Goal: Browse casually: Explore the website without a specific task or goal

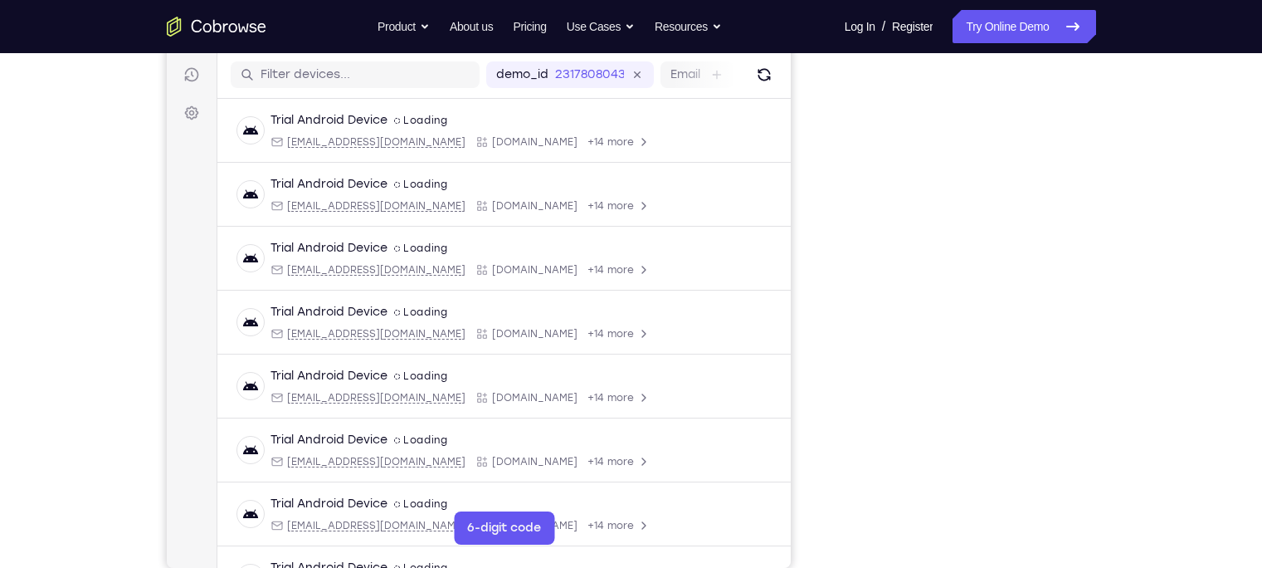
scroll to position [201, 0]
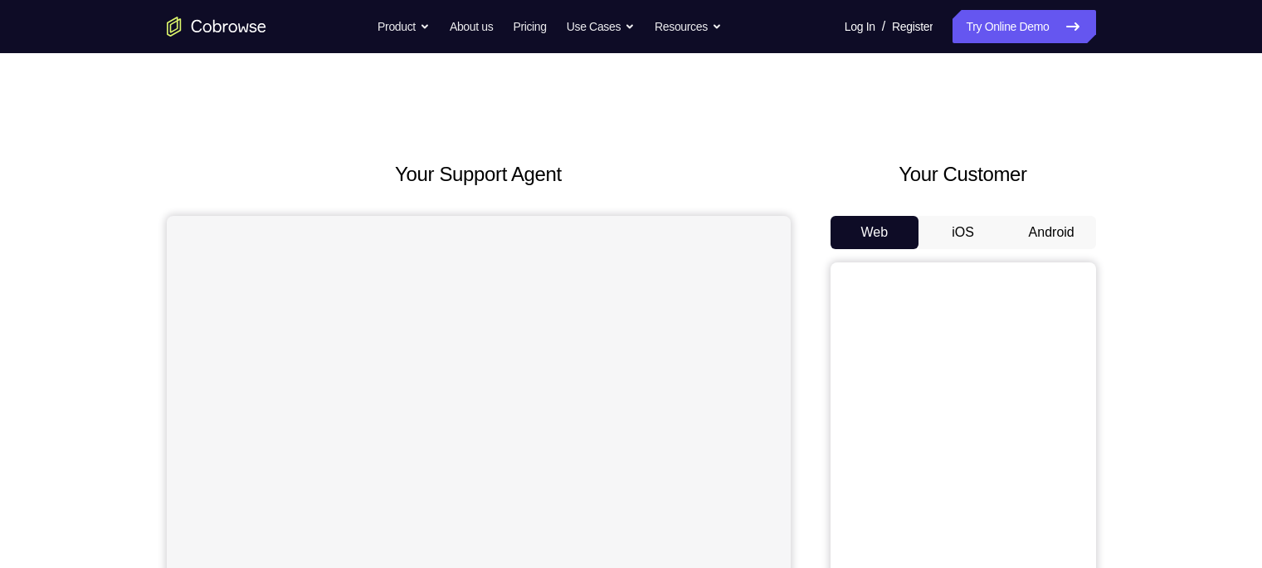
click at [1059, 232] on button "Android" at bounding box center [1052, 232] width 89 height 33
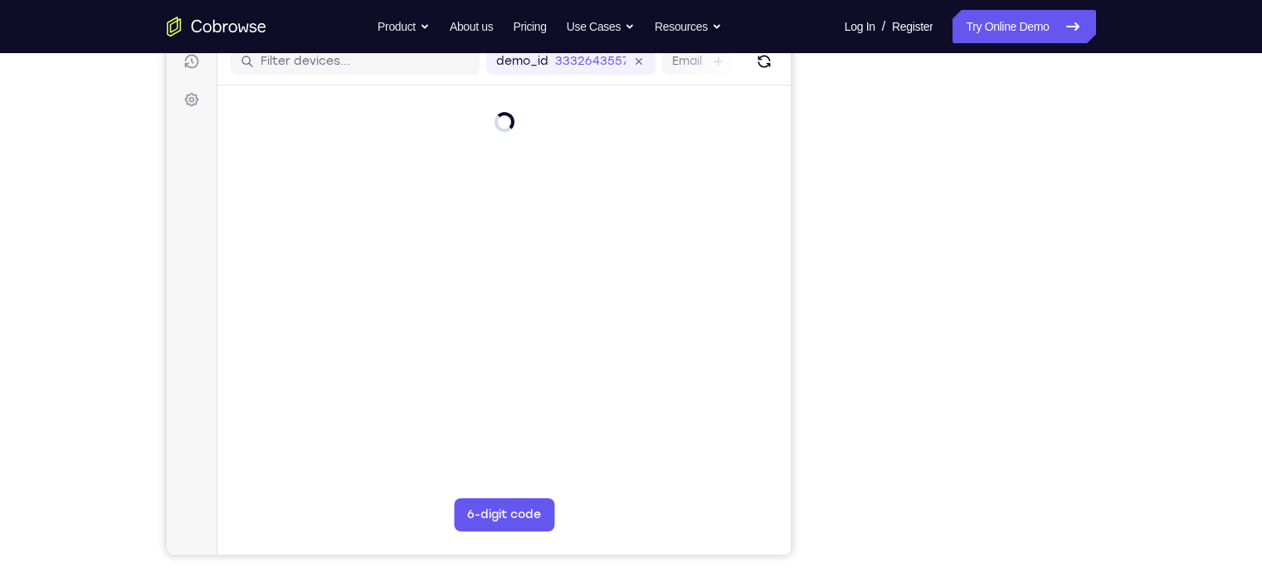
scroll to position [213, 0]
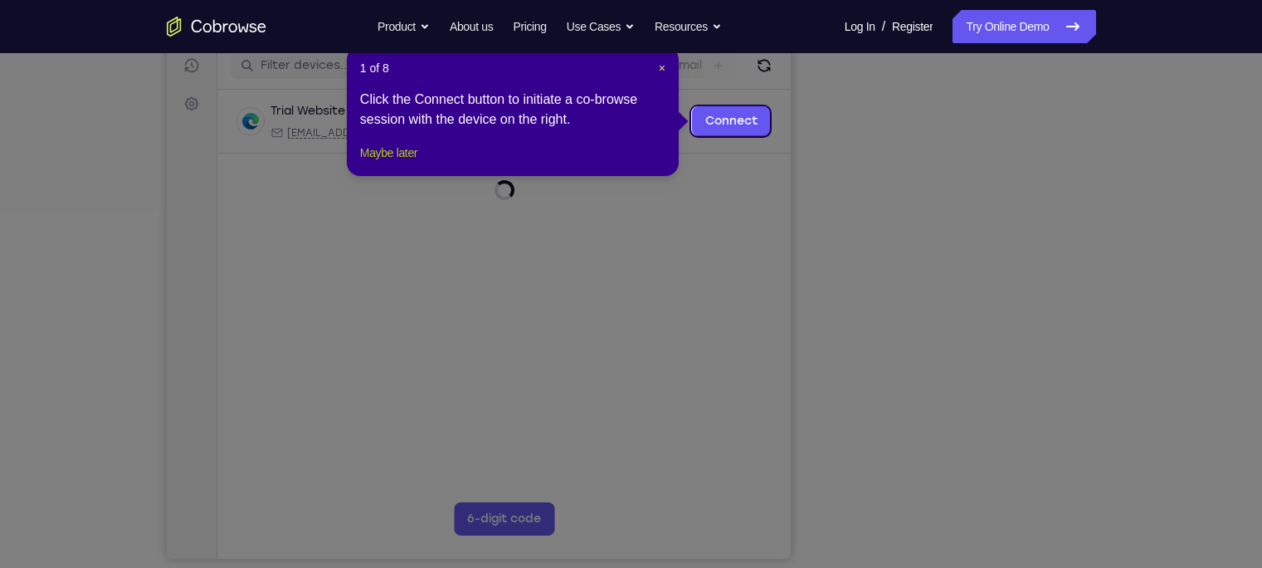
click at [388, 163] on button "Maybe later" at bounding box center [388, 153] width 57 height 20
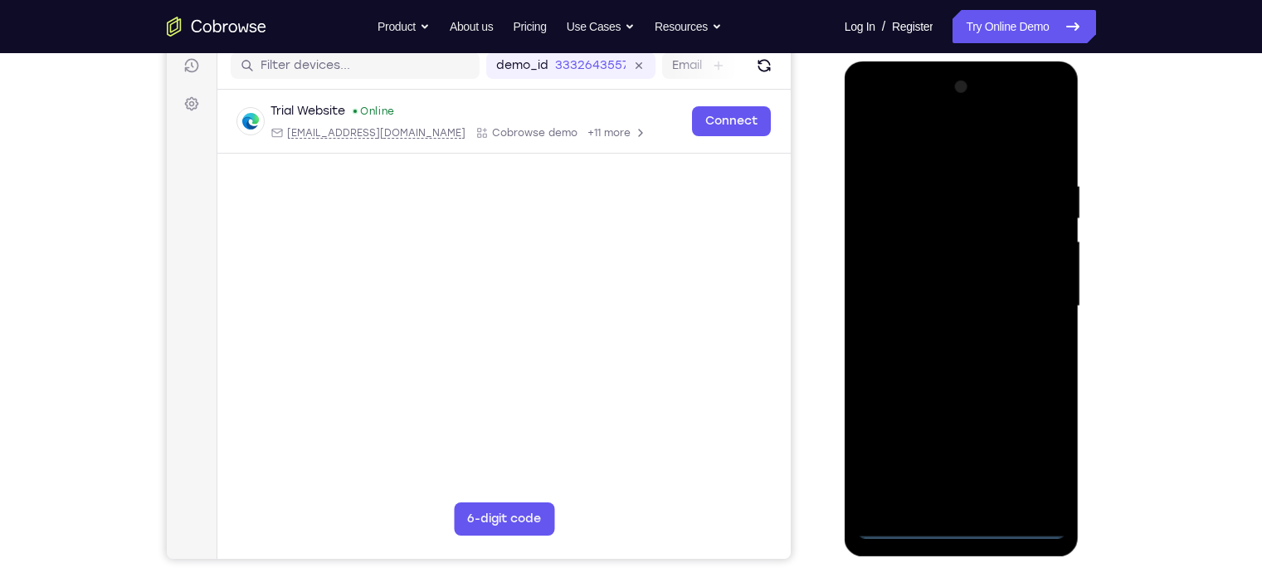
scroll to position [0, 0]
click at [959, 524] on div at bounding box center [961, 306] width 209 height 465
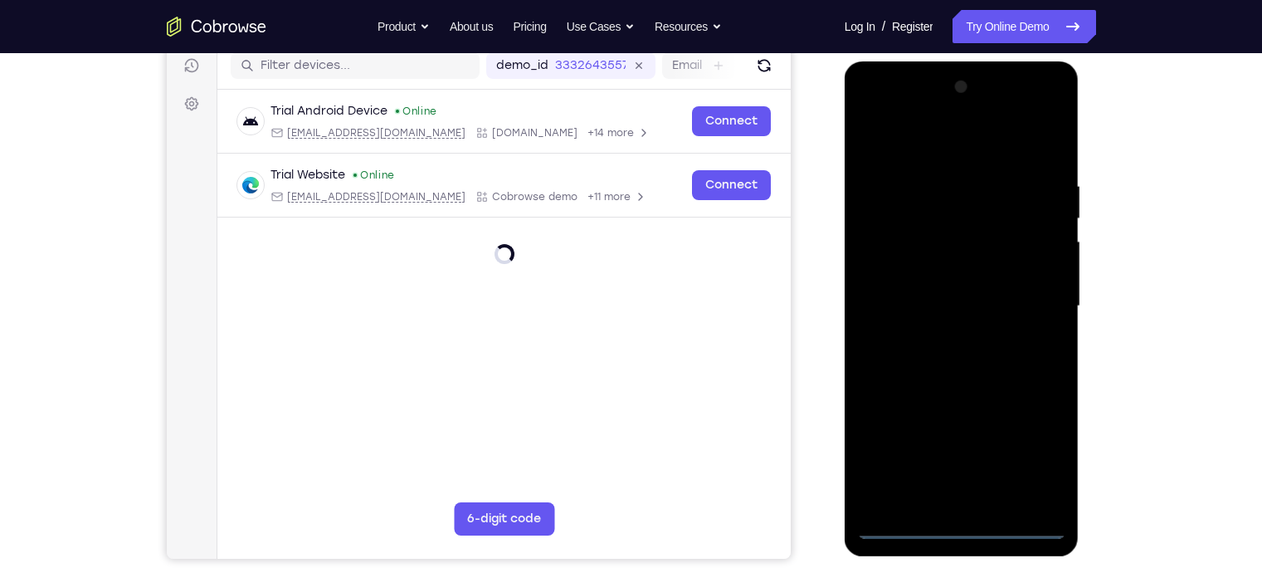
click at [1037, 455] on div at bounding box center [961, 306] width 209 height 465
click at [930, 148] on div at bounding box center [961, 306] width 209 height 465
click at [1025, 293] on div at bounding box center [961, 306] width 209 height 465
click at [935, 334] on div at bounding box center [961, 306] width 209 height 465
click at [936, 293] on div at bounding box center [961, 306] width 209 height 465
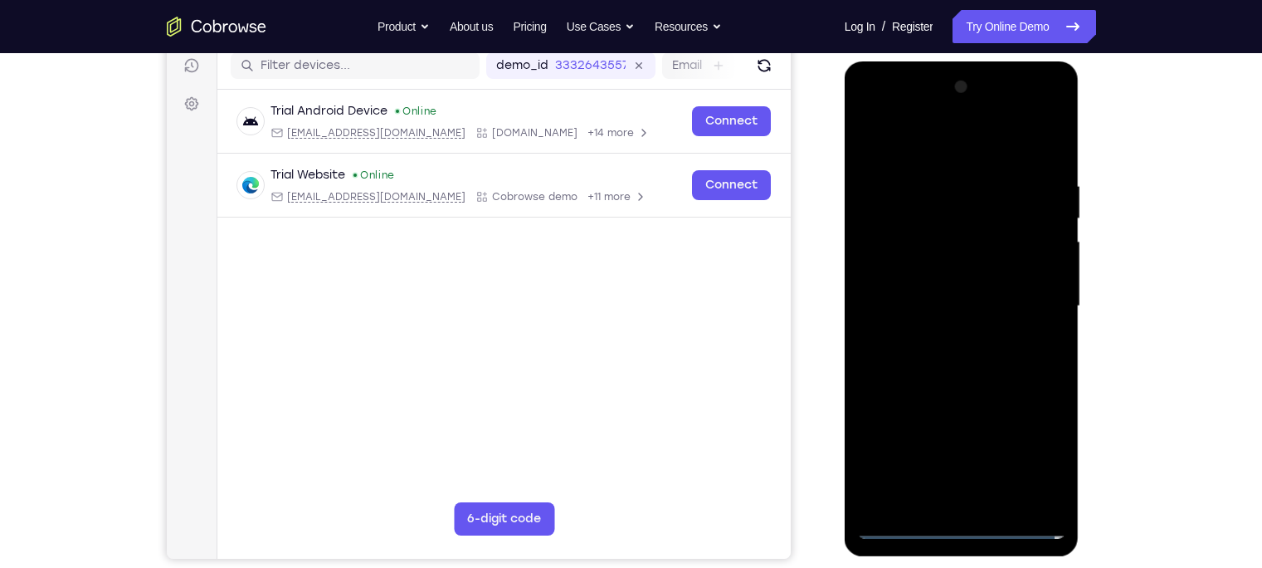
click at [923, 277] on div at bounding box center [961, 306] width 209 height 465
click at [928, 310] on div at bounding box center [961, 306] width 209 height 465
click at [956, 373] on div at bounding box center [961, 306] width 209 height 465
click at [996, 497] on div at bounding box center [961, 306] width 209 height 465
drag, startPoint x: 939, startPoint y: 144, endPoint x: 934, endPoint y: 61, distance: 84.0
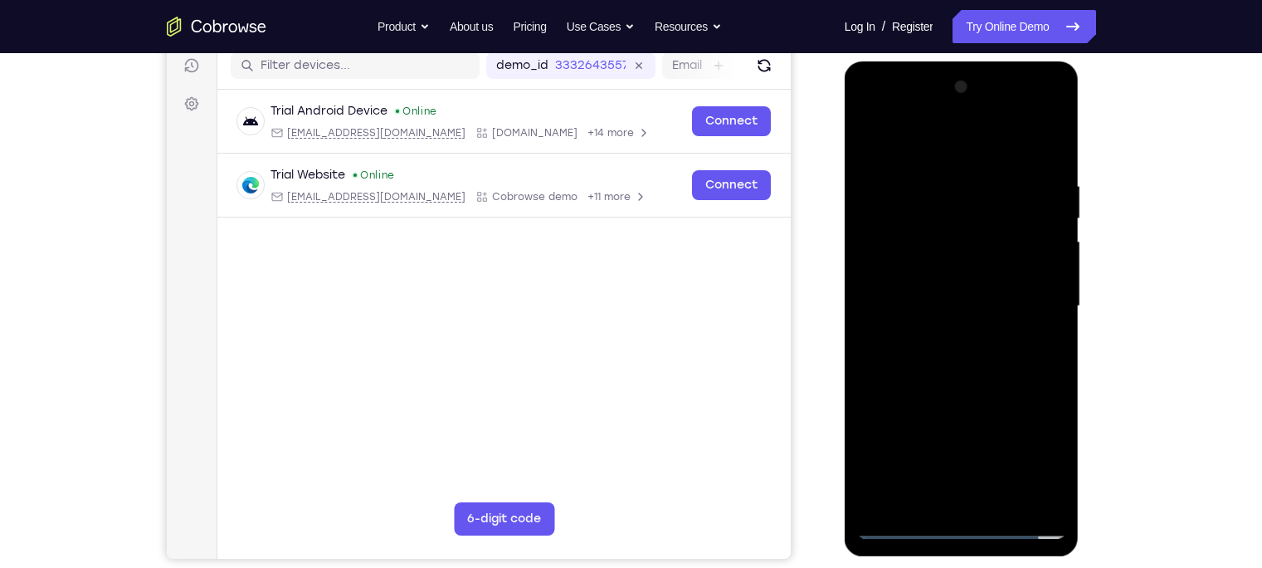
click at [934, 61] on div at bounding box center [963, 310] width 237 height 498
click at [987, 398] on div at bounding box center [961, 306] width 209 height 465
click at [831, 291] on div at bounding box center [964, 304] width 266 height 510
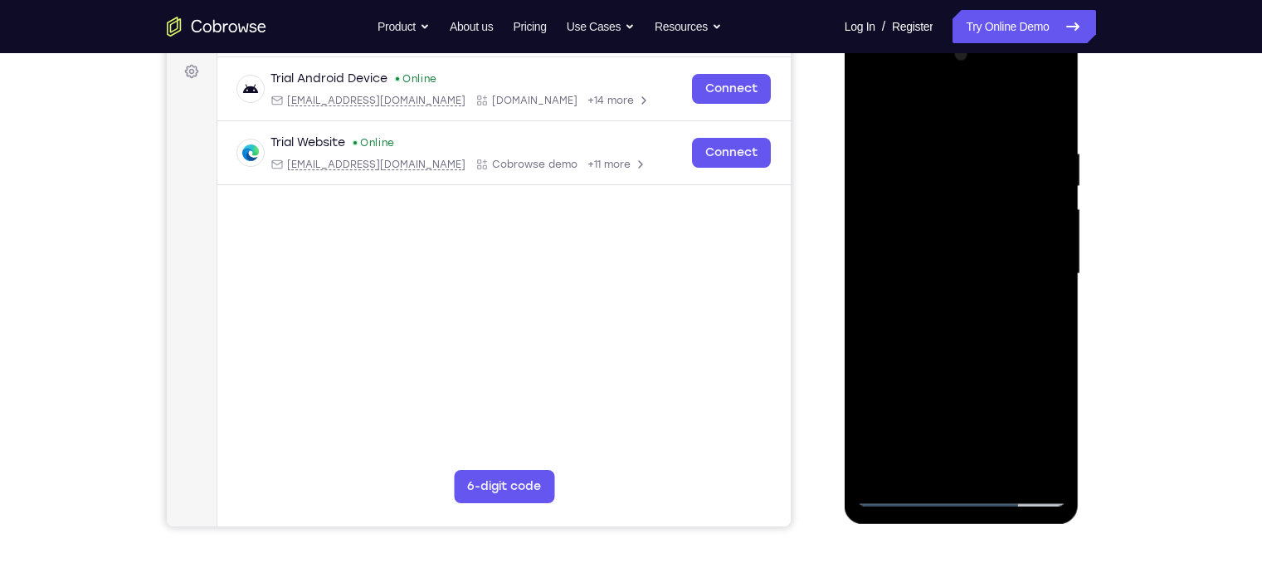
scroll to position [247, 0]
click at [941, 290] on div at bounding box center [961, 272] width 209 height 465
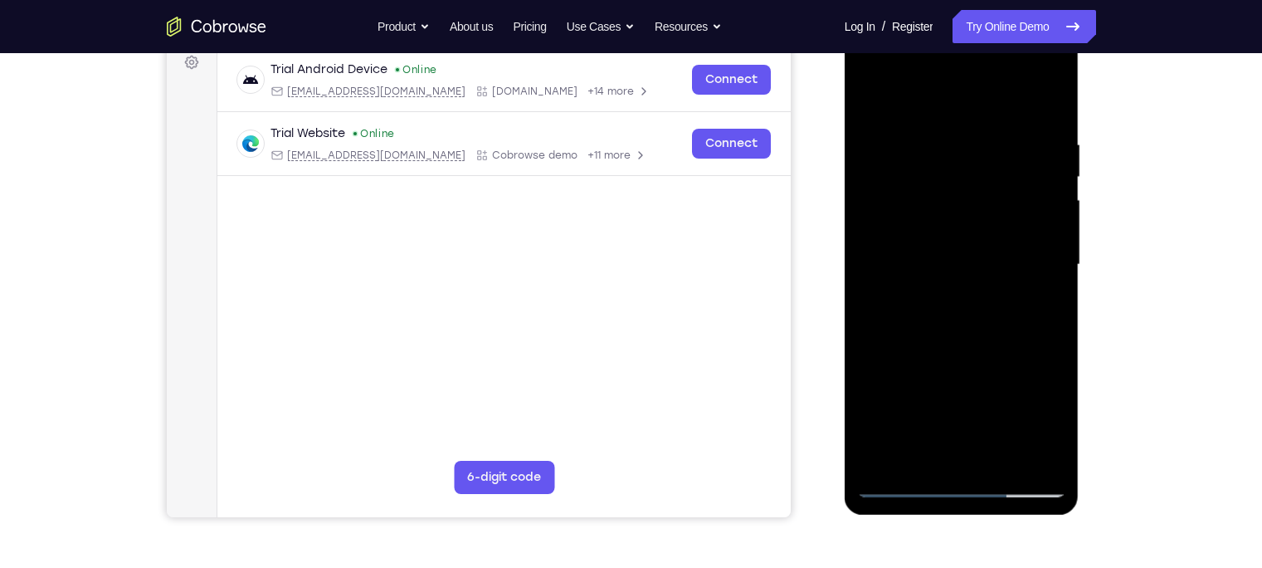
scroll to position [256, 0]
drag, startPoint x: 963, startPoint y: 179, endPoint x: 975, endPoint y: 368, distance: 188.8
click at [975, 368] on div at bounding box center [961, 264] width 209 height 465
drag, startPoint x: 960, startPoint y: 165, endPoint x: 978, endPoint y: 290, distance: 126.6
click at [978, 290] on div at bounding box center [961, 264] width 209 height 465
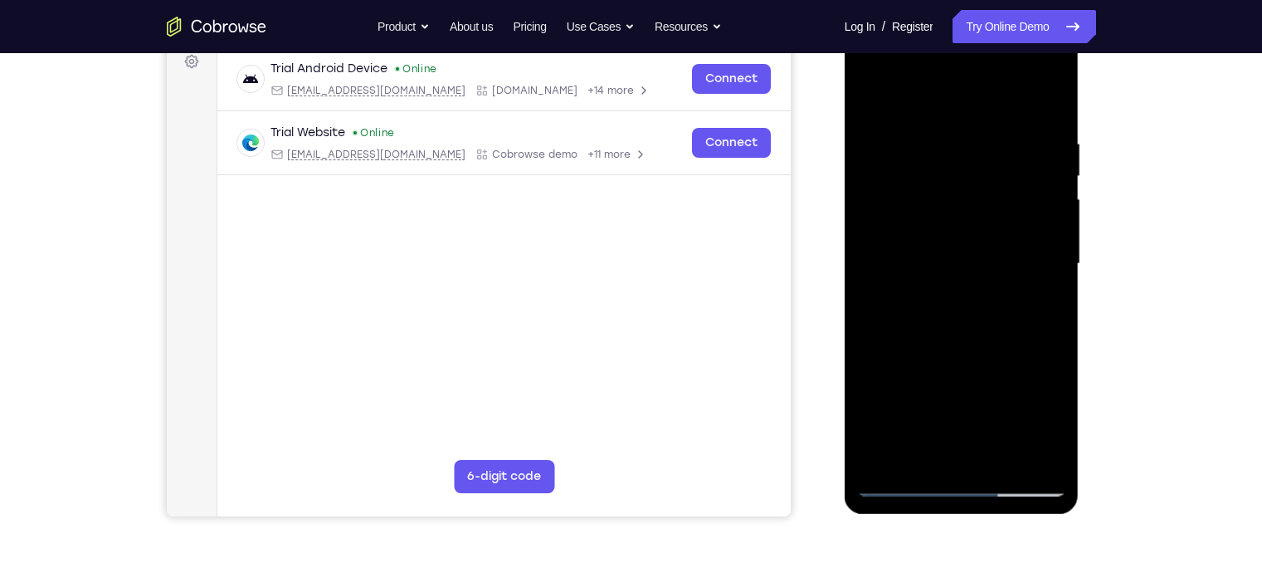
drag, startPoint x: 970, startPoint y: 188, endPoint x: 971, endPoint y: 314, distance: 126.1
click at [971, 314] on div at bounding box center [961, 264] width 209 height 465
drag, startPoint x: 944, startPoint y: 334, endPoint x: 946, endPoint y: 295, distance: 39.0
click at [946, 295] on div at bounding box center [961, 264] width 209 height 465
click at [870, 100] on div at bounding box center [961, 264] width 209 height 465
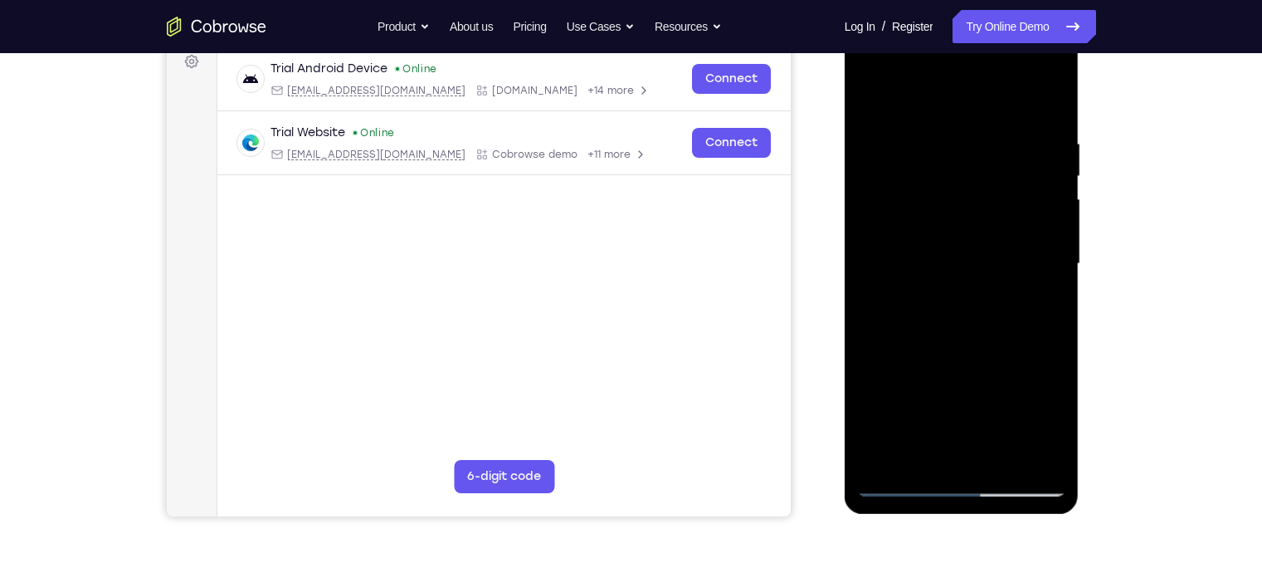
click at [871, 100] on div at bounding box center [961, 264] width 209 height 465
drag, startPoint x: 922, startPoint y: 398, endPoint x: 954, endPoint y: 31, distance: 369.0
click at [954, 32] on div at bounding box center [961, 264] width 209 height 465
click at [930, 305] on div at bounding box center [961, 264] width 209 height 465
click at [944, 346] on div at bounding box center [961, 264] width 209 height 465
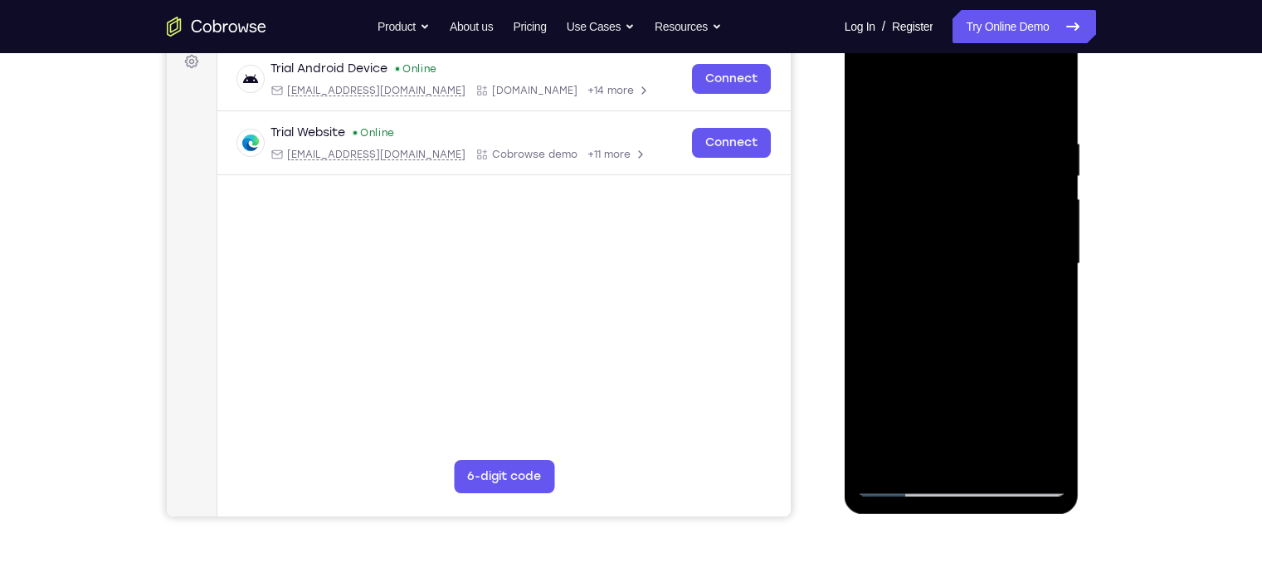
click at [977, 317] on div at bounding box center [961, 264] width 209 height 465
click at [945, 378] on div at bounding box center [961, 264] width 209 height 465
click at [914, 275] on div at bounding box center [961, 264] width 209 height 465
click at [913, 279] on div at bounding box center [961, 264] width 131 height 44
click at [960, 483] on div at bounding box center [961, 264] width 209 height 465
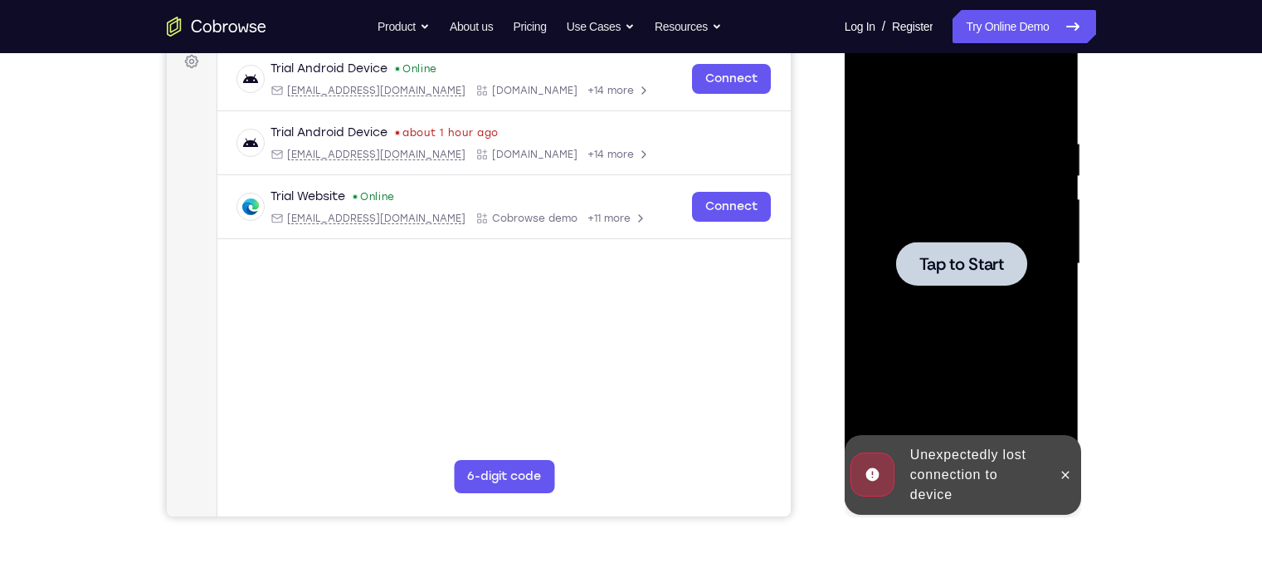
click at [975, 493] on div "Unexpectedly lost connection to device" at bounding box center [976, 474] width 145 height 73
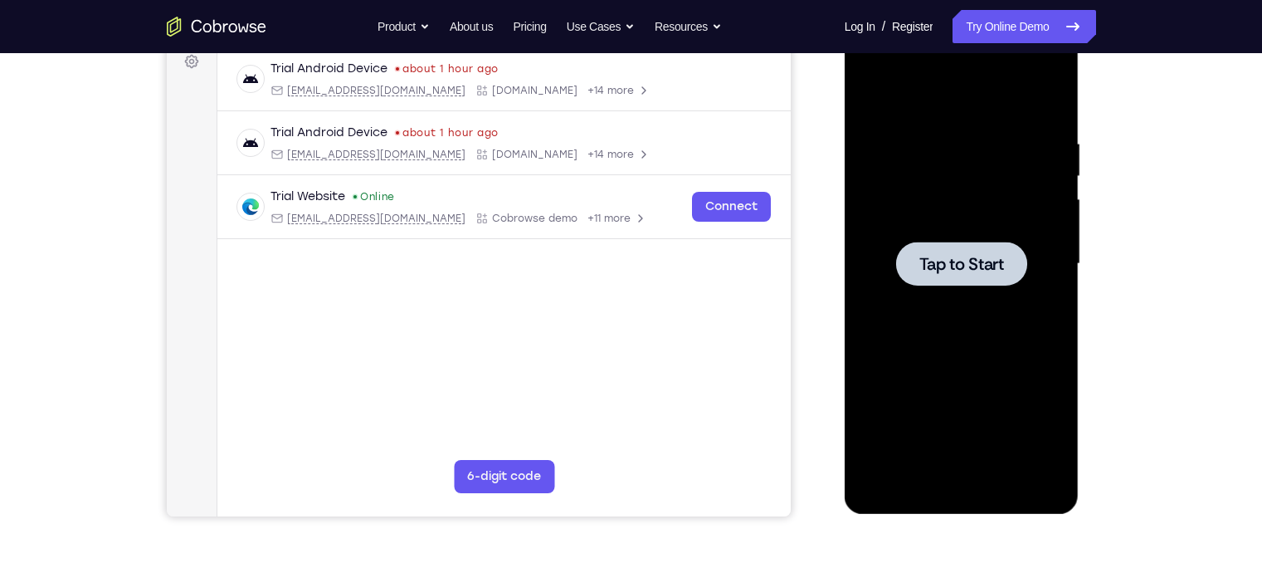
click at [905, 362] on div at bounding box center [961, 264] width 209 height 465
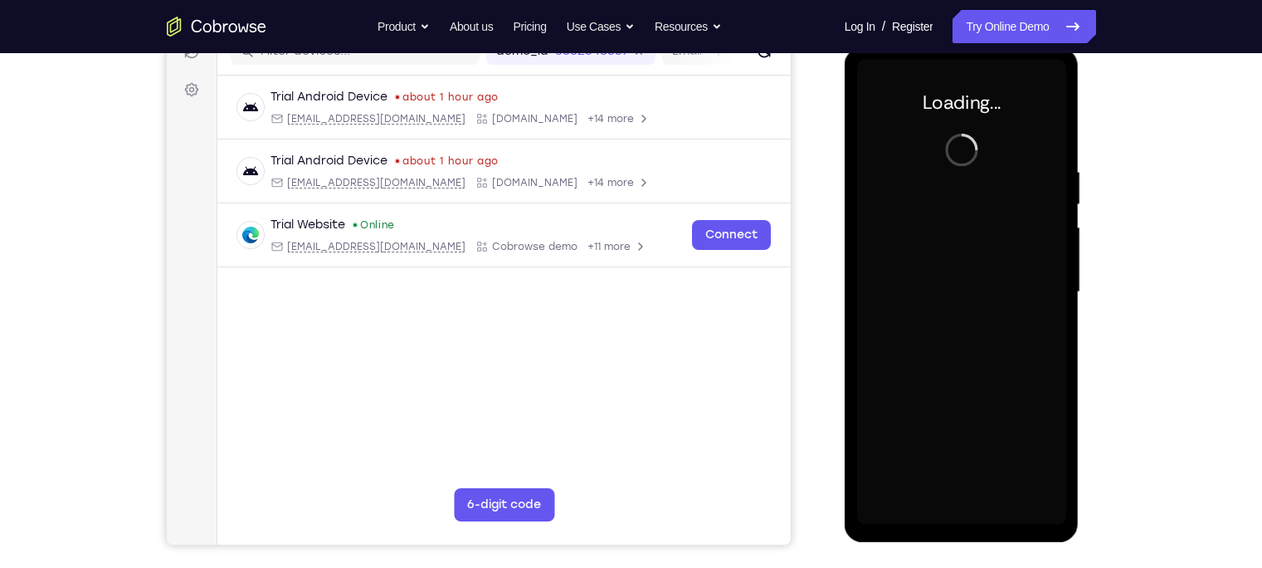
scroll to position [225, 0]
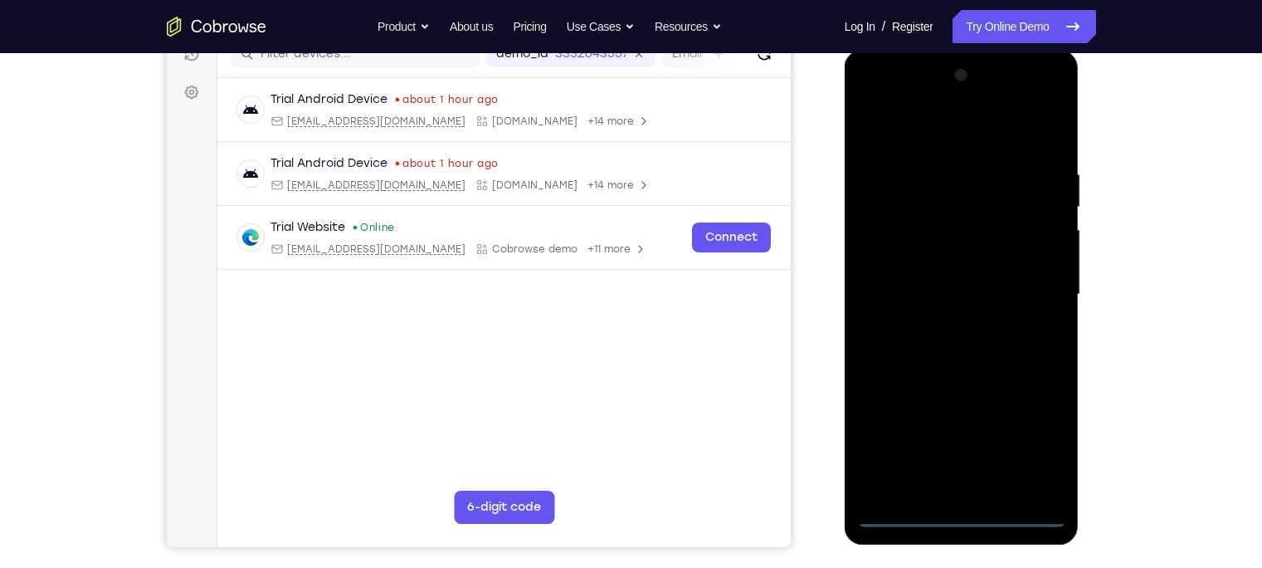
click at [960, 516] on div at bounding box center [961, 294] width 209 height 465
click at [961, 512] on div at bounding box center [961, 294] width 209 height 465
click at [1036, 446] on div at bounding box center [961, 294] width 209 height 465
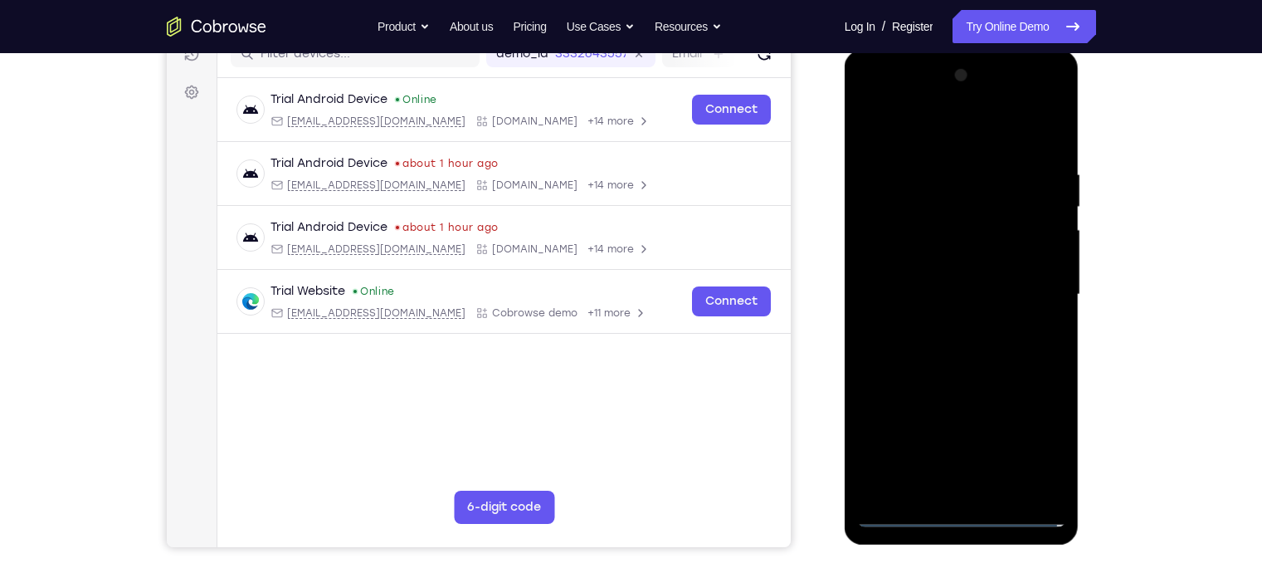
click at [920, 134] on div at bounding box center [961, 294] width 209 height 465
click at [1029, 287] on div at bounding box center [961, 294] width 209 height 465
click at [942, 321] on div at bounding box center [961, 294] width 209 height 465
click at [914, 281] on div at bounding box center [961, 294] width 209 height 465
drag, startPoint x: 900, startPoint y: 261, endPoint x: 971, endPoint y: 261, distance: 70.5
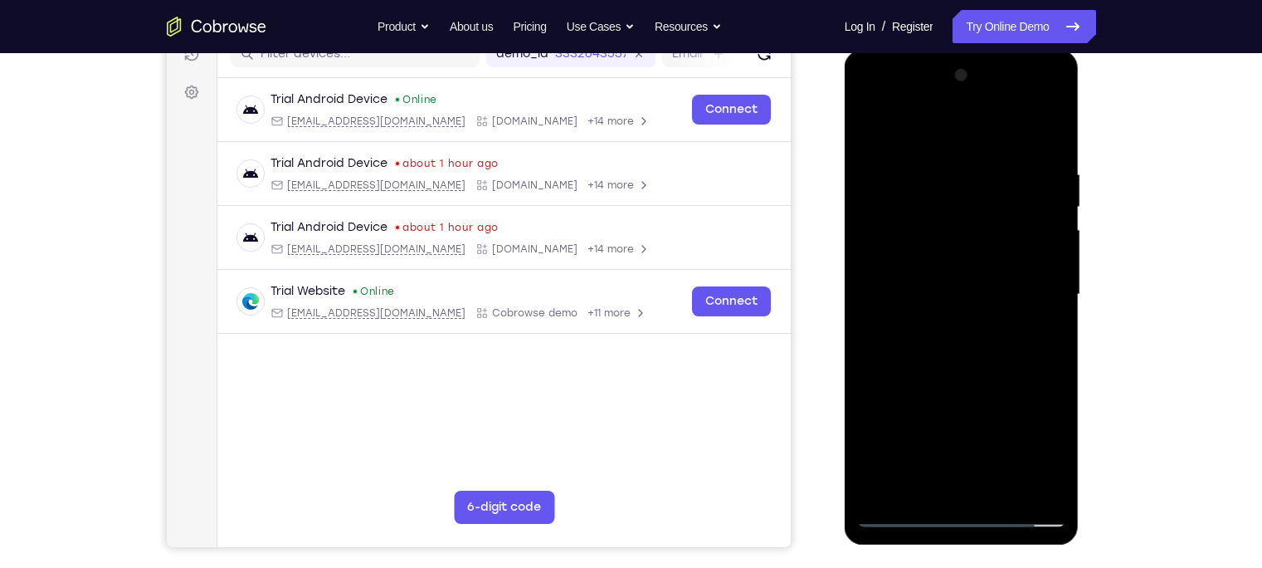
click at [971, 261] on div at bounding box center [961, 294] width 209 height 465
click at [887, 263] on div at bounding box center [961, 294] width 209 height 465
click at [955, 295] on div at bounding box center [961, 294] width 209 height 465
click at [955, 349] on div at bounding box center [961, 294] width 209 height 465
click at [1054, 481] on div at bounding box center [961, 294] width 209 height 465
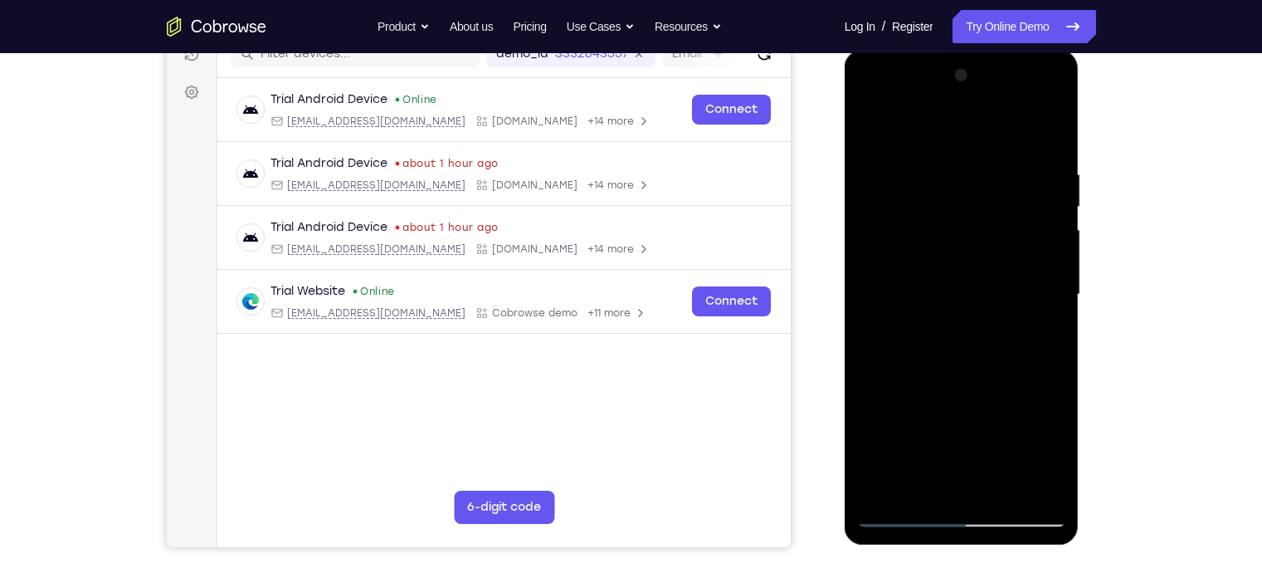
click at [967, 345] on div at bounding box center [961, 294] width 209 height 465
click at [1000, 489] on div at bounding box center [961, 294] width 209 height 465
click at [957, 384] on div at bounding box center [961, 294] width 209 height 465
click at [1051, 203] on div at bounding box center [961, 294] width 209 height 465
click at [1054, 205] on div at bounding box center [961, 294] width 209 height 465
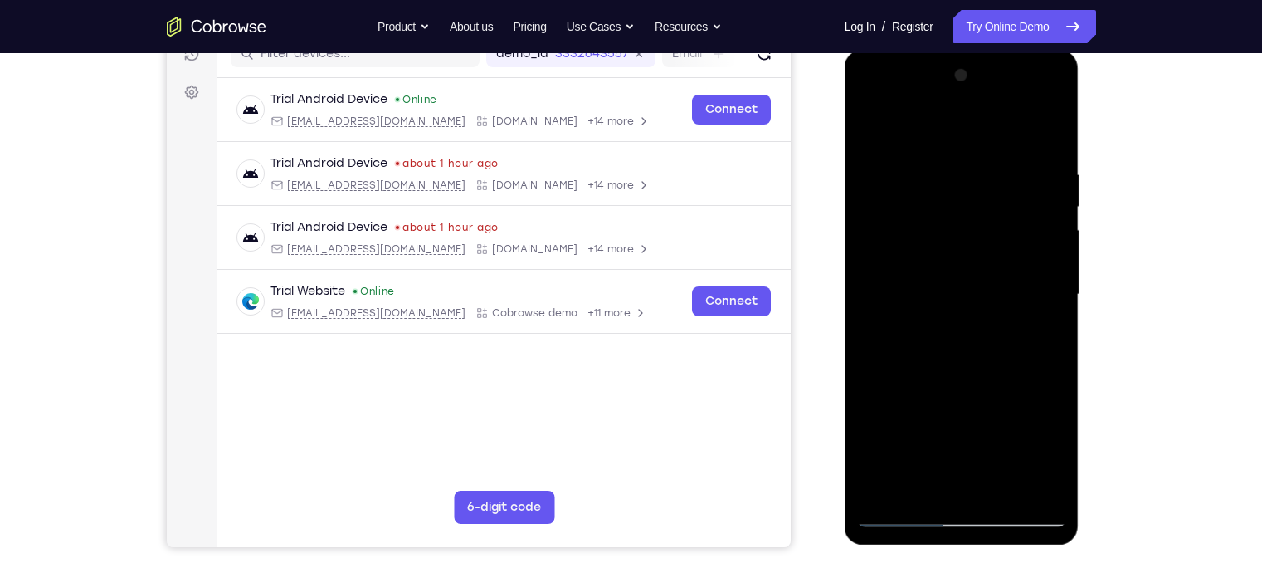
click at [870, 198] on div at bounding box center [961, 294] width 209 height 465
click at [1056, 204] on div at bounding box center [961, 294] width 209 height 465
click at [1056, 203] on div at bounding box center [961, 294] width 209 height 465
click at [1054, 205] on div at bounding box center [961, 294] width 209 height 465
click at [873, 124] on div at bounding box center [961, 294] width 209 height 465
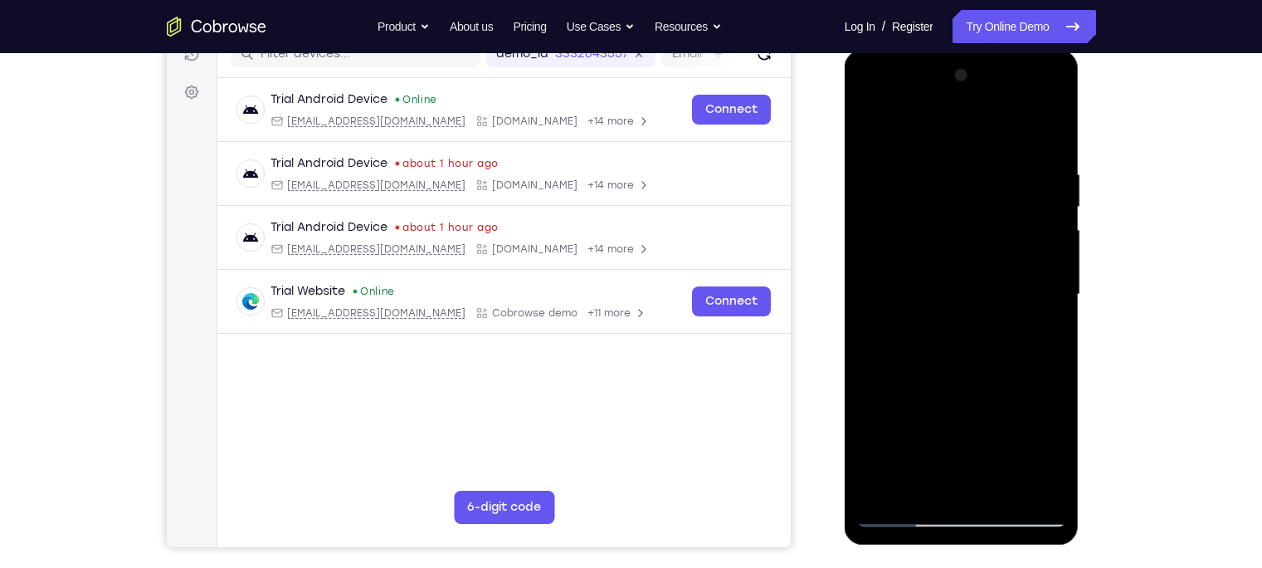
click at [1049, 129] on div at bounding box center [961, 294] width 209 height 465
click at [877, 170] on div at bounding box center [961, 294] width 209 height 465
click at [888, 172] on div at bounding box center [961, 294] width 209 height 465
click at [1047, 136] on div at bounding box center [961, 294] width 209 height 465
click at [874, 248] on div at bounding box center [961, 294] width 209 height 465
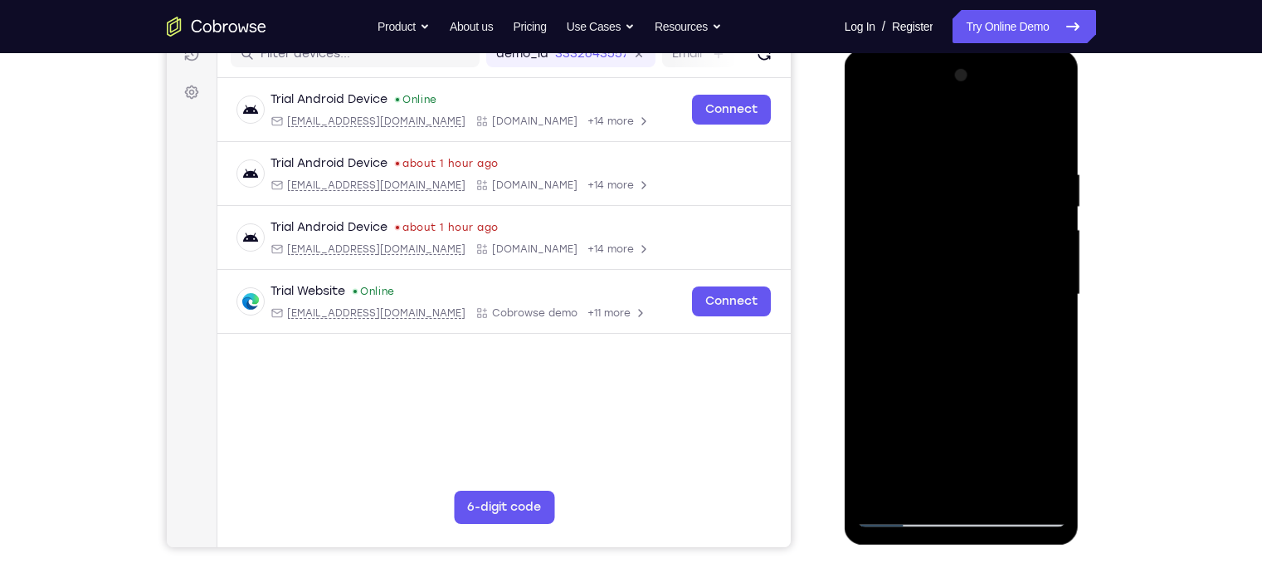
click at [1059, 217] on div at bounding box center [961, 294] width 209 height 465
click at [1054, 80] on div at bounding box center [961, 294] width 209 height 465
click at [869, 122] on div at bounding box center [961, 294] width 209 height 465
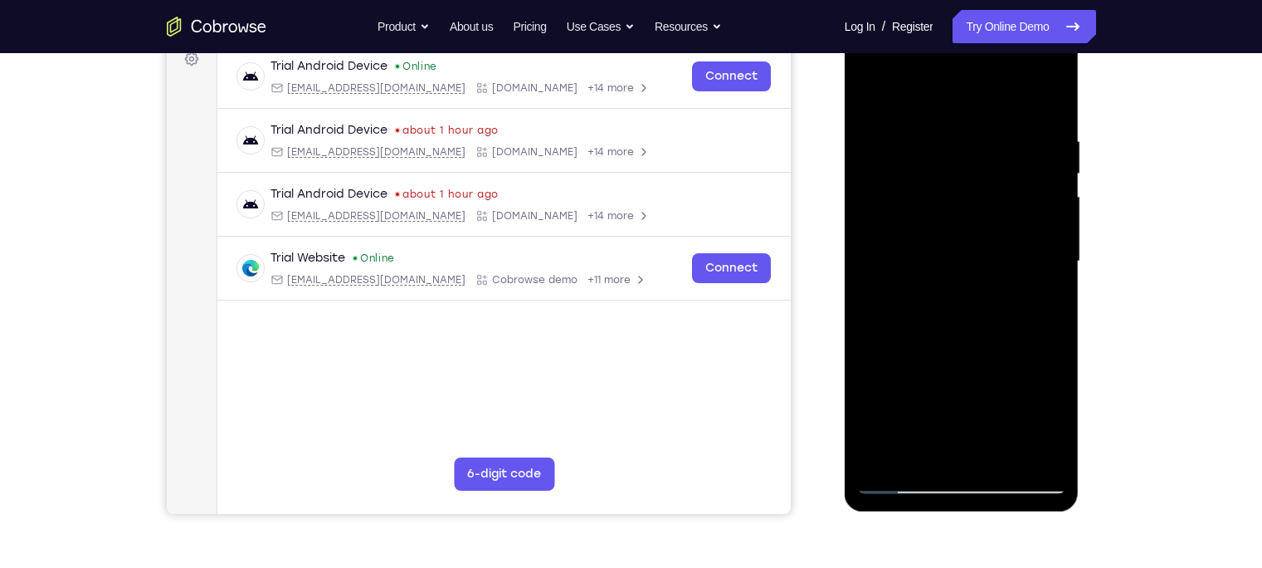
scroll to position [272, 0]
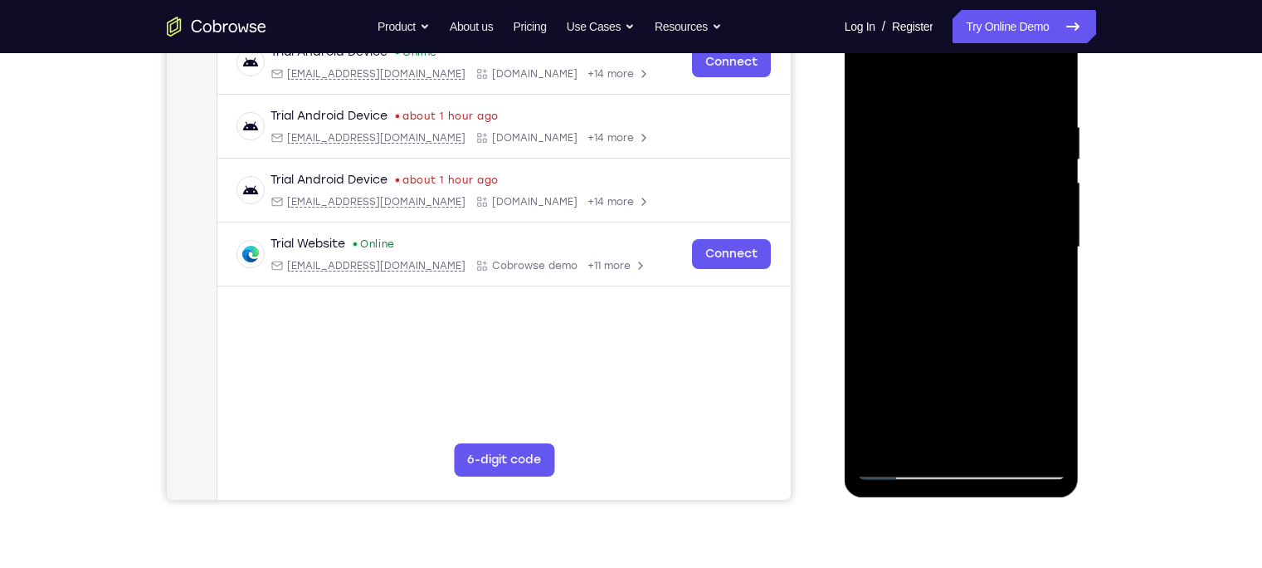
click at [910, 189] on div at bounding box center [961, 247] width 209 height 465
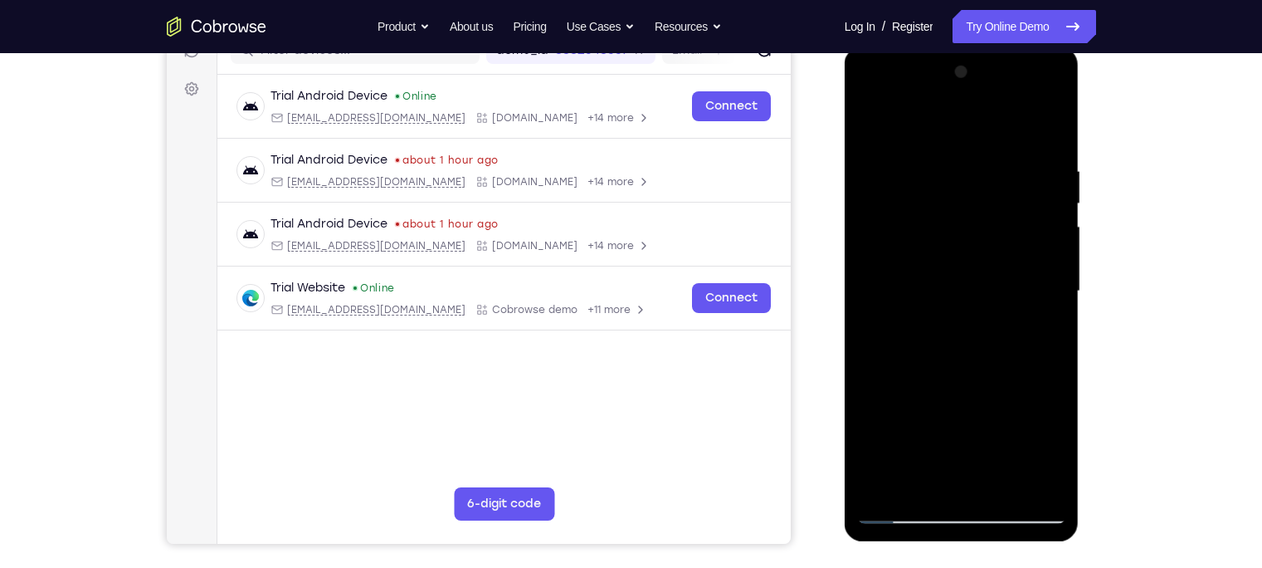
click at [870, 123] on div at bounding box center [961, 291] width 209 height 465
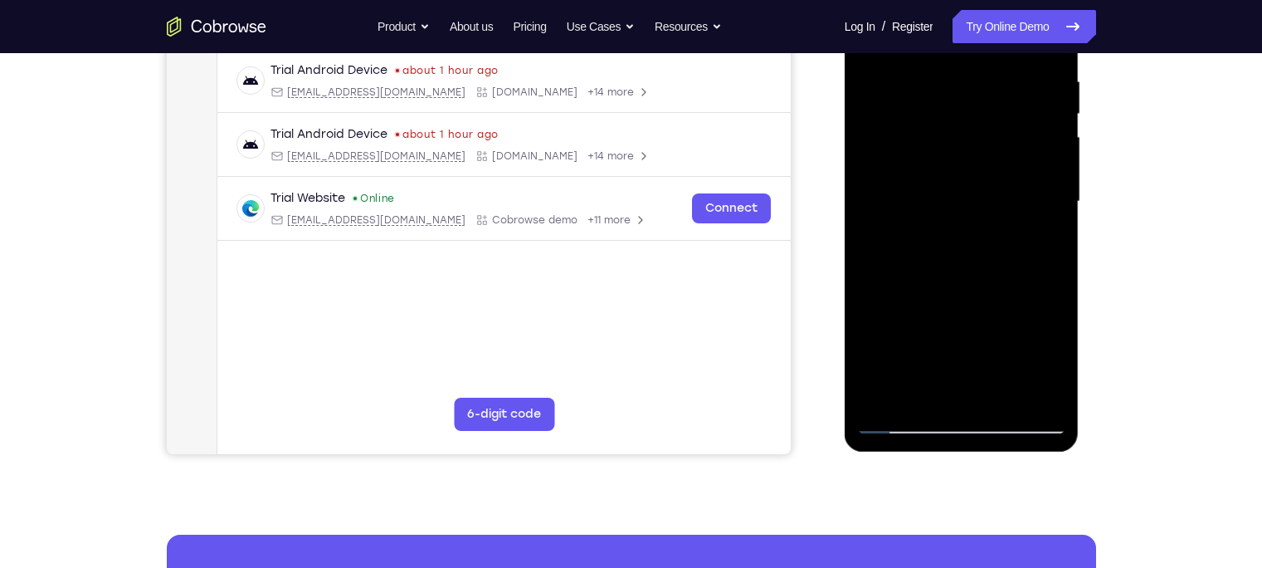
scroll to position [317, 0]
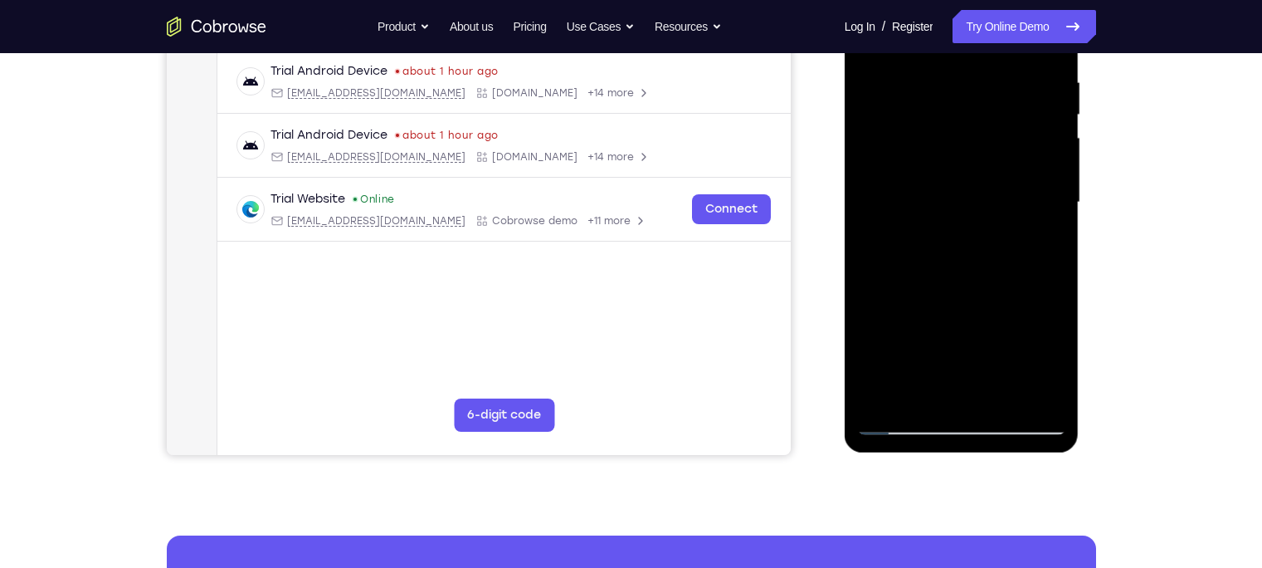
drag, startPoint x: 966, startPoint y: 300, endPoint x: 961, endPoint y: 240, distance: 60.0
click at [961, 240] on div at bounding box center [961, 202] width 209 height 465
drag, startPoint x: 946, startPoint y: 335, endPoint x: 947, endPoint y: 269, distance: 66.4
click at [947, 269] on div at bounding box center [961, 202] width 209 height 465
click at [1002, 399] on div at bounding box center [961, 202] width 209 height 465
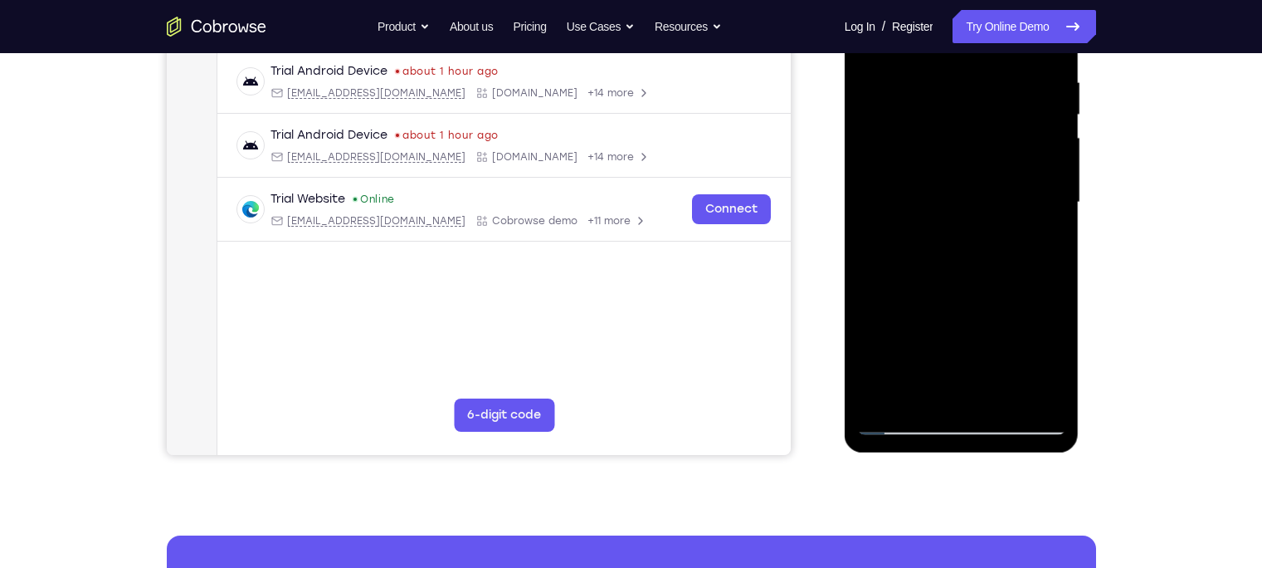
click at [964, 325] on div at bounding box center [961, 202] width 209 height 465
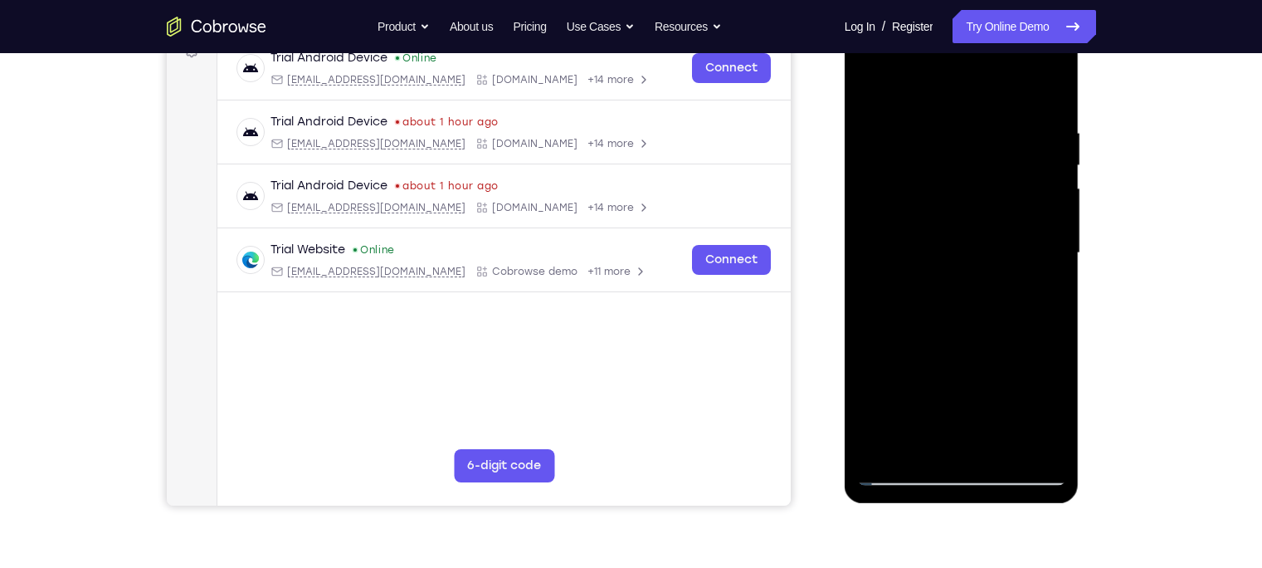
scroll to position [259, 0]
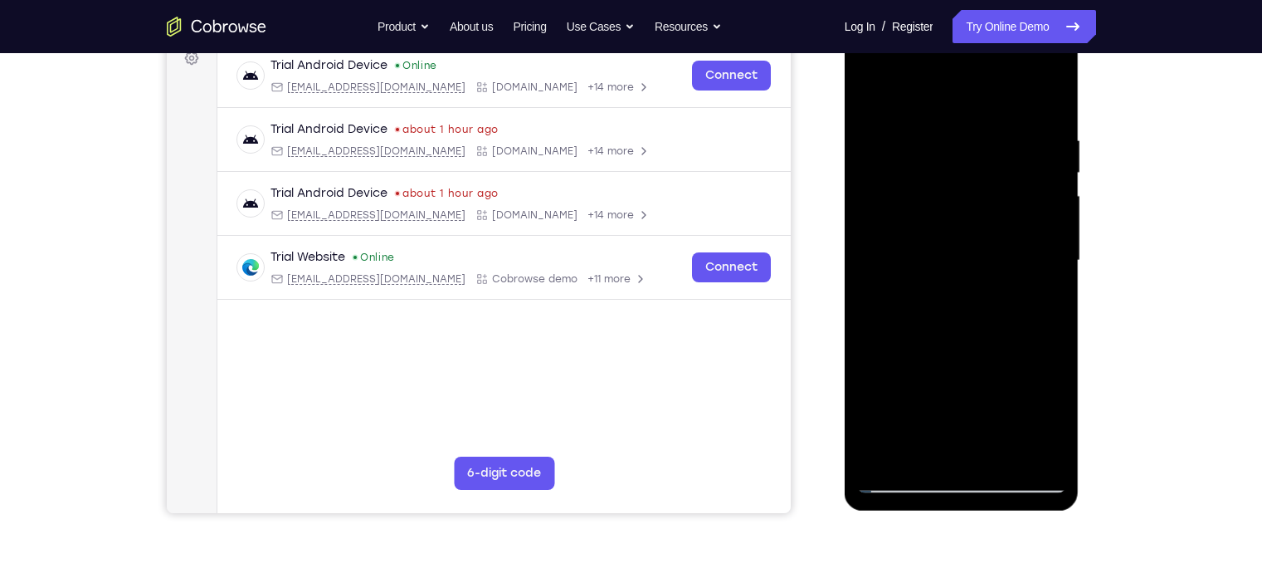
click at [921, 90] on div at bounding box center [961, 260] width 209 height 465
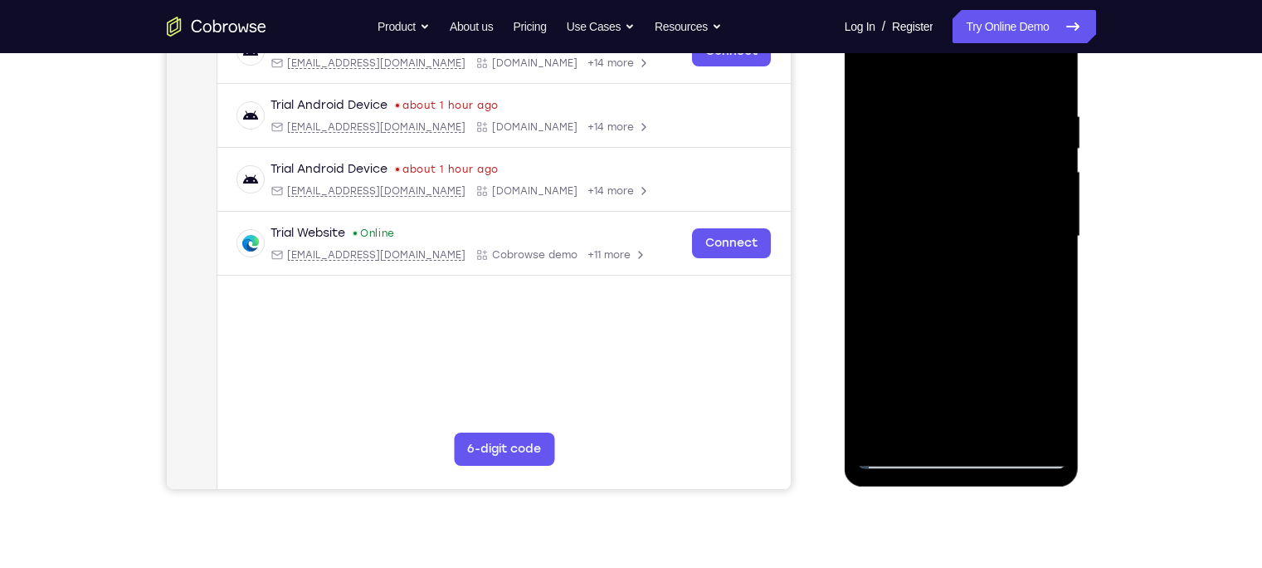
scroll to position [186, 0]
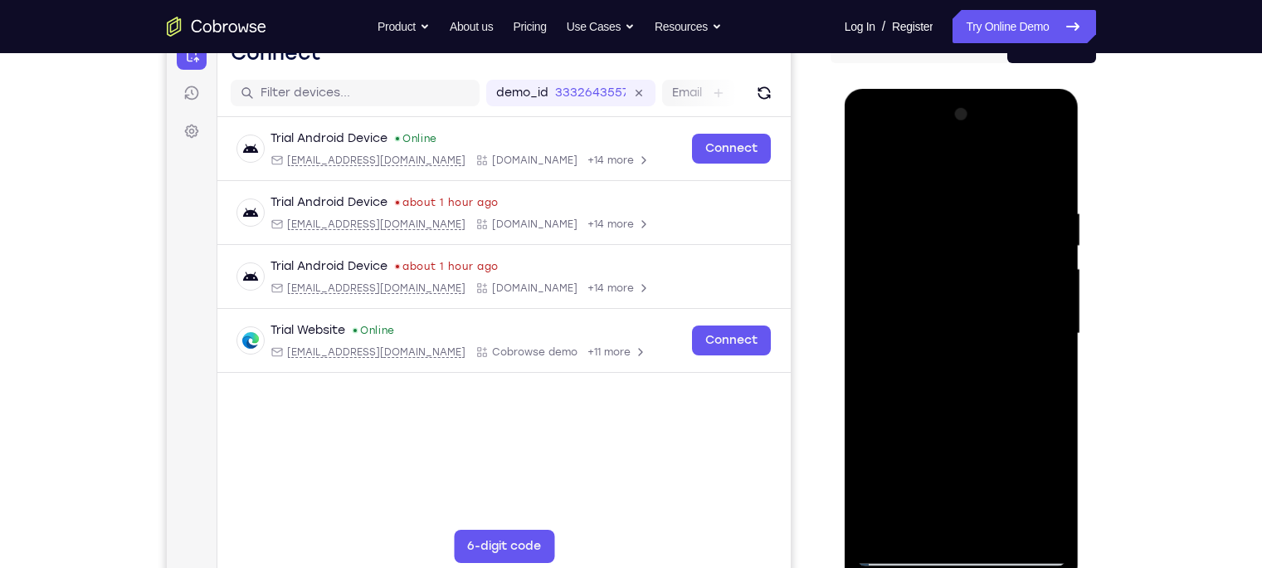
click at [894, 196] on div at bounding box center [961, 333] width 209 height 465
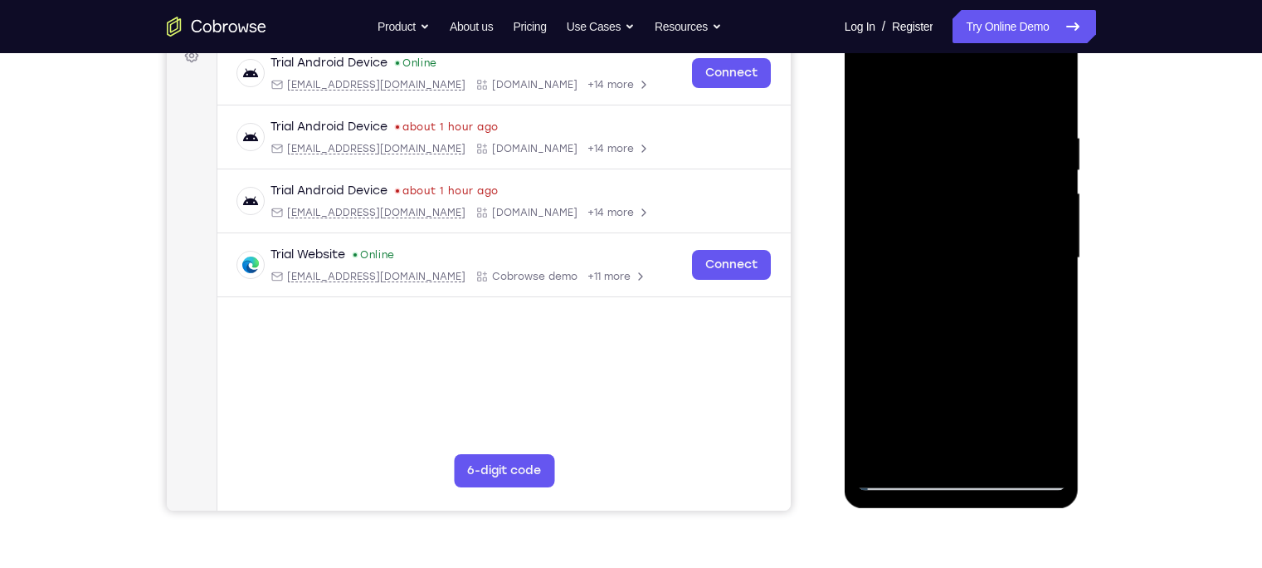
scroll to position [261, 0]
click at [876, 271] on div at bounding box center [961, 258] width 209 height 465
click at [873, 260] on div at bounding box center [961, 258] width 209 height 465
click at [868, 173] on div at bounding box center [961, 258] width 209 height 465
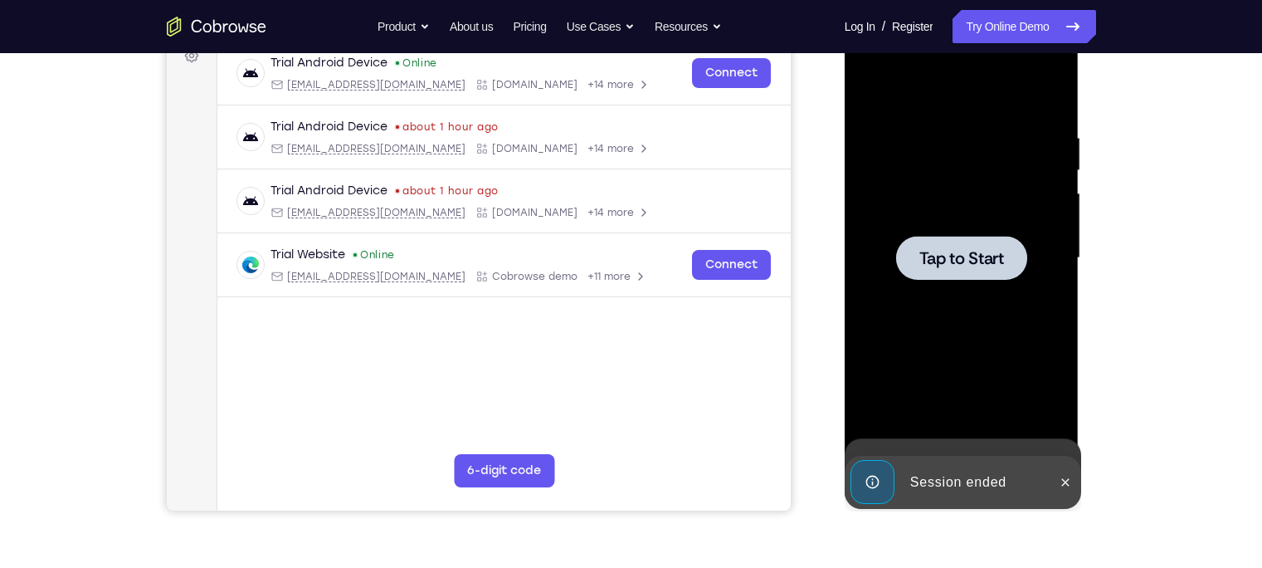
click at [1047, 13] on div "Tap to Start" at bounding box center [962, 13] width 235 height 0
click at [957, 212] on div at bounding box center [961, 258] width 209 height 465
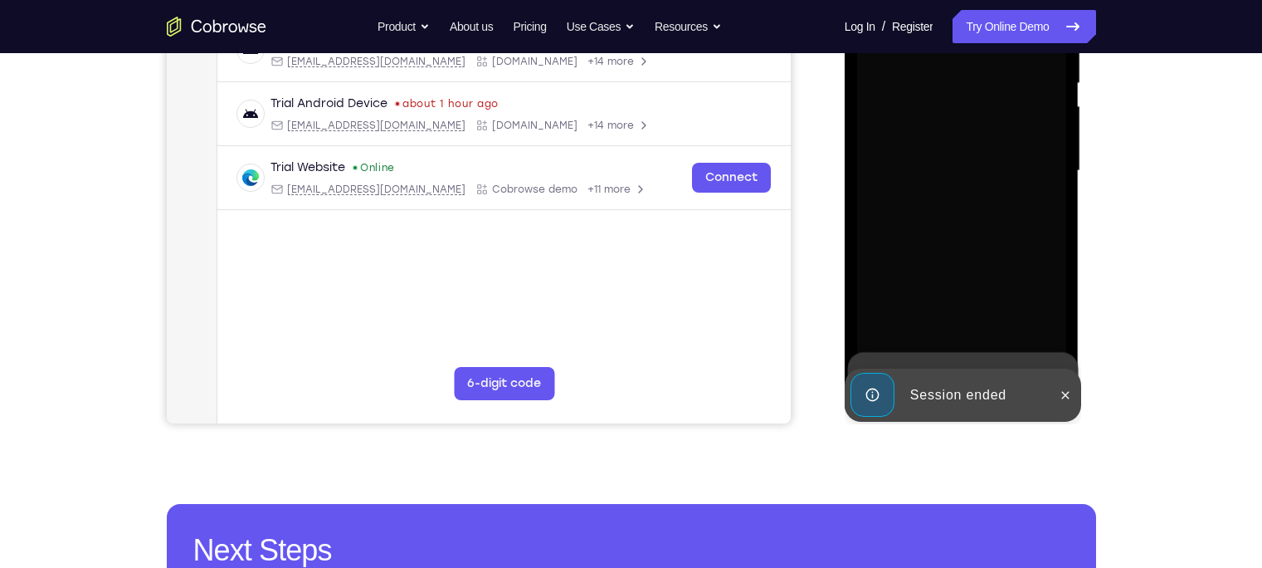
scroll to position [348, 0]
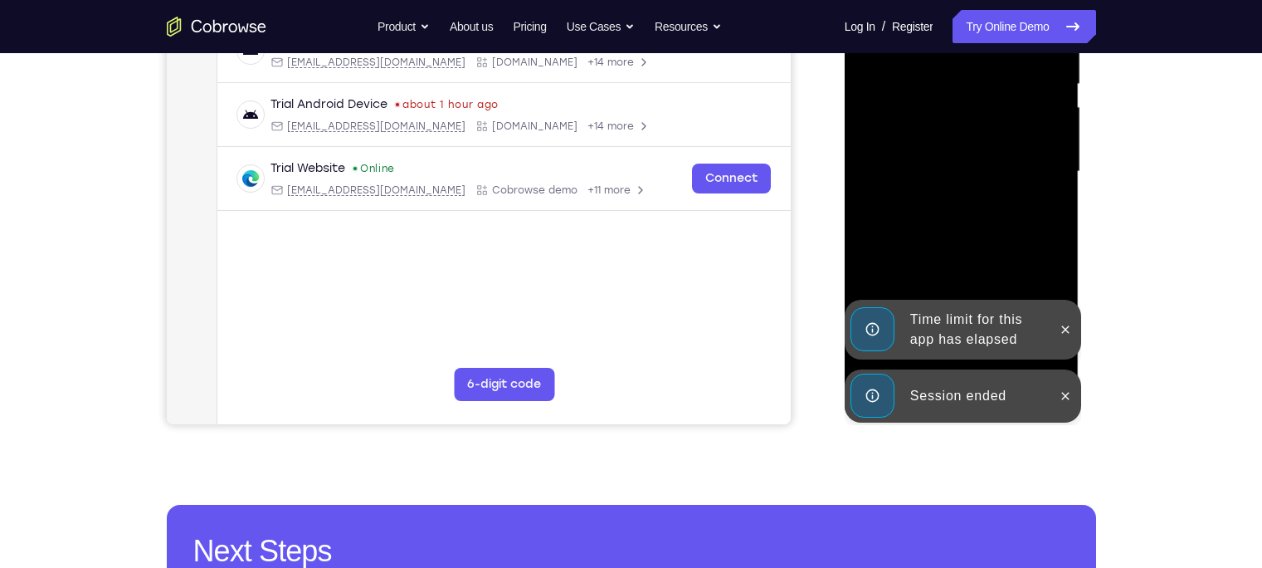
click at [952, 384] on div "Session ended" at bounding box center [976, 395] width 145 height 33
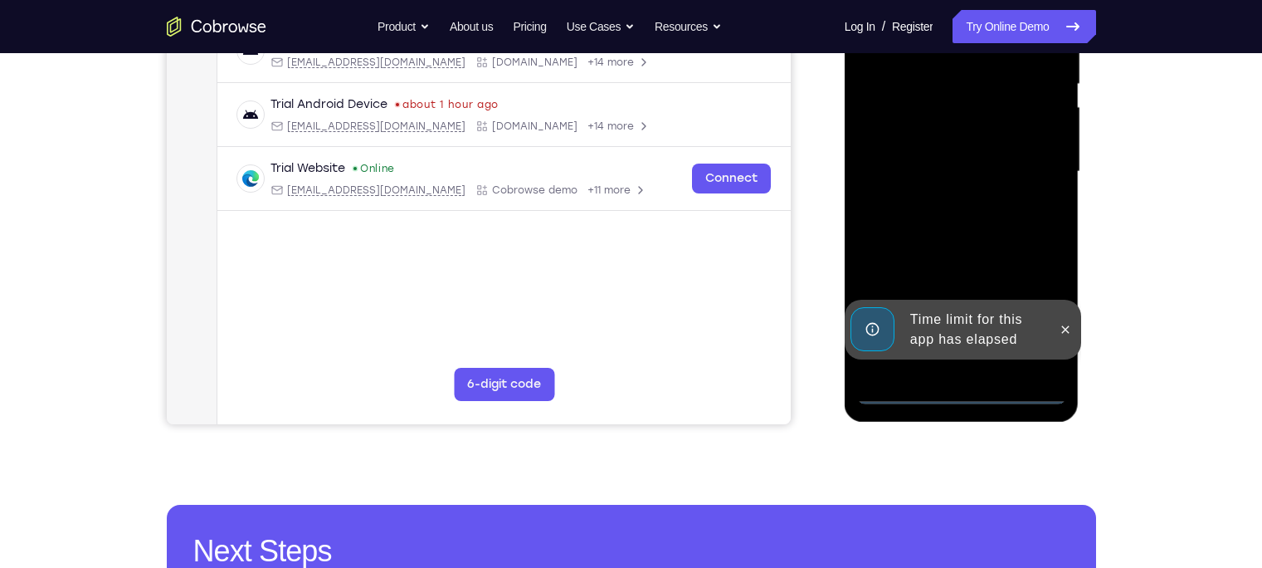
click at [971, 337] on div "Time limit for this app has elapsed" at bounding box center [976, 329] width 145 height 53
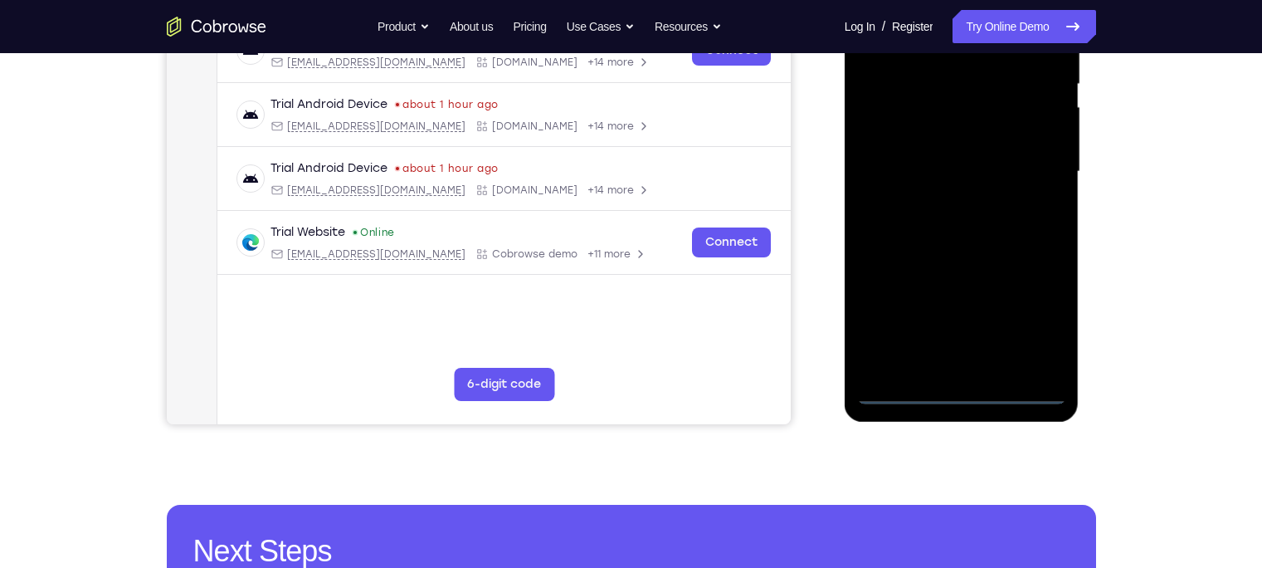
click at [969, 389] on div at bounding box center [961, 171] width 209 height 465
click at [1032, 329] on div at bounding box center [961, 171] width 209 height 465
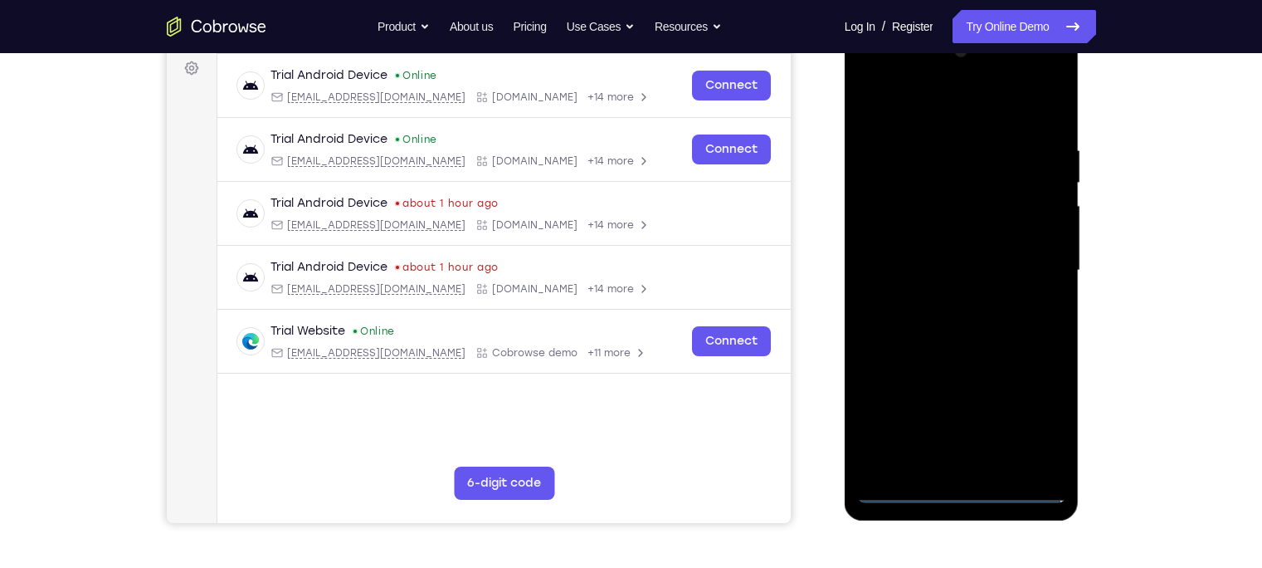
scroll to position [251, 0]
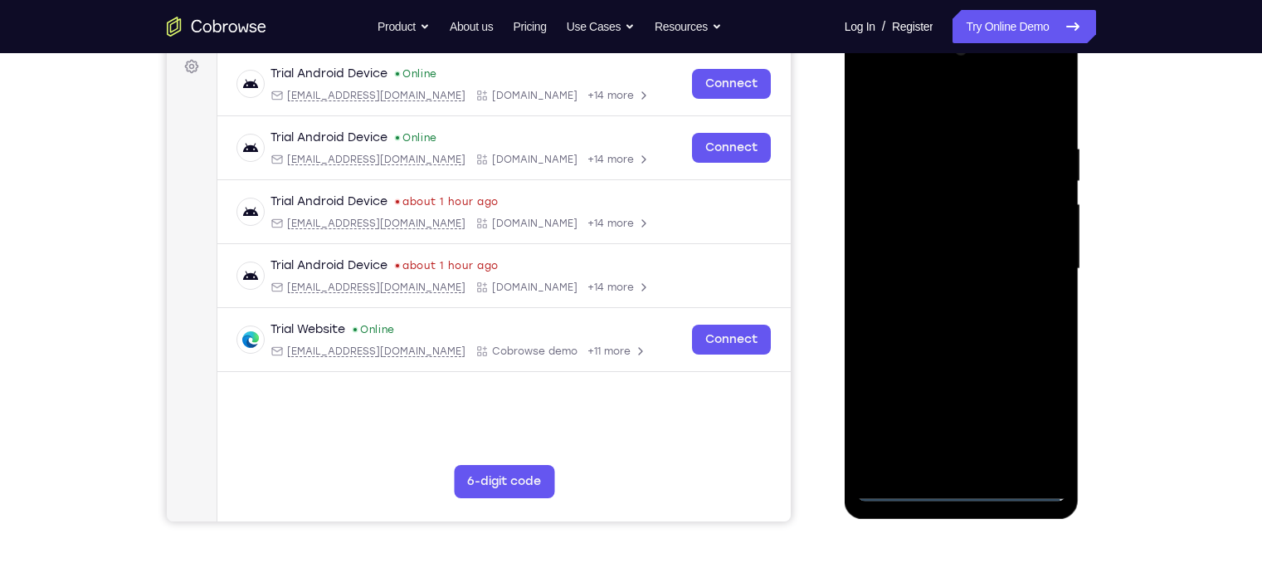
click at [932, 116] on div at bounding box center [961, 269] width 209 height 465
click at [1031, 264] on div at bounding box center [961, 269] width 209 height 465
click at [943, 301] on div at bounding box center [961, 269] width 209 height 465
click at [925, 239] on div at bounding box center [961, 269] width 209 height 465
click at [943, 261] on div at bounding box center [961, 269] width 209 height 465
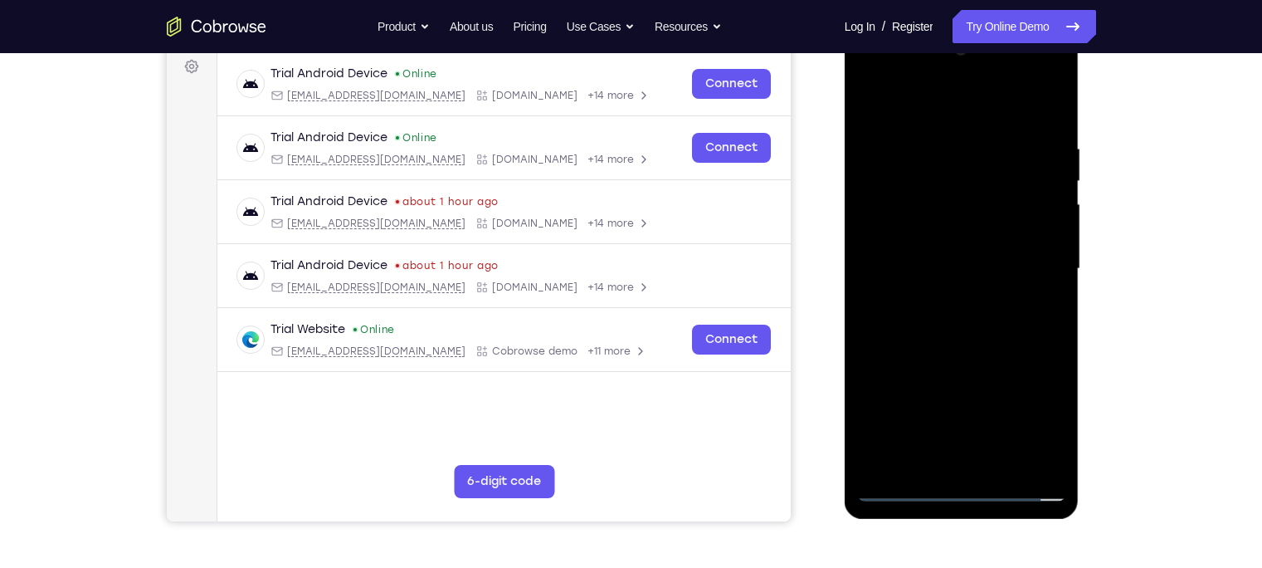
click at [963, 232] on div at bounding box center [961, 269] width 209 height 465
click at [1008, 259] on div at bounding box center [961, 269] width 209 height 465
click at [972, 303] on div at bounding box center [961, 269] width 209 height 465
click at [949, 377] on div at bounding box center [961, 269] width 209 height 465
click at [923, 260] on div at bounding box center [961, 269] width 209 height 465
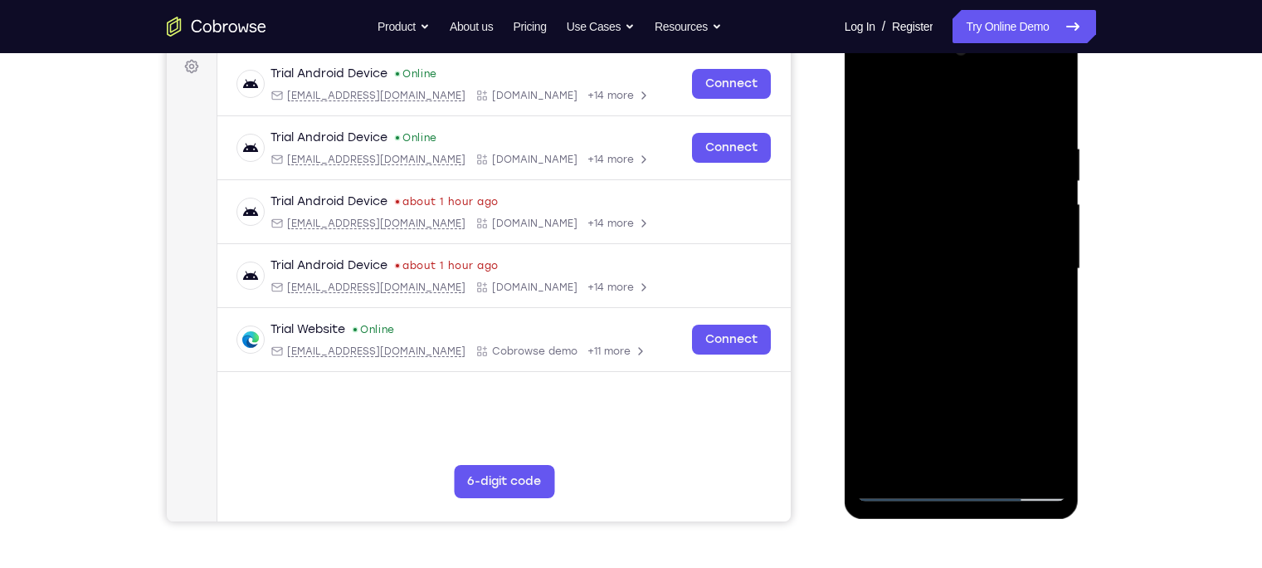
click at [960, 300] on div at bounding box center [961, 269] width 209 height 465
click at [938, 303] on div at bounding box center [961, 269] width 209 height 465
click at [938, 237] on div at bounding box center [961, 269] width 209 height 465
click at [935, 258] on div at bounding box center [961, 269] width 209 height 465
click at [953, 300] on div at bounding box center [961, 269] width 209 height 465
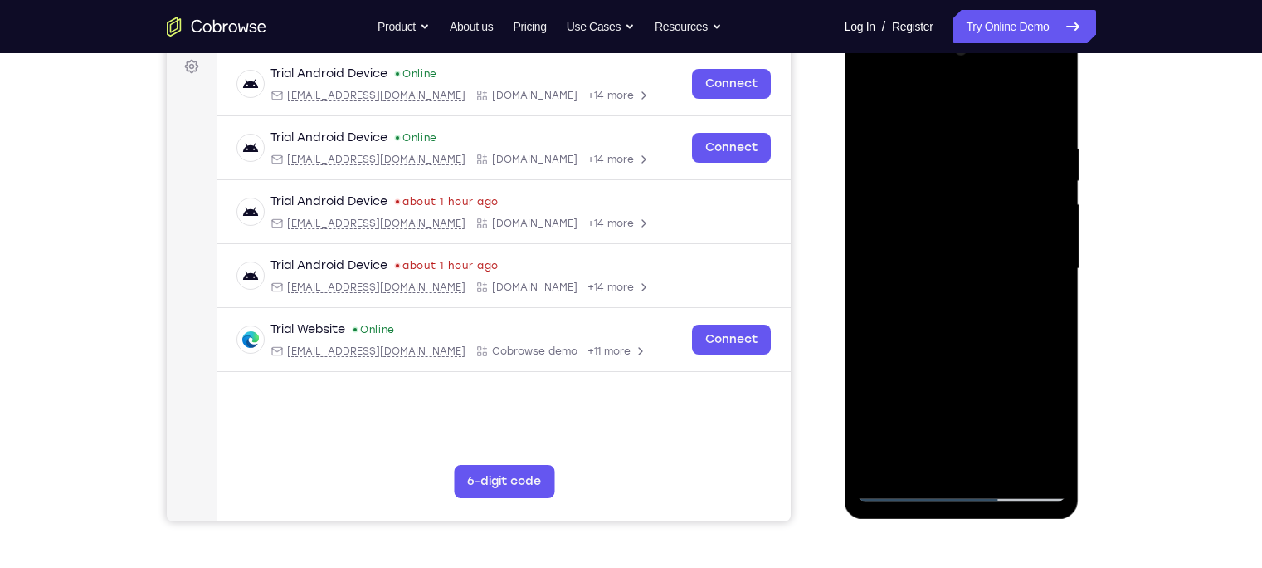
click at [966, 229] on div at bounding box center [961, 269] width 209 height 465
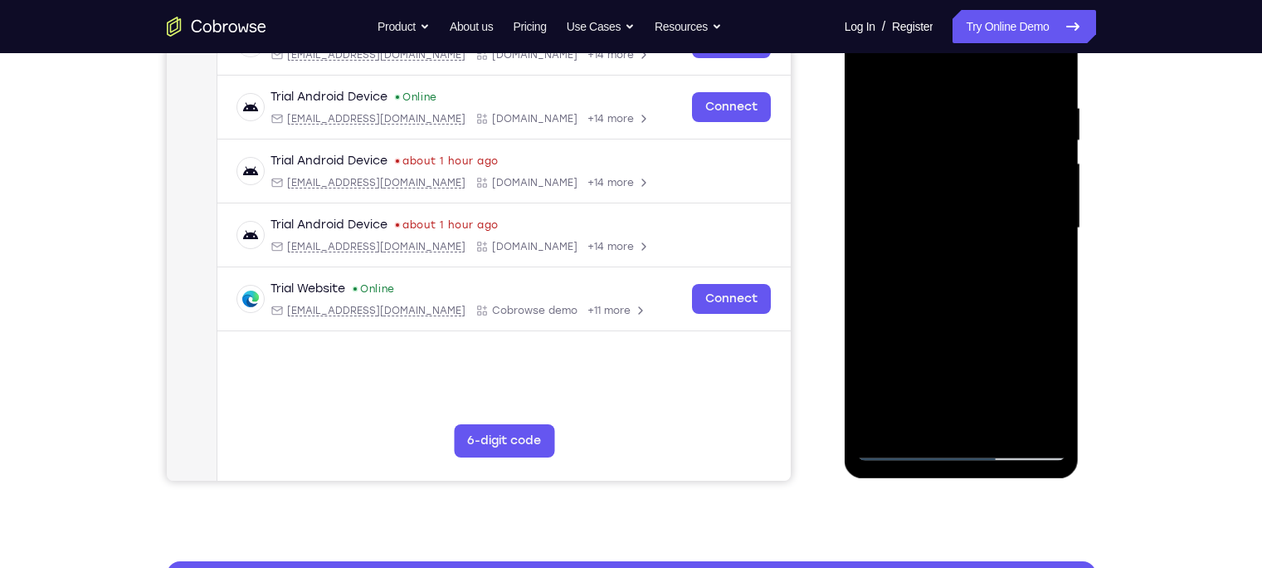
scroll to position [295, 0]
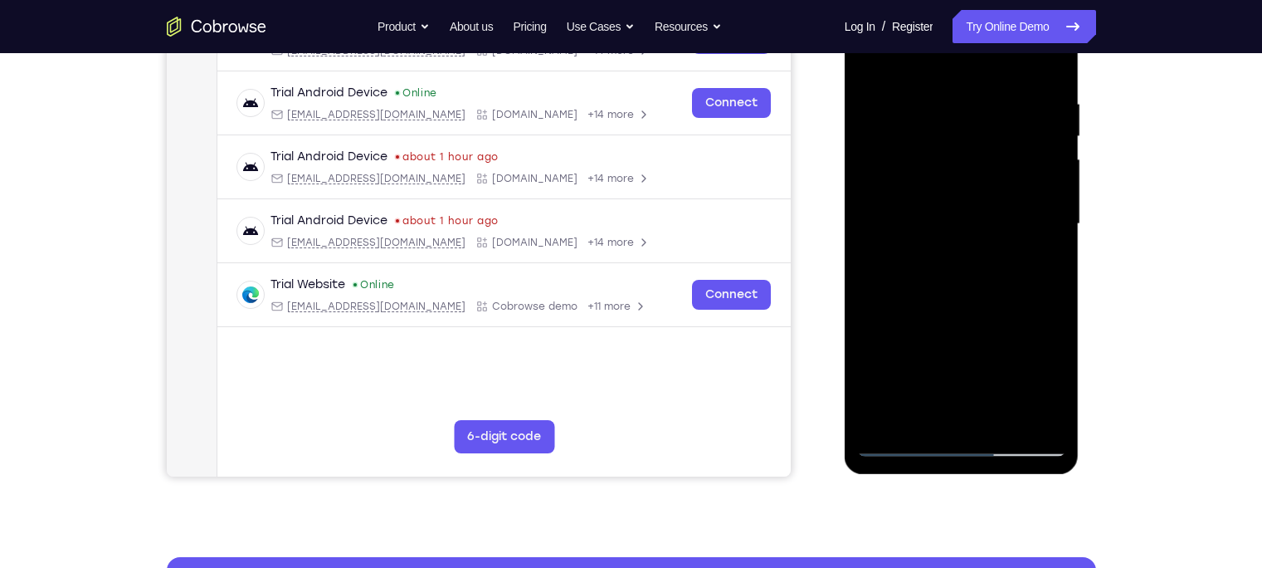
click at [1003, 421] on div at bounding box center [961, 224] width 209 height 465
click at [938, 317] on div at bounding box center [961, 224] width 209 height 465
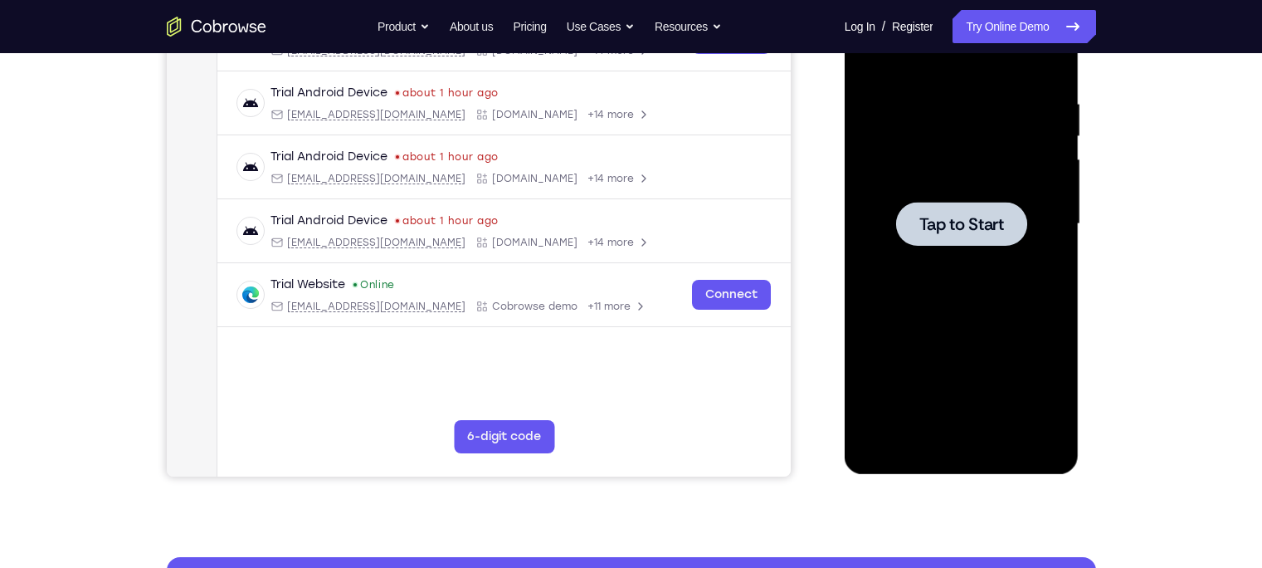
click at [970, 299] on div at bounding box center [961, 224] width 209 height 465
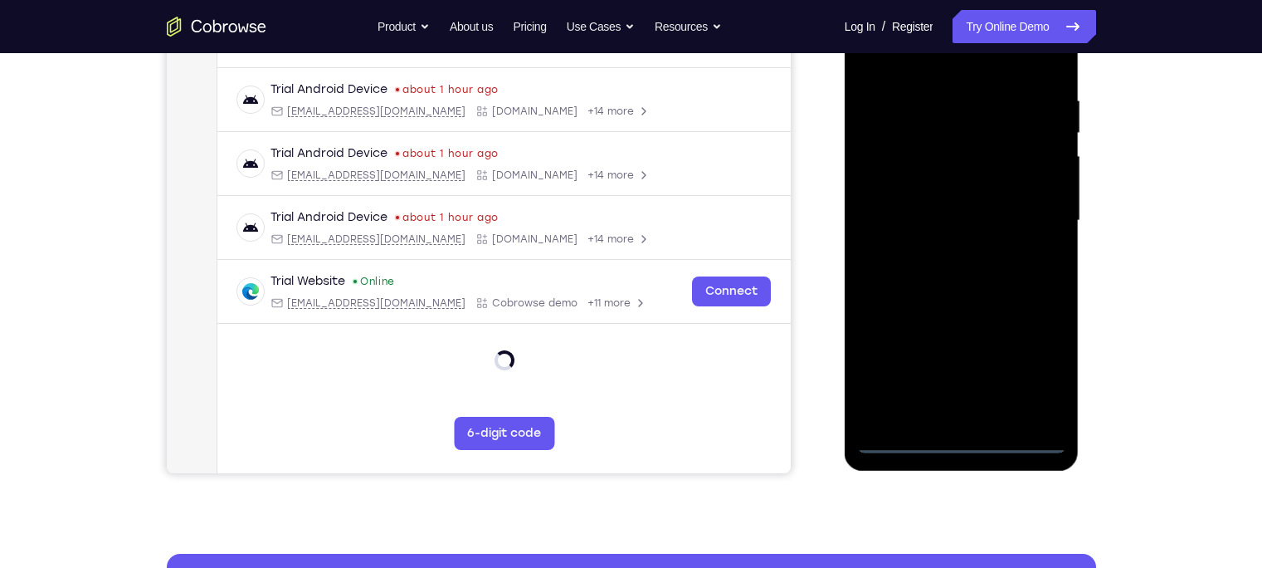
scroll to position [294, 0]
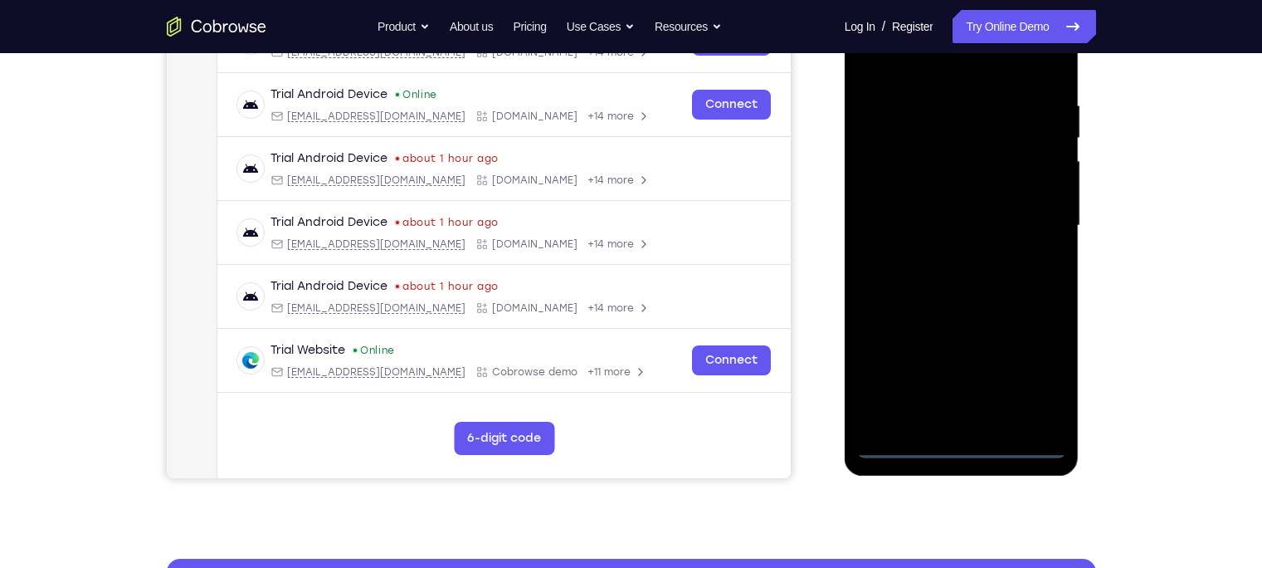
click at [965, 447] on div at bounding box center [961, 225] width 209 height 465
click at [1038, 378] on div at bounding box center [961, 225] width 209 height 465
click at [939, 71] on div at bounding box center [961, 225] width 209 height 465
click at [1039, 227] on div at bounding box center [961, 225] width 209 height 465
click at [980, 419] on div at bounding box center [961, 225] width 209 height 465
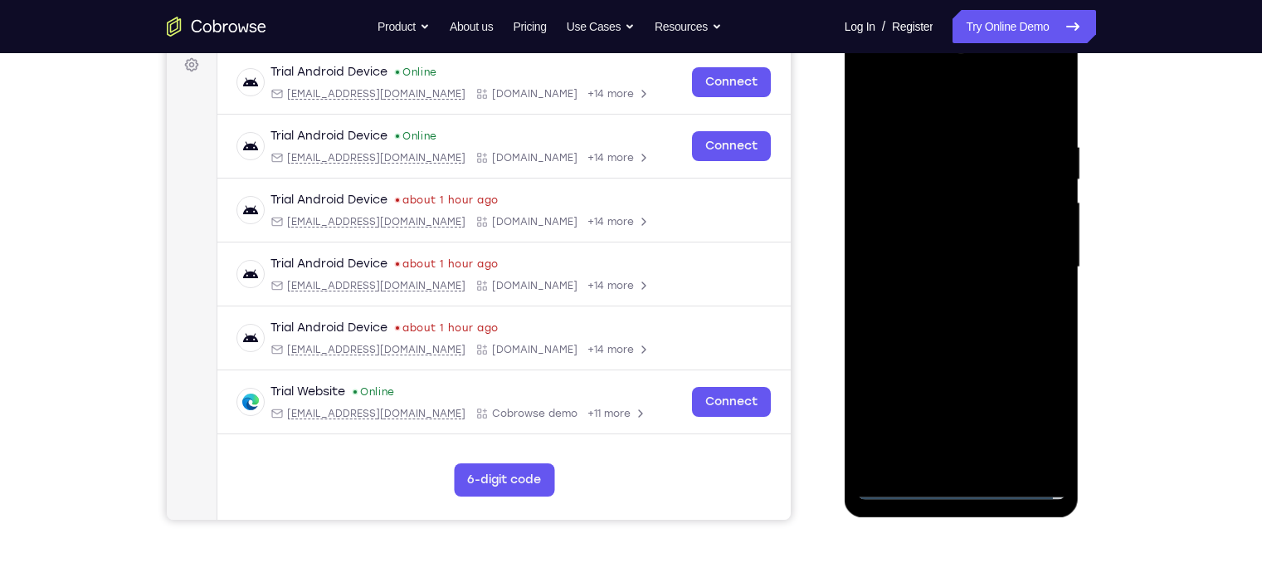
scroll to position [251, 0]
click at [931, 256] on div at bounding box center [961, 268] width 209 height 465
click at [939, 236] on div at bounding box center [961, 268] width 209 height 465
click at [940, 263] on div at bounding box center [961, 268] width 209 height 465
click at [945, 341] on div at bounding box center [961, 268] width 209 height 465
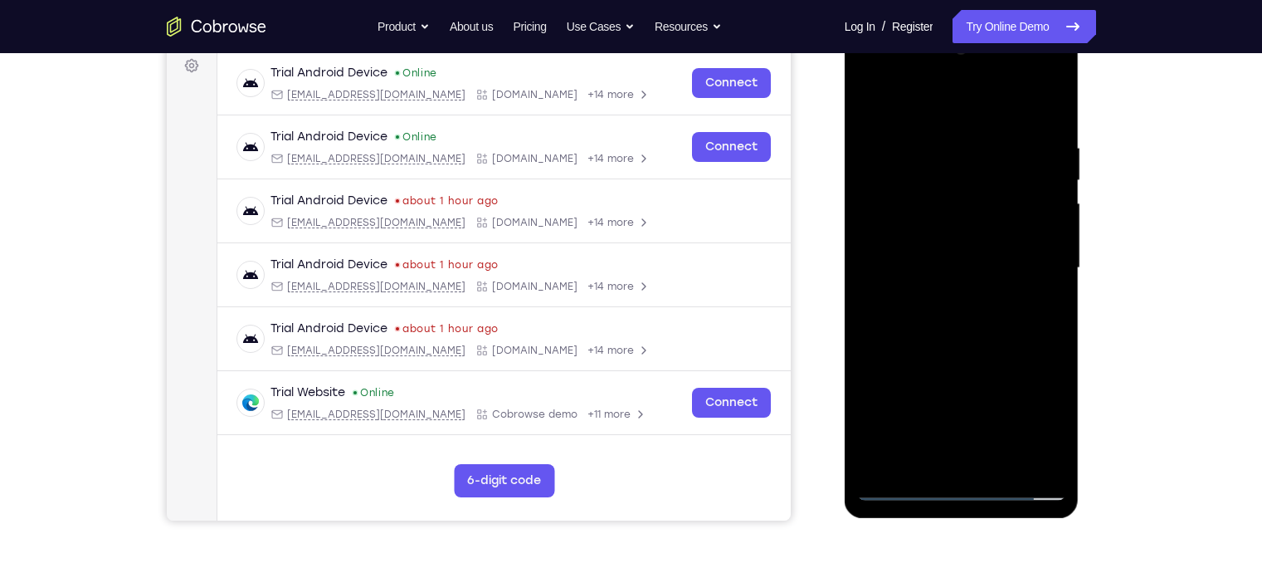
click at [1053, 463] on div at bounding box center [961, 268] width 209 height 465
click at [918, 463] on div at bounding box center [961, 268] width 209 height 465
drag, startPoint x: 904, startPoint y: 100, endPoint x: 902, endPoint y: 47, distance: 52.3
click at [902, 47] on div at bounding box center [961, 268] width 209 height 465
click at [919, 100] on div at bounding box center [961, 268] width 209 height 465
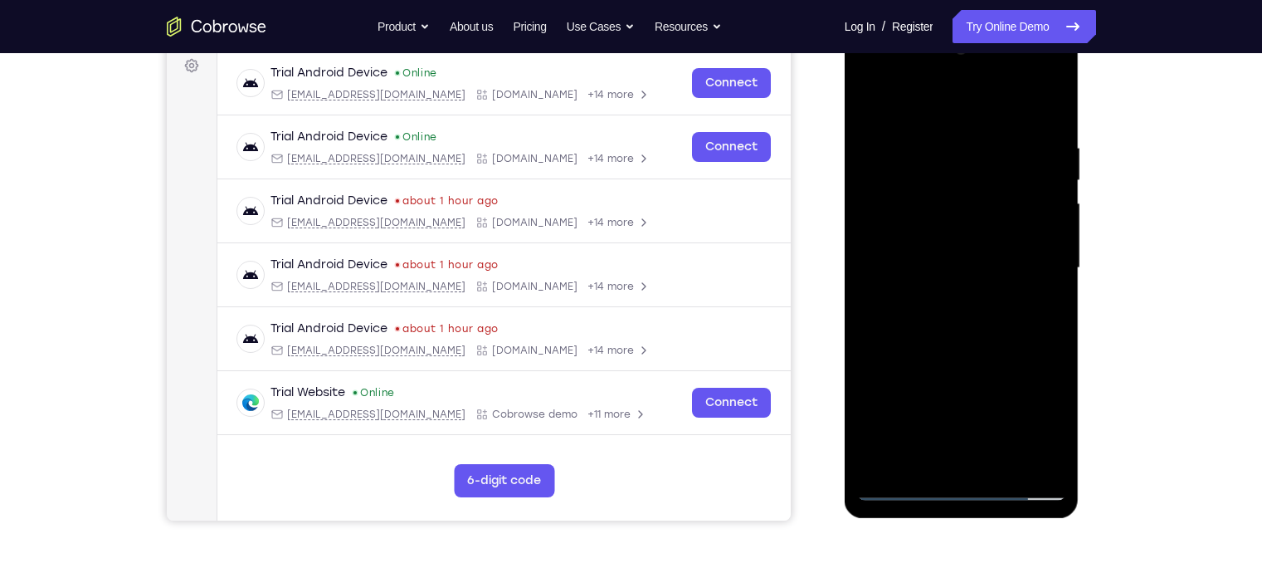
click at [922, 128] on div at bounding box center [961, 268] width 209 height 465
click at [1015, 255] on div at bounding box center [961, 268] width 209 height 465
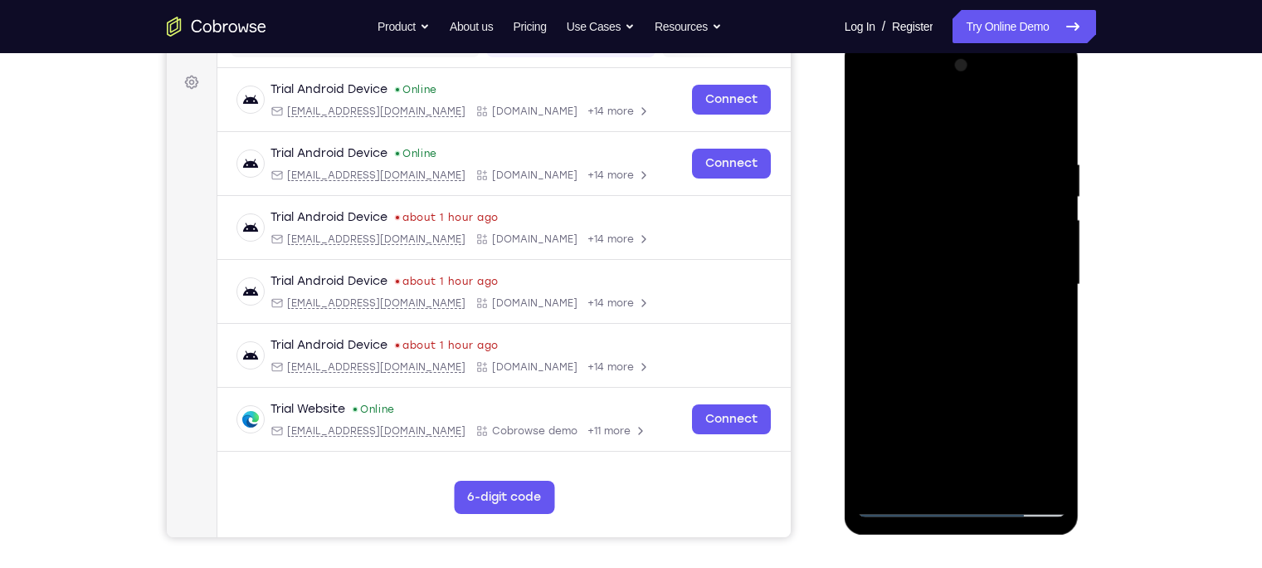
scroll to position [207, 0]
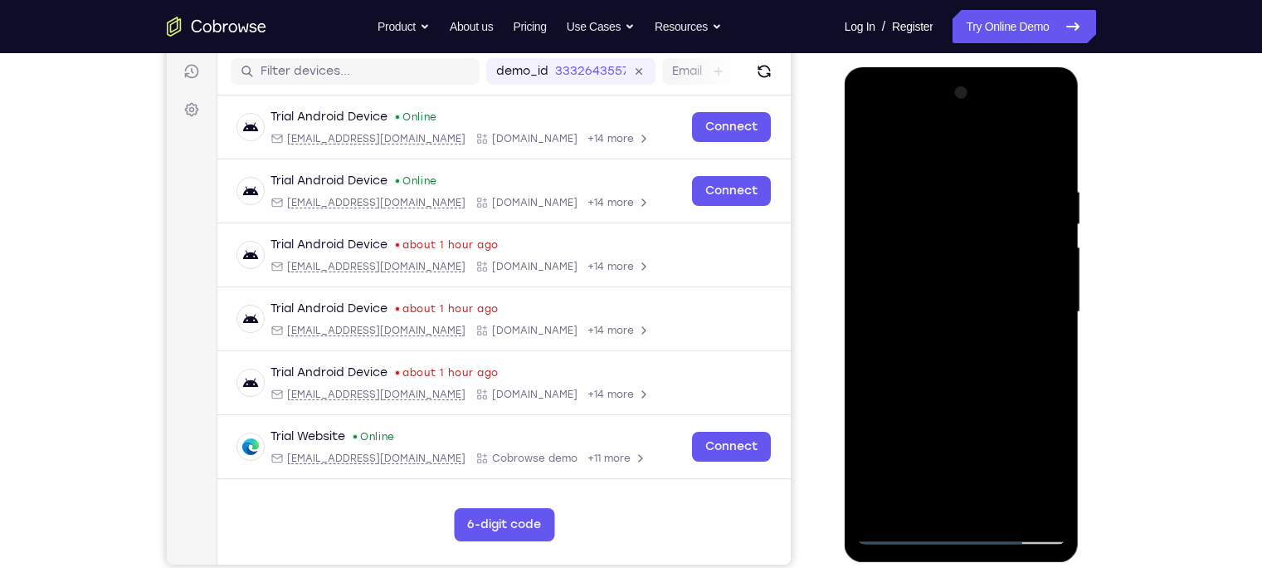
click at [1043, 241] on div at bounding box center [961, 312] width 209 height 465
click at [1054, 172] on div at bounding box center [961, 312] width 209 height 465
click at [876, 213] on div at bounding box center [961, 312] width 209 height 465
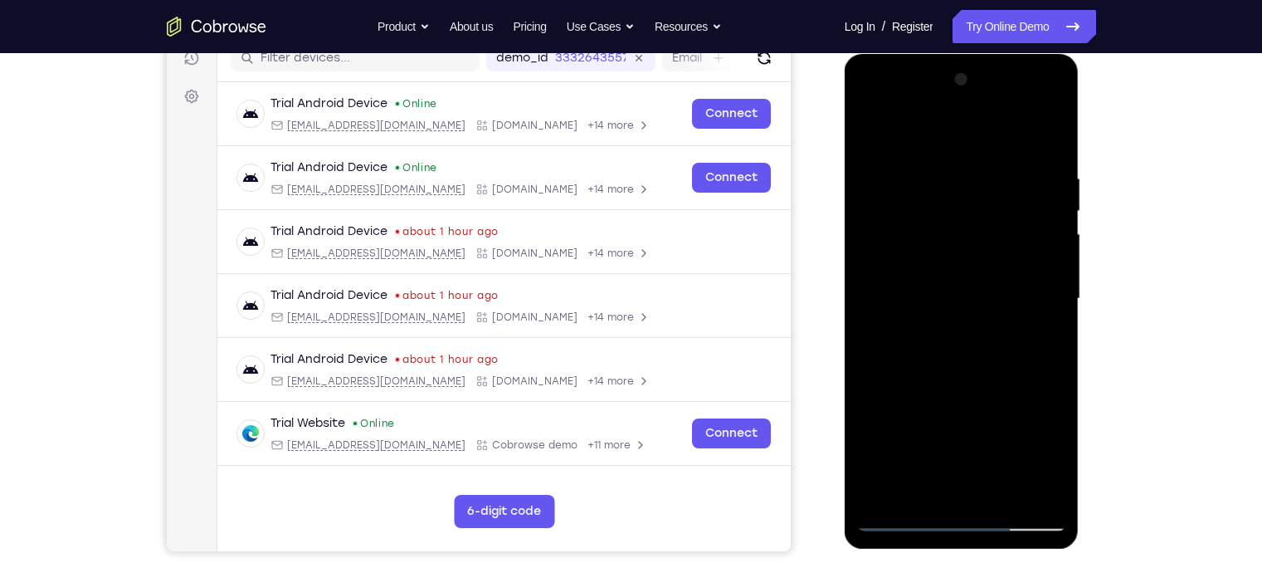
scroll to position [173, 0]
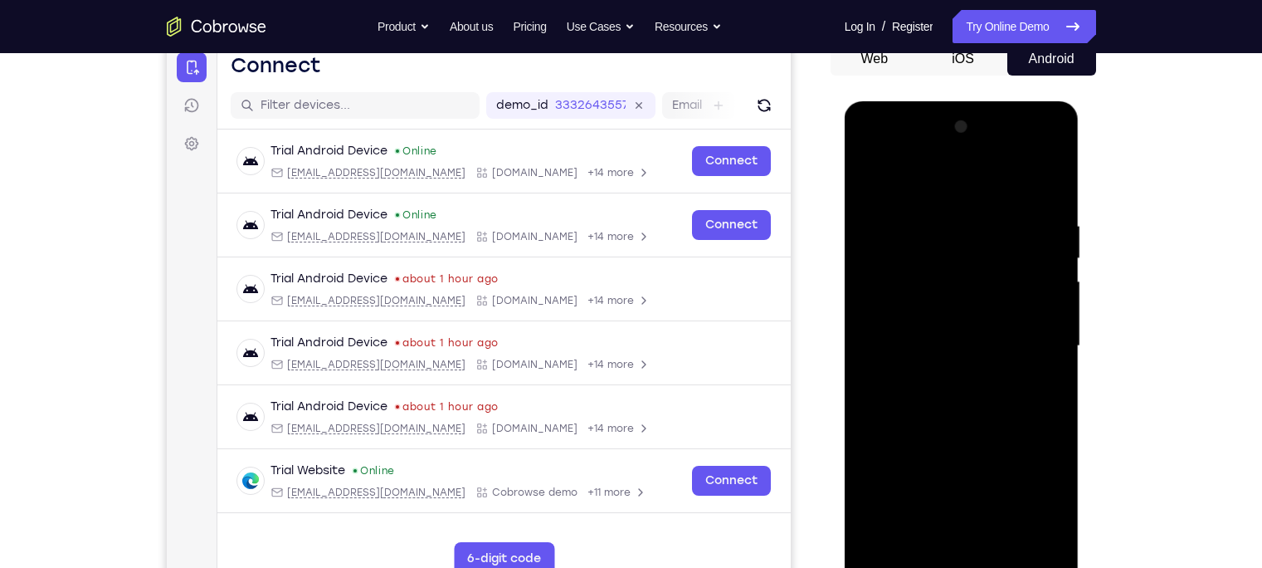
click at [870, 247] on div at bounding box center [961, 346] width 209 height 465
click at [1036, 227] on div at bounding box center [961, 346] width 209 height 465
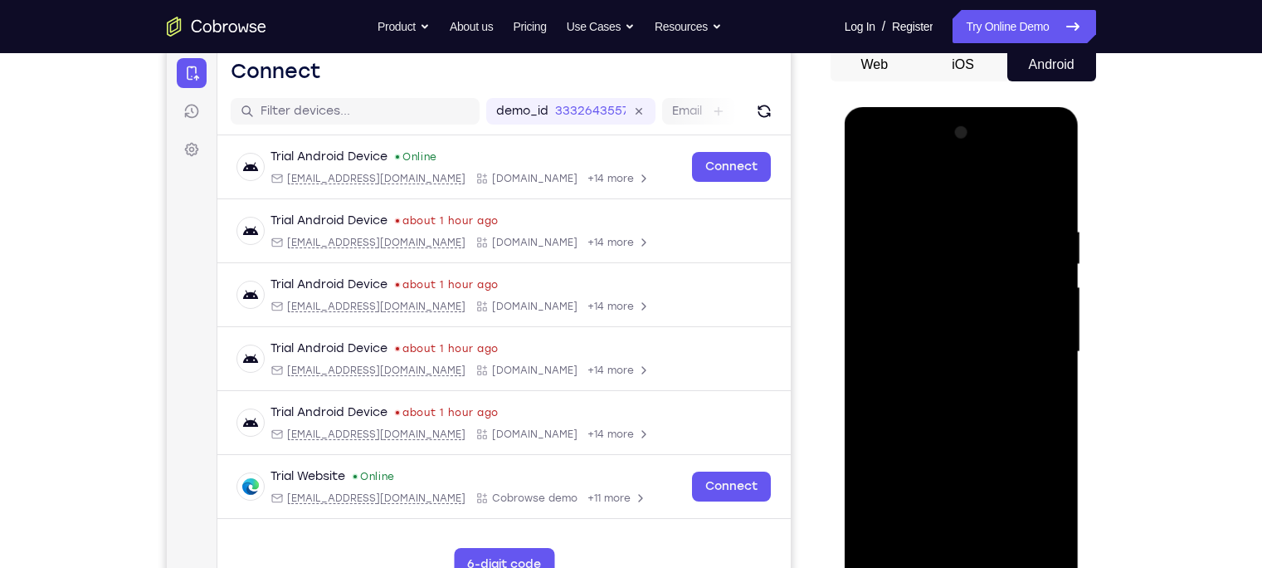
scroll to position [157, 0]
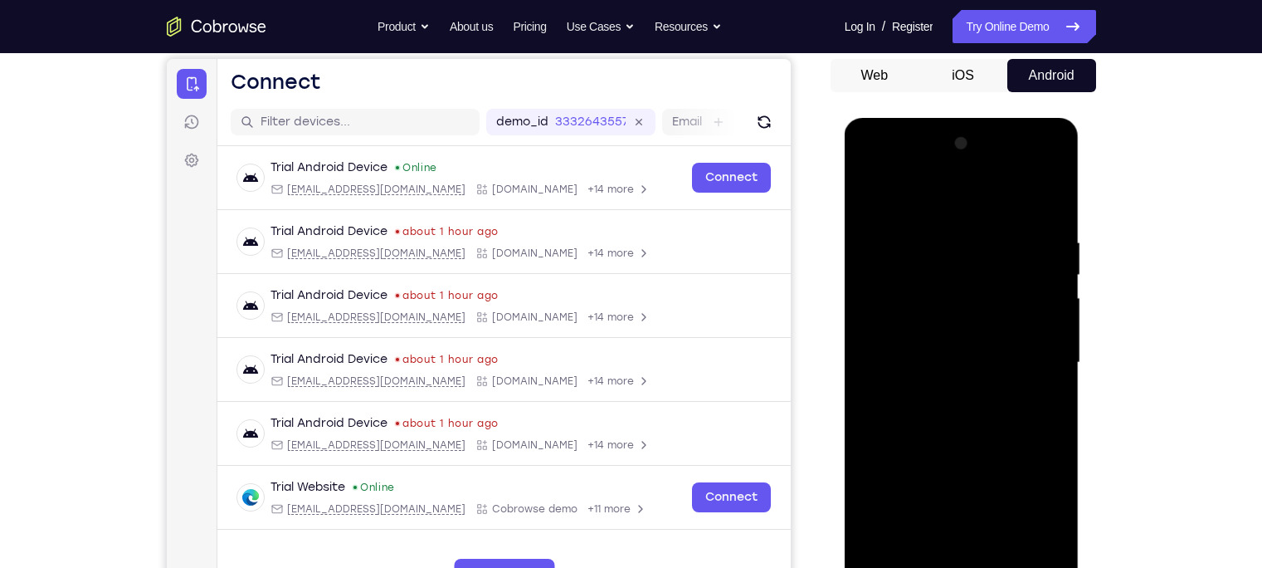
click at [1054, 254] on div at bounding box center [961, 362] width 209 height 465
click at [1052, 266] on div at bounding box center [961, 362] width 209 height 465
click at [1057, 149] on div at bounding box center [961, 362] width 209 height 465
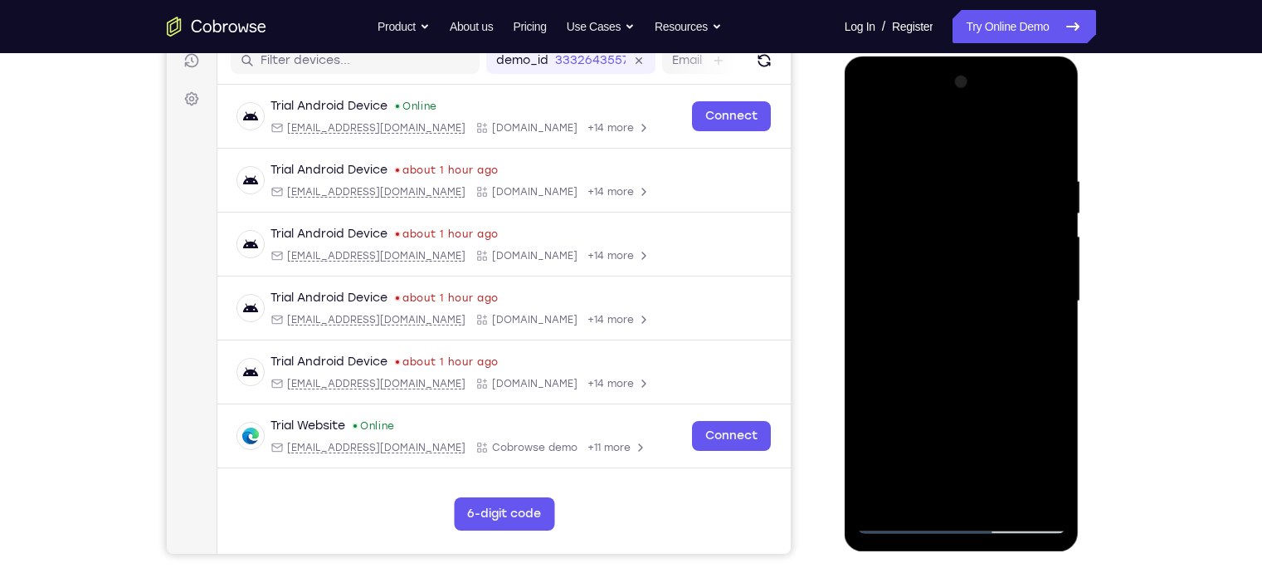
scroll to position [239, 0]
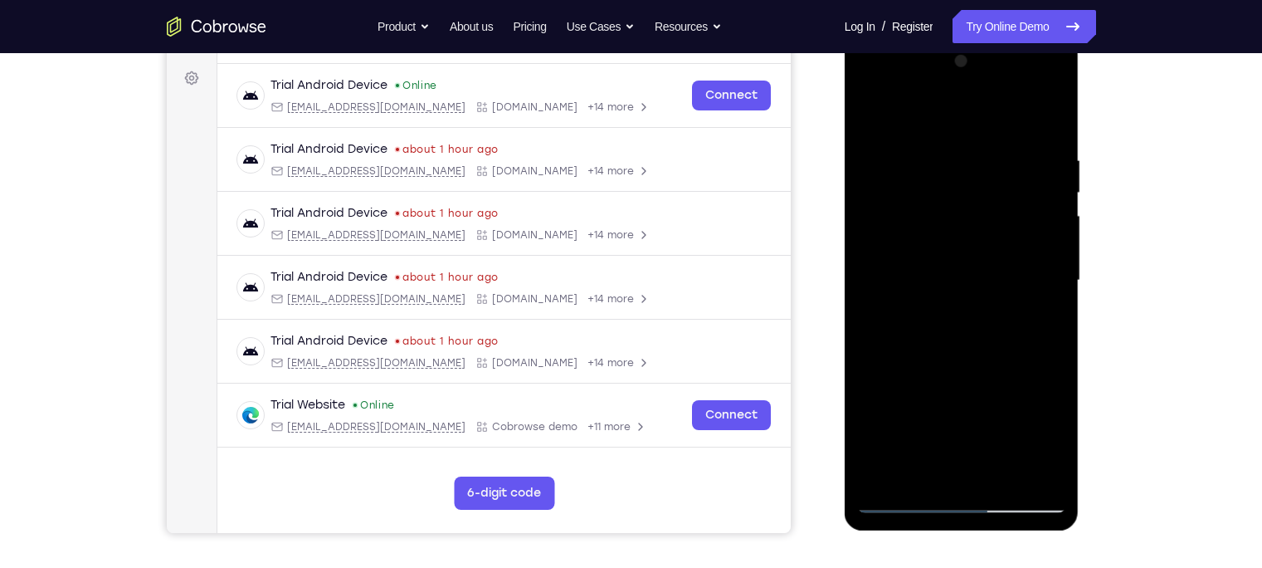
click at [881, 258] on div at bounding box center [961, 280] width 209 height 465
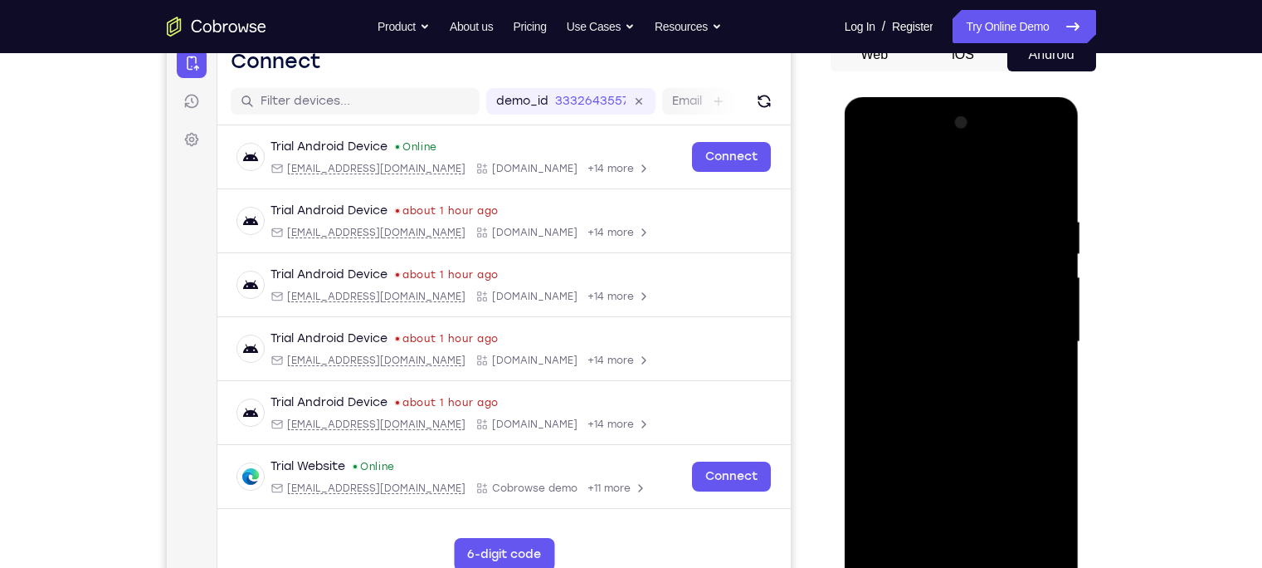
scroll to position [178, 0]
click at [1053, 121] on div at bounding box center [961, 342] width 209 height 465
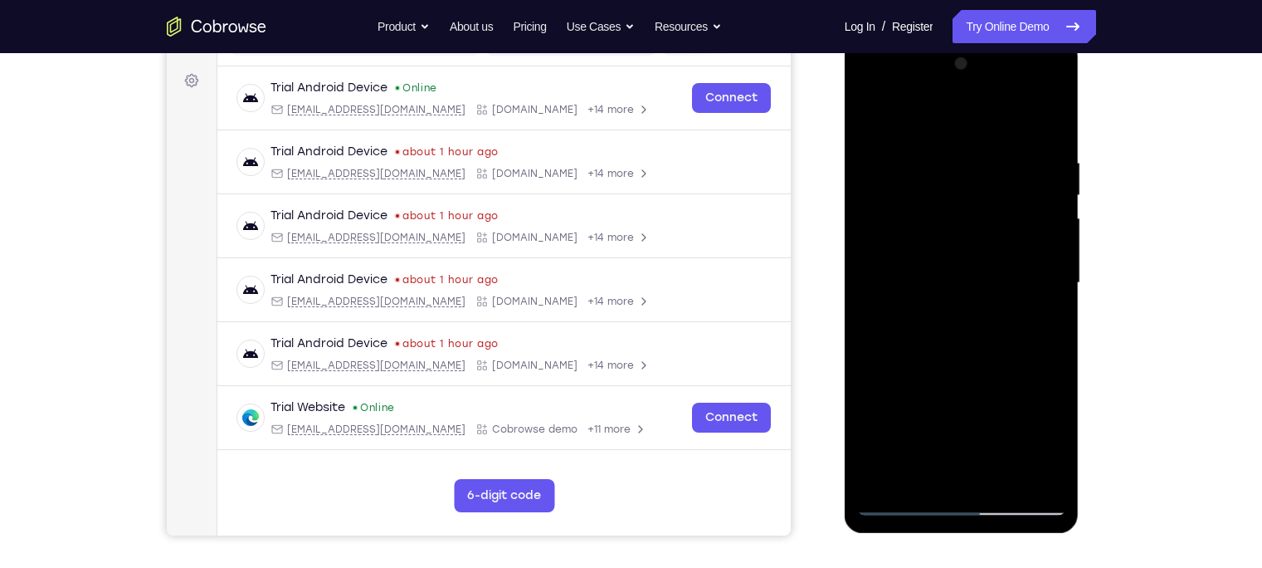
scroll to position [237, 0]
click at [1022, 271] on div at bounding box center [961, 283] width 209 height 465
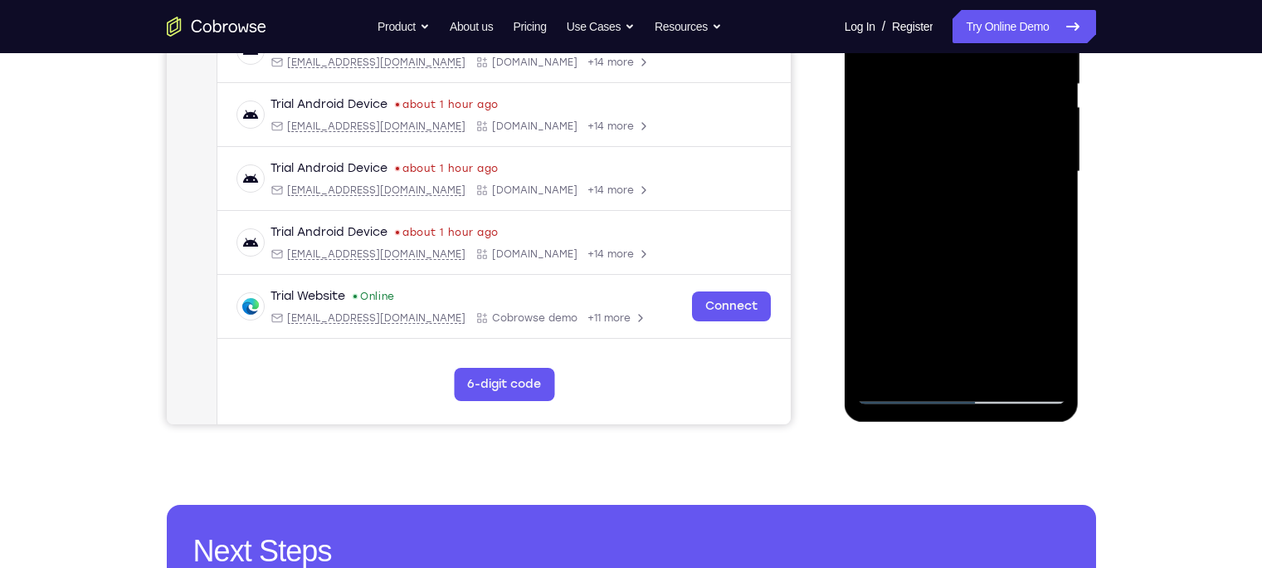
scroll to position [196, 0]
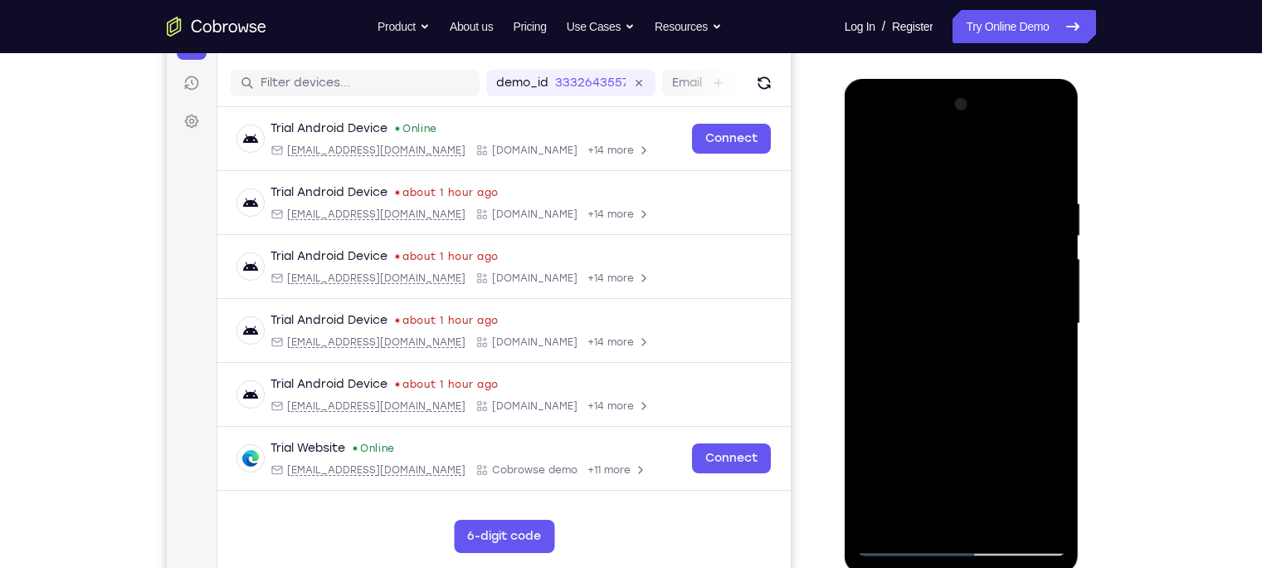
click at [1055, 107] on div at bounding box center [961, 323] width 209 height 465
drag, startPoint x: 1005, startPoint y: 313, endPoint x: 876, endPoint y: 290, distance: 130.7
click at [876, 290] on div at bounding box center [961, 323] width 209 height 465
drag, startPoint x: 880, startPoint y: 311, endPoint x: 1122, endPoint y: 308, distance: 242.4
click at [1081, 308] on html "Online web based iOS Simulators and Android Emulators. Run iPhone, iPad, Mobile…" at bounding box center [963, 328] width 237 height 498
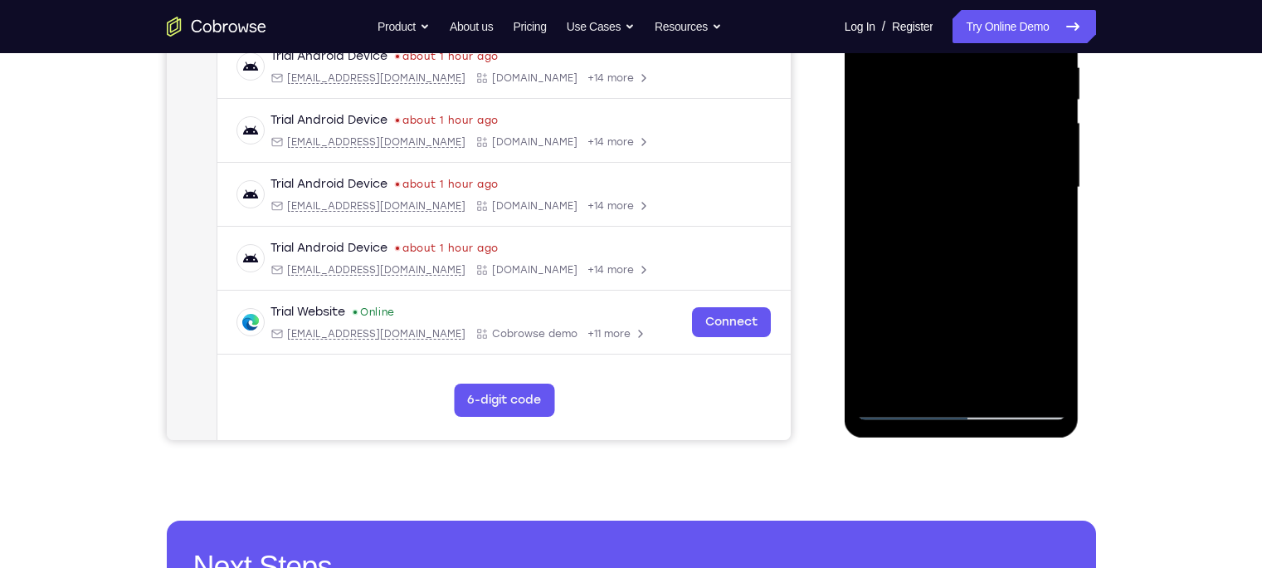
scroll to position [334, 0]
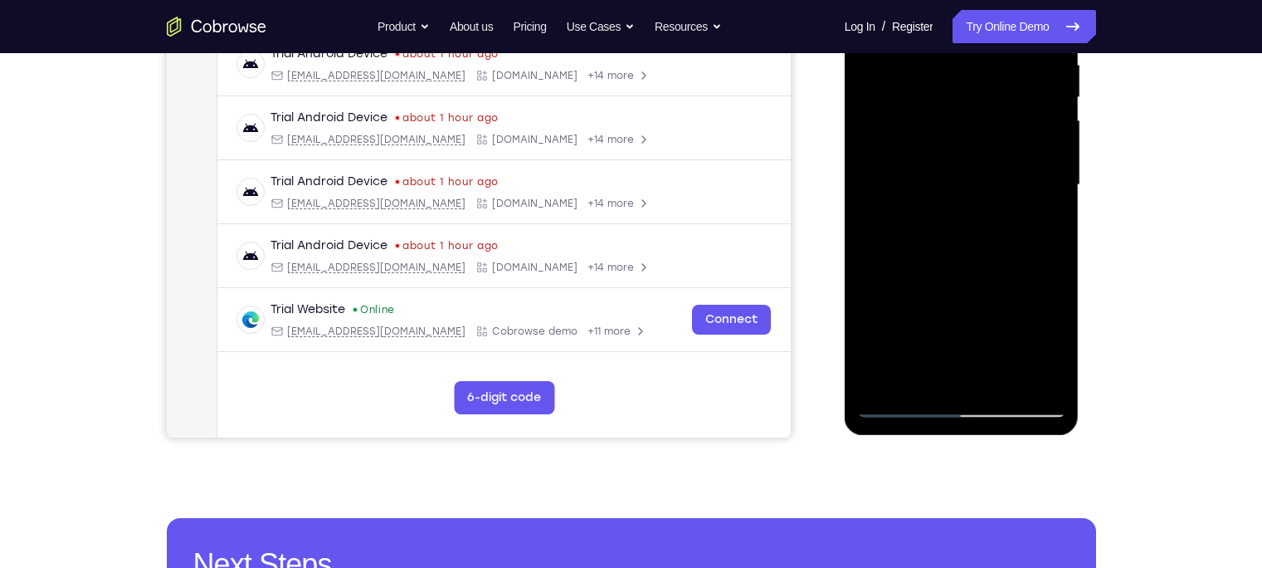
click at [881, 381] on div at bounding box center [961, 185] width 209 height 465
drag, startPoint x: 950, startPoint y: 328, endPoint x: 1068, endPoint y: 8, distance: 340.6
click at [1068, 8] on div at bounding box center [962, 187] width 235 height 495
click at [1044, 379] on div at bounding box center [961, 185] width 209 height 465
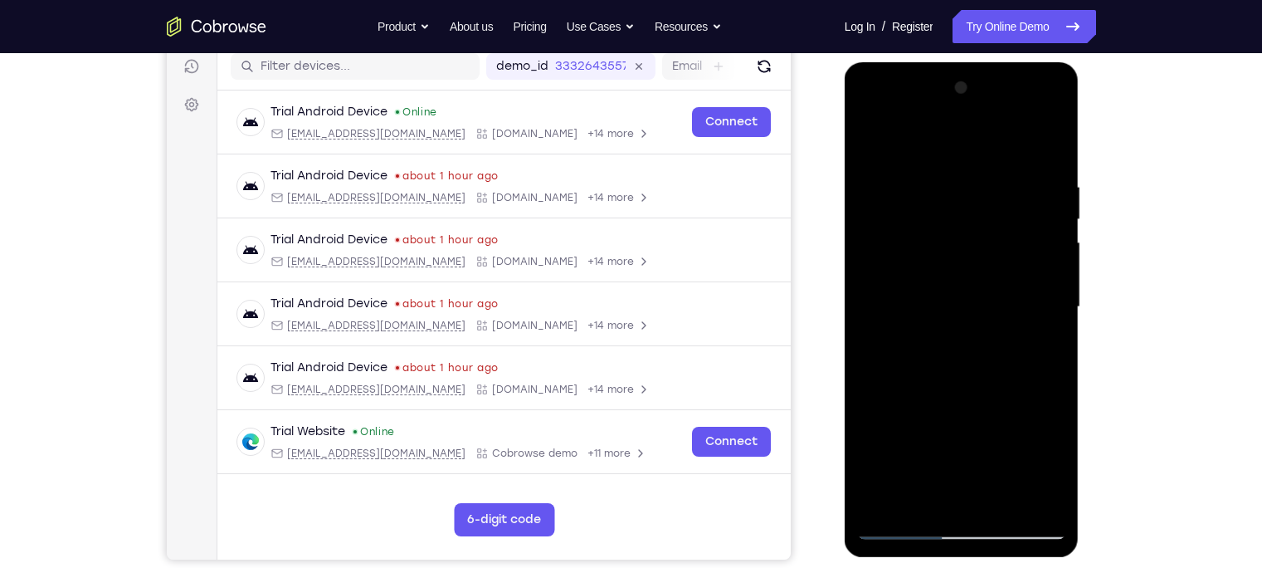
scroll to position [211, 0]
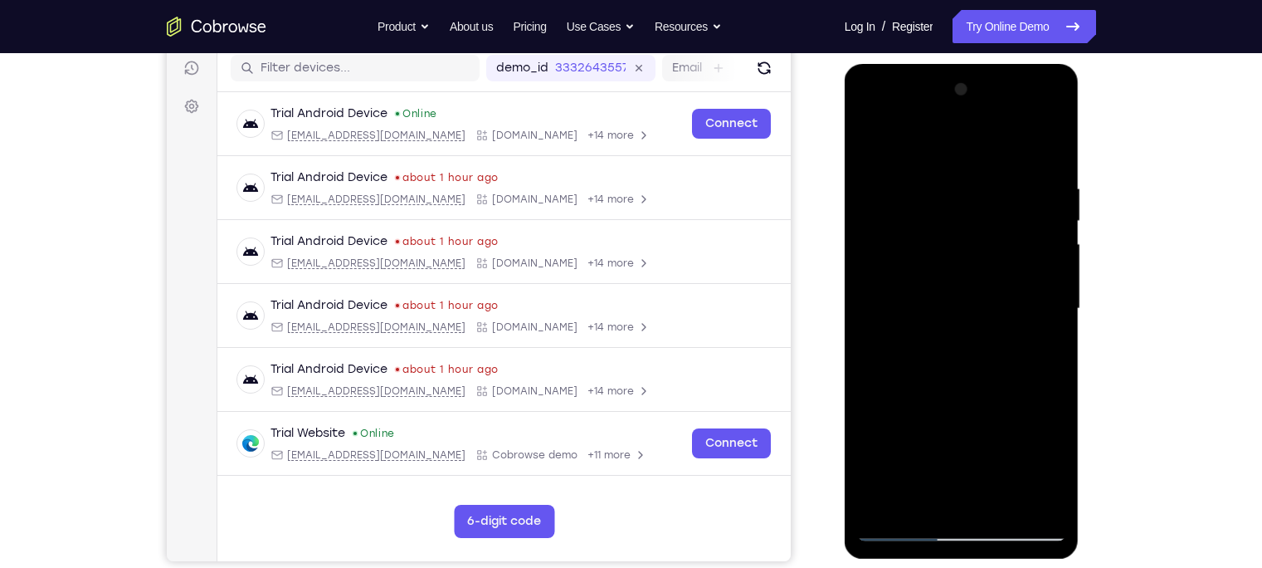
drag, startPoint x: 973, startPoint y: 182, endPoint x: 1051, endPoint y: 450, distance: 279.2
click at [1051, 450] on div at bounding box center [961, 308] width 209 height 465
click at [896, 313] on div at bounding box center [961, 308] width 209 height 465
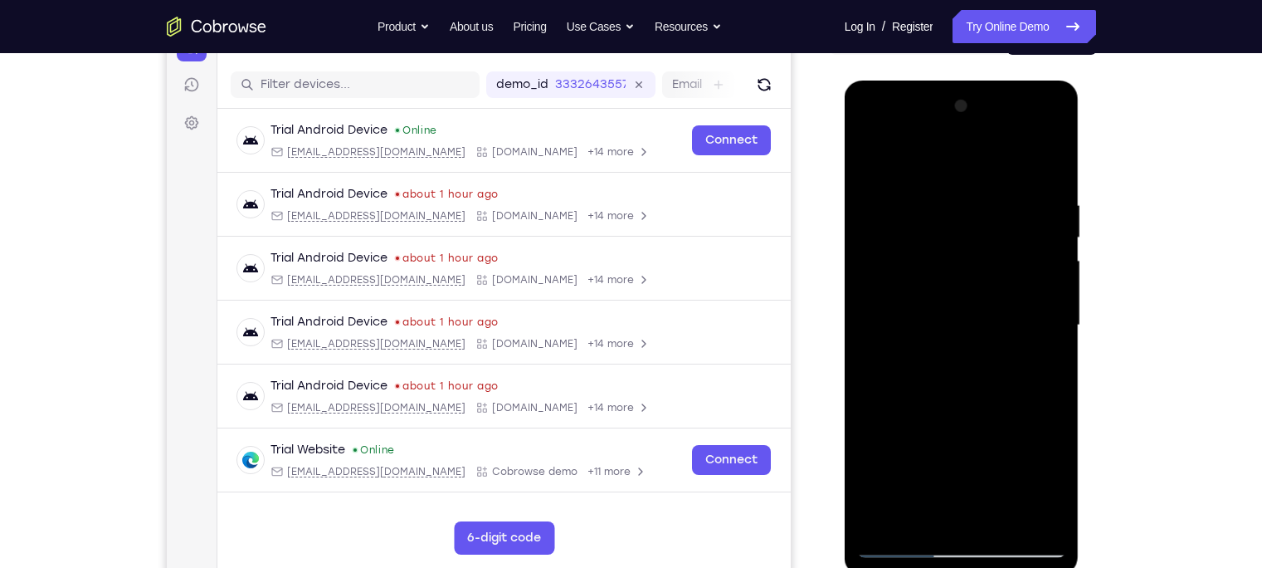
scroll to position [194, 0]
drag, startPoint x: 978, startPoint y: 219, endPoint x: 987, endPoint y: 343, distance: 123.9
click at [987, 343] on div at bounding box center [961, 325] width 209 height 465
click at [1047, 324] on div at bounding box center [961, 325] width 209 height 465
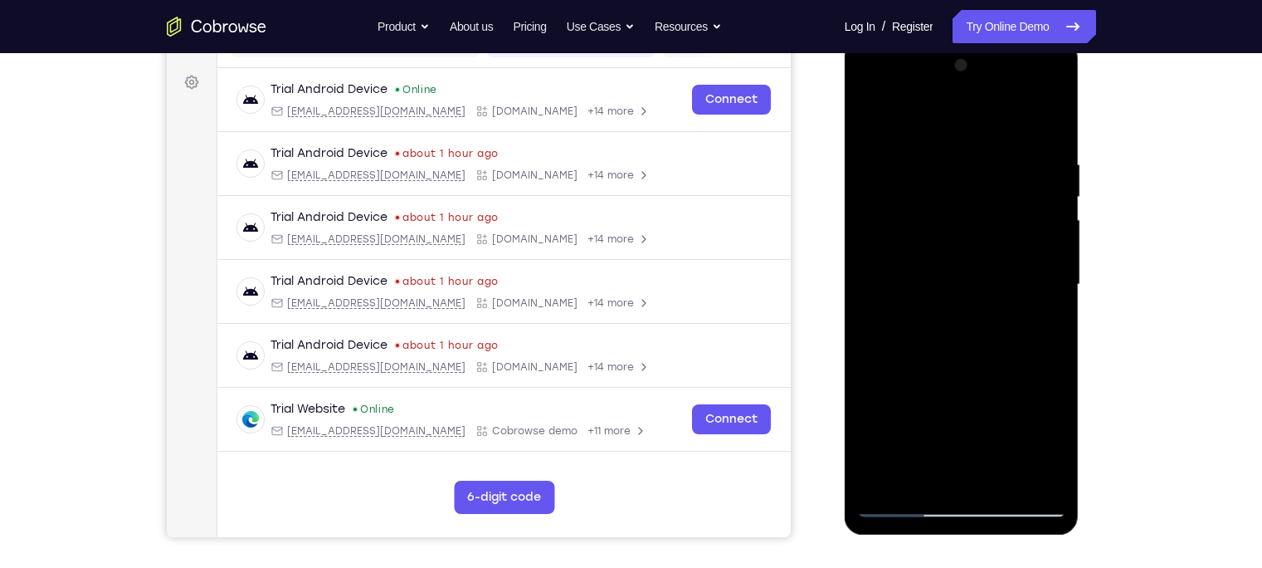
scroll to position [236, 0]
click at [1056, 284] on div at bounding box center [961, 283] width 209 height 465
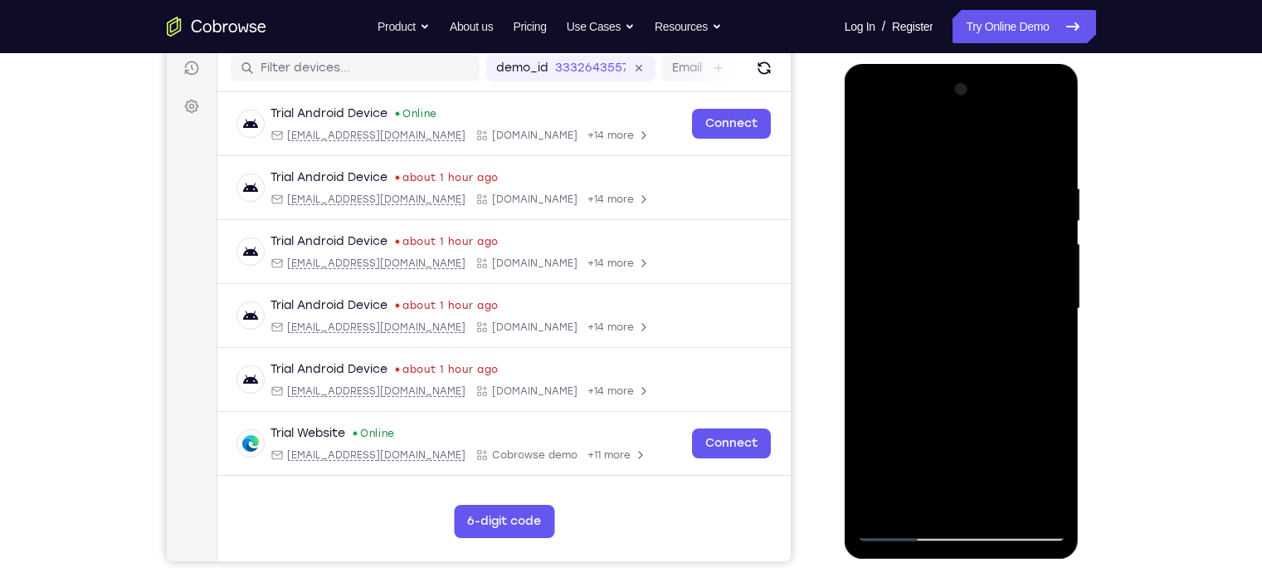
scroll to position [202, 0]
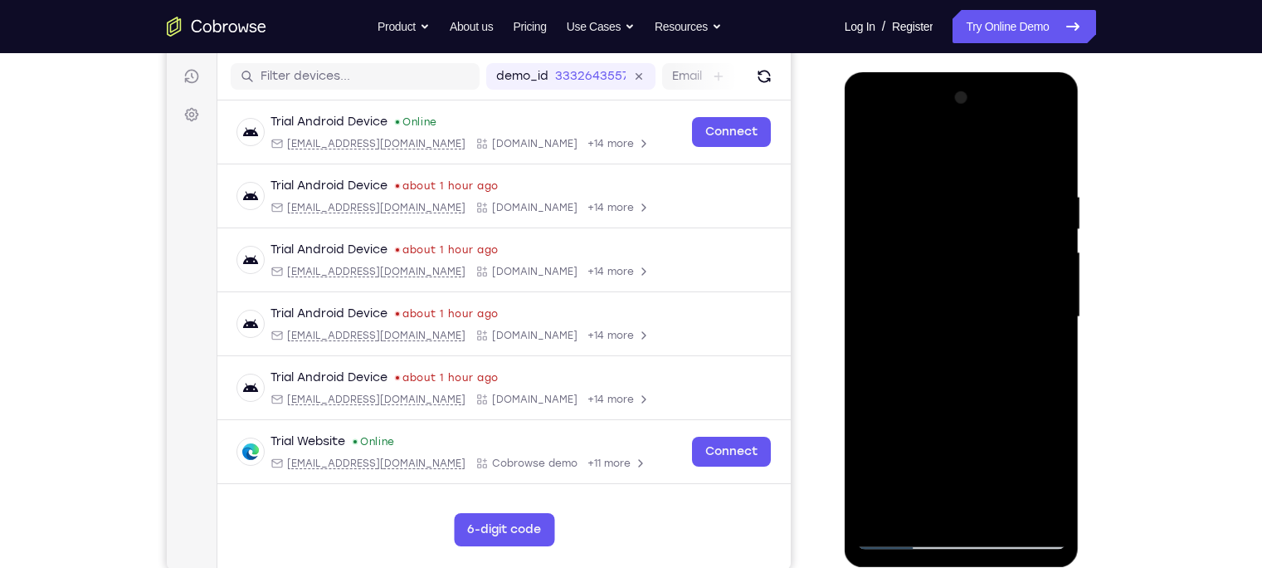
click at [869, 141] on div at bounding box center [961, 317] width 209 height 465
drag, startPoint x: 975, startPoint y: 382, endPoint x: 972, endPoint y: 237, distance: 144.4
click at [972, 237] on div at bounding box center [961, 317] width 209 height 465
click at [969, 389] on div at bounding box center [961, 317] width 209 height 465
drag, startPoint x: 1003, startPoint y: 239, endPoint x: 1026, endPoint y: 349, distance: 112.6
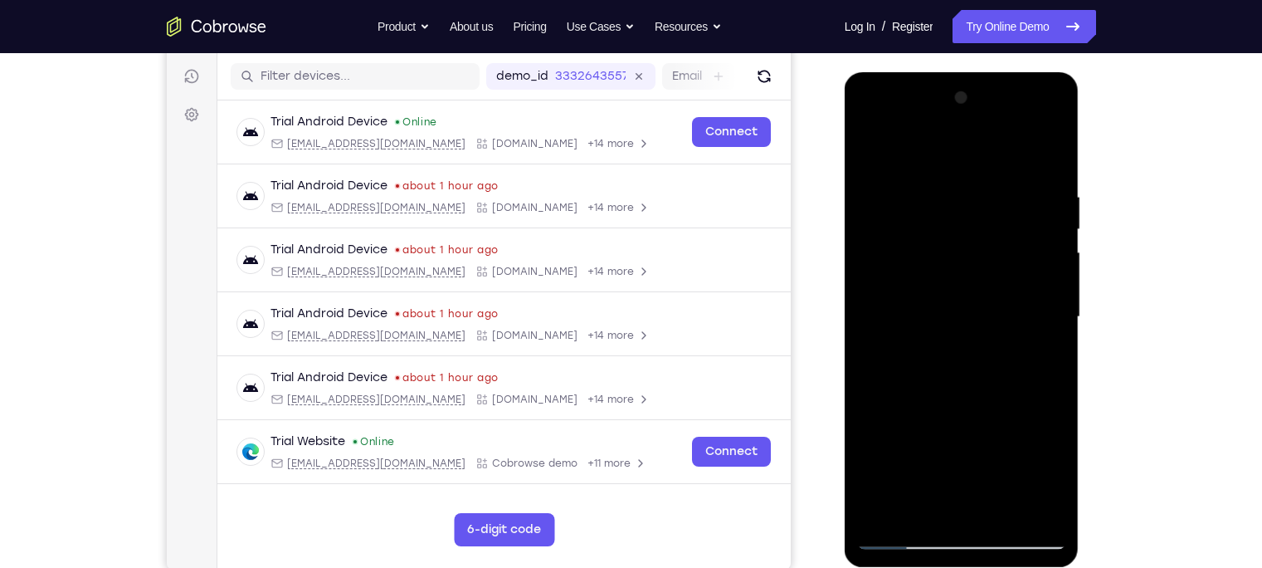
click at [1026, 349] on div at bounding box center [961, 317] width 209 height 465
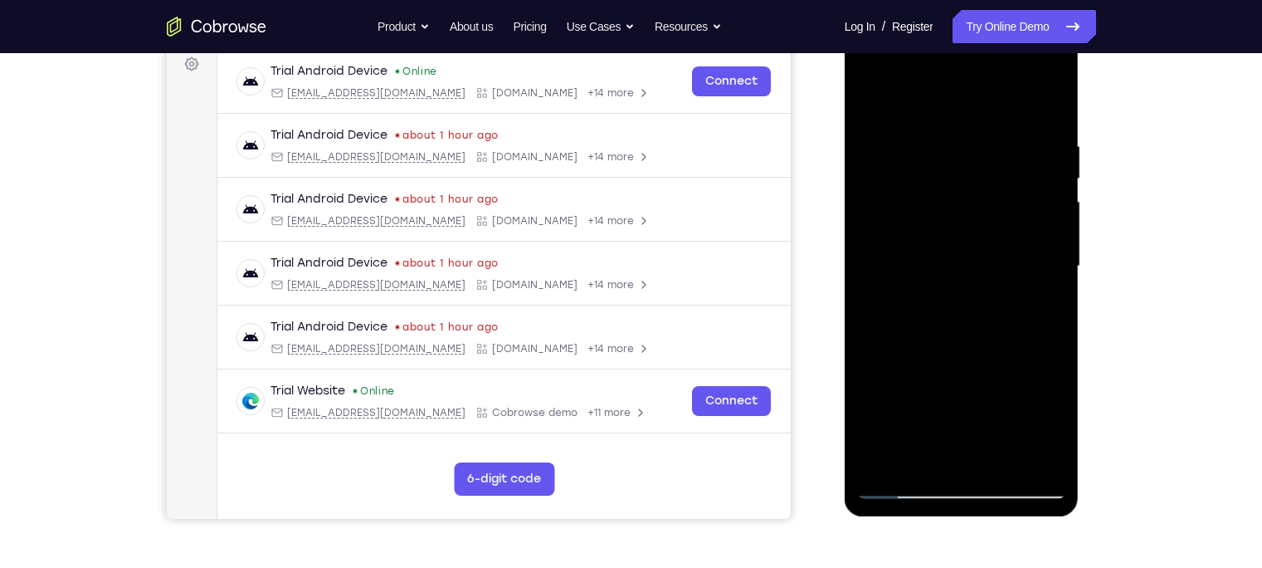
scroll to position [253, 0]
click at [1052, 266] on div at bounding box center [961, 266] width 209 height 465
click at [1052, 274] on div at bounding box center [961, 266] width 209 height 465
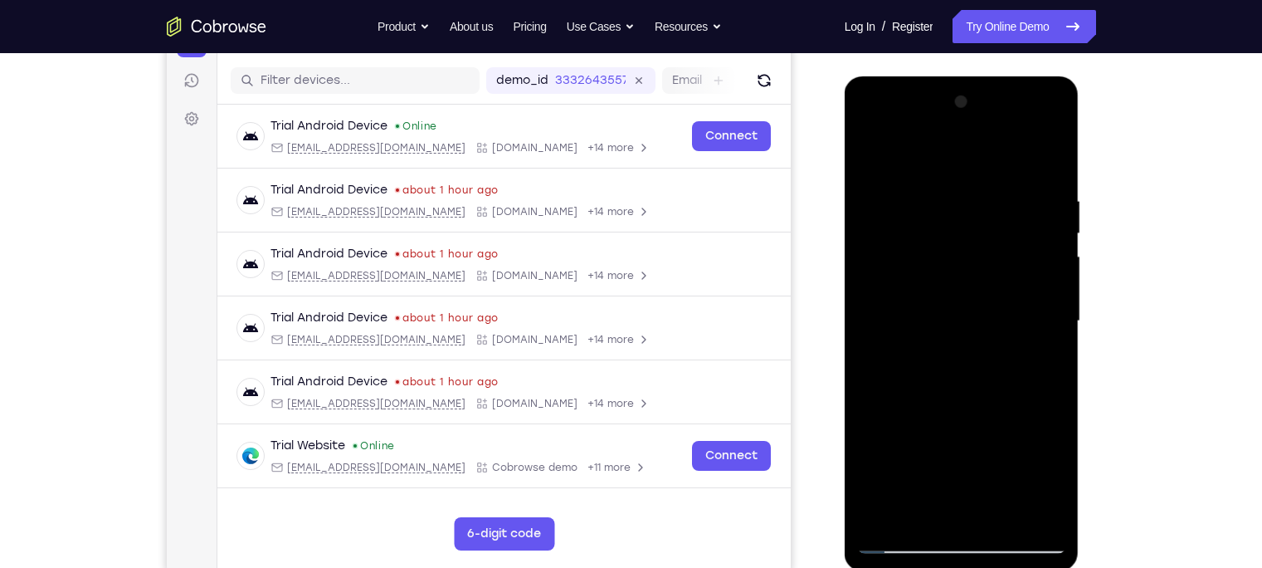
scroll to position [174, 0]
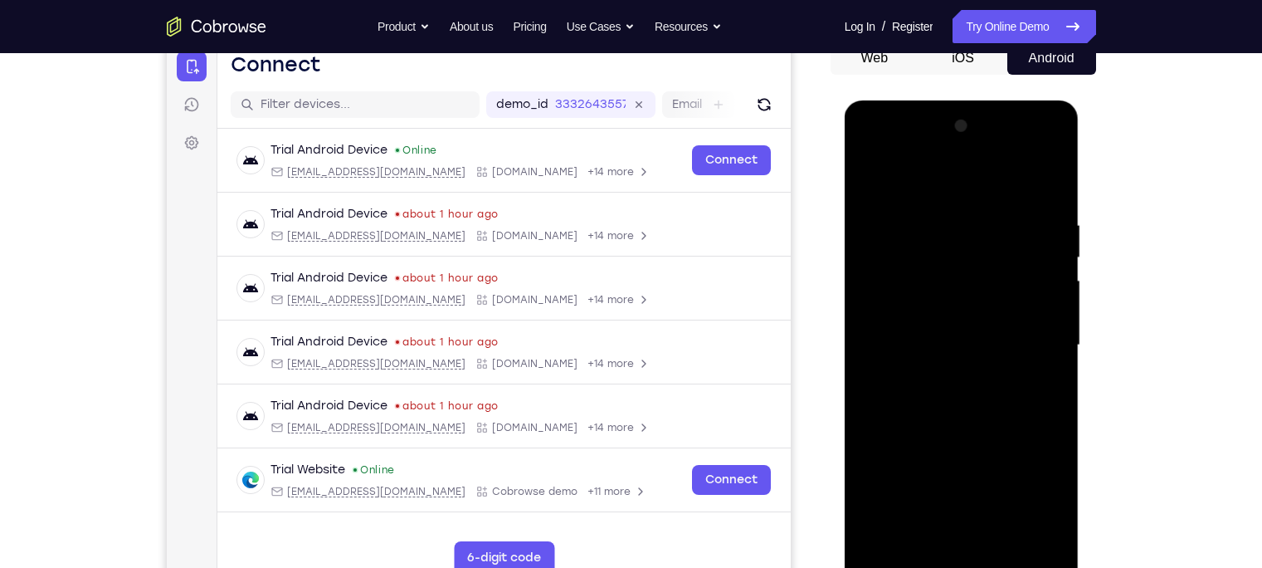
click at [874, 178] on div at bounding box center [961, 345] width 209 height 465
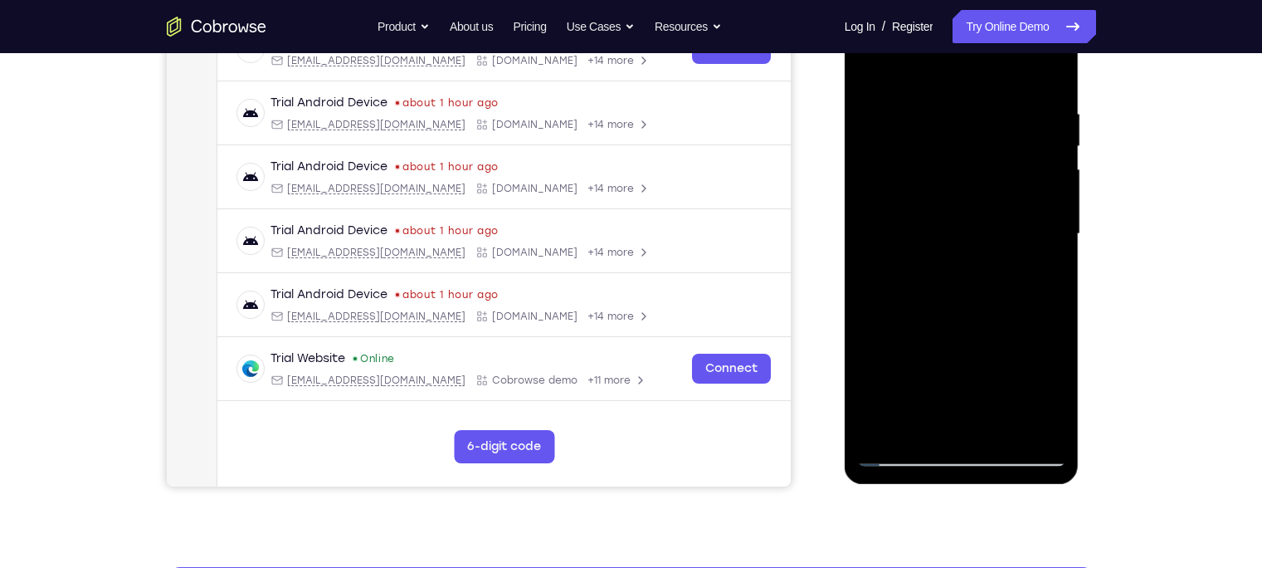
scroll to position [285, 0]
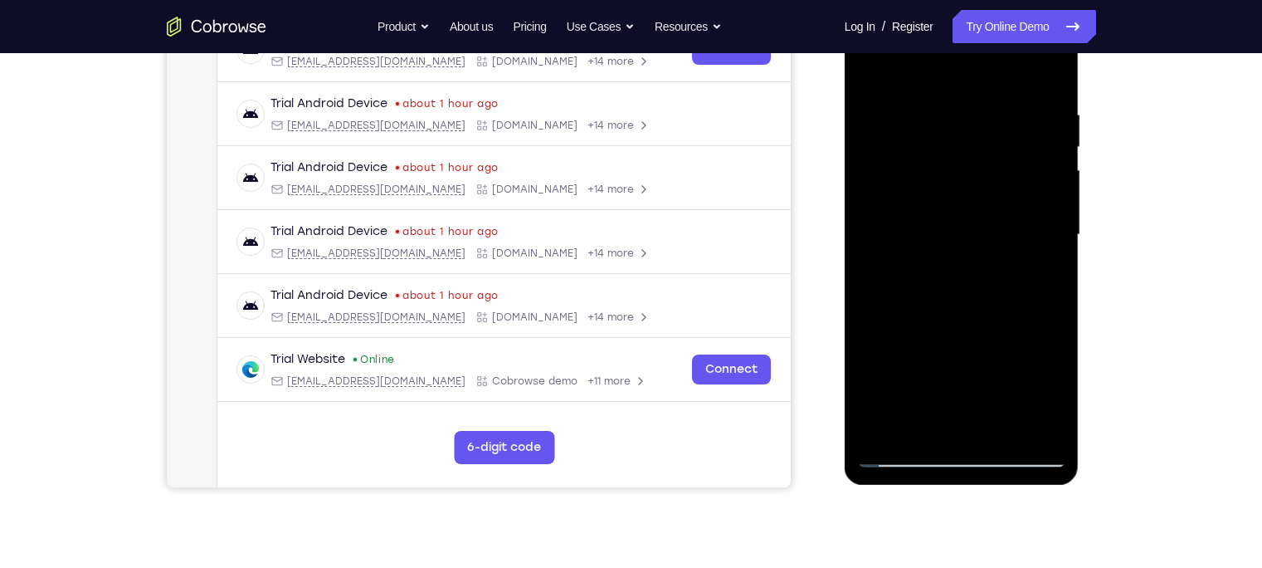
drag, startPoint x: 971, startPoint y: 339, endPoint x: 972, endPoint y: 239, distance: 99.6
click at [972, 239] on div at bounding box center [961, 234] width 209 height 465
drag, startPoint x: 946, startPoint y: 370, endPoint x: 950, endPoint y: 290, distance: 79.8
click at [950, 290] on div at bounding box center [961, 234] width 209 height 465
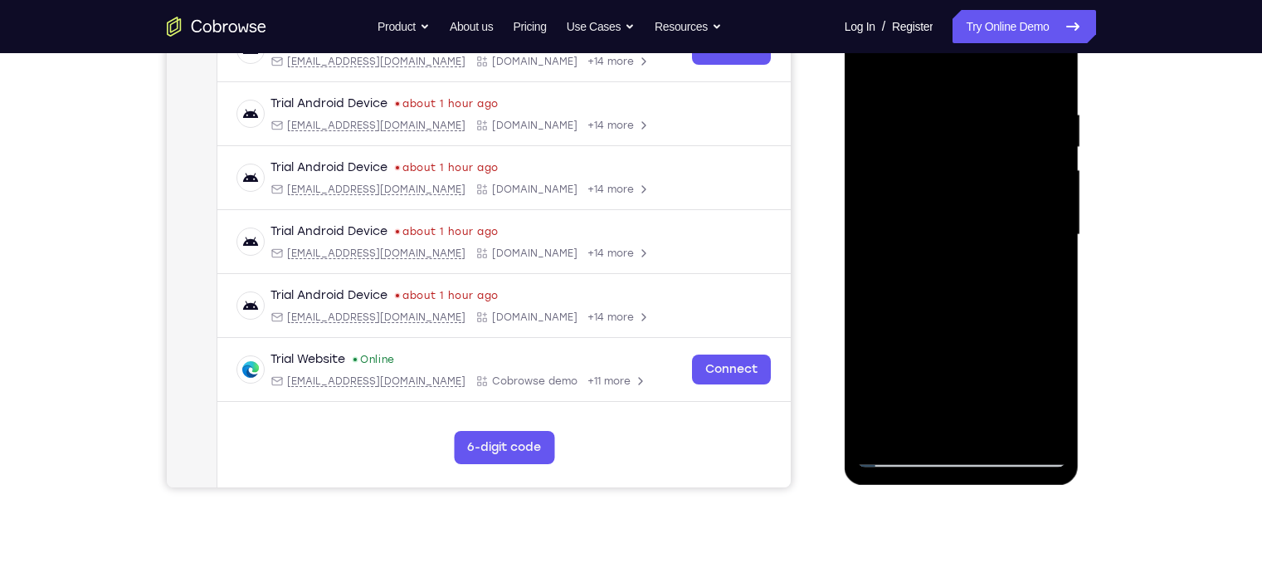
drag, startPoint x: 948, startPoint y: 368, endPoint x: 961, endPoint y: 261, distance: 107.9
click at [961, 261] on div at bounding box center [961, 234] width 209 height 465
click at [960, 335] on div at bounding box center [961, 234] width 209 height 465
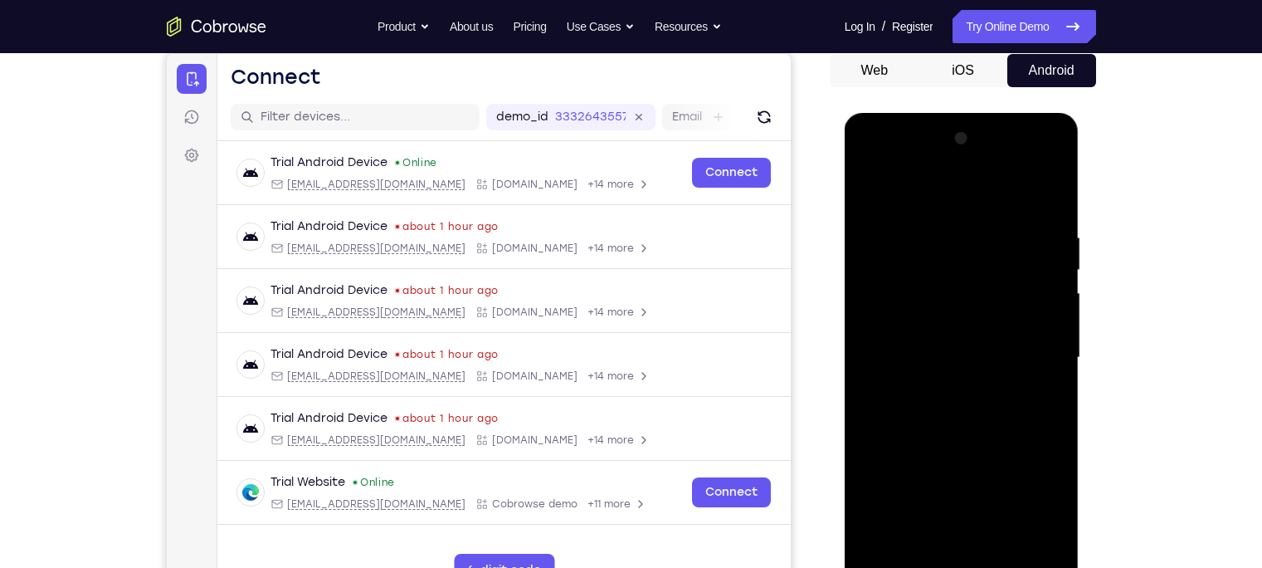
scroll to position [158, 0]
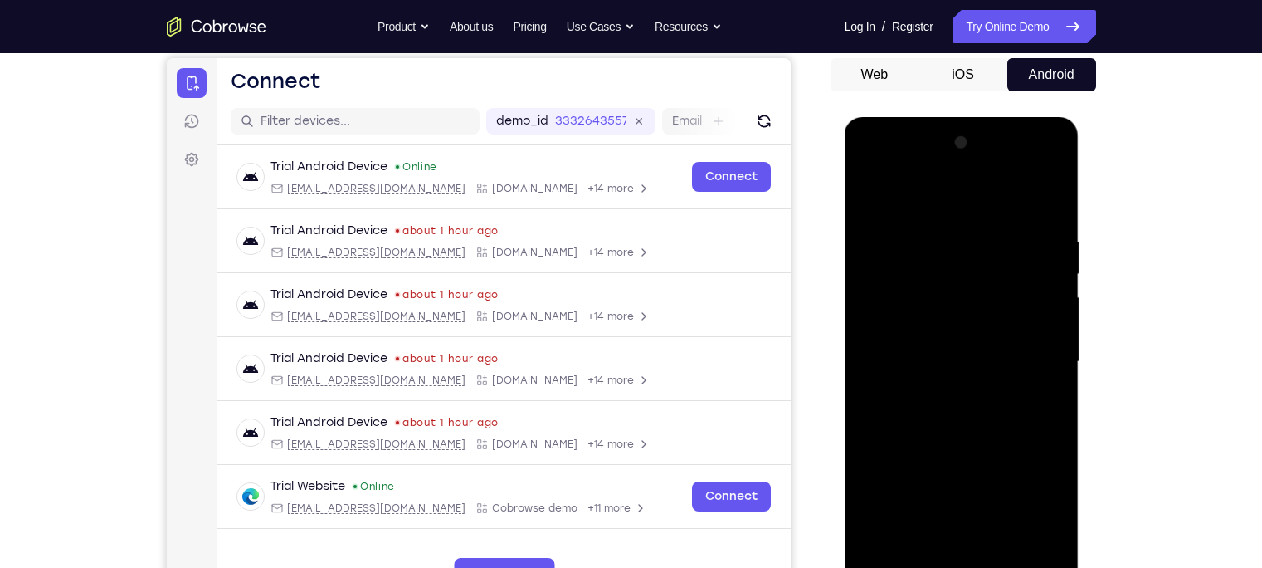
drag, startPoint x: 971, startPoint y: 278, endPoint x: 980, endPoint y: 351, distance: 73.6
click at [980, 351] on div at bounding box center [961, 361] width 209 height 465
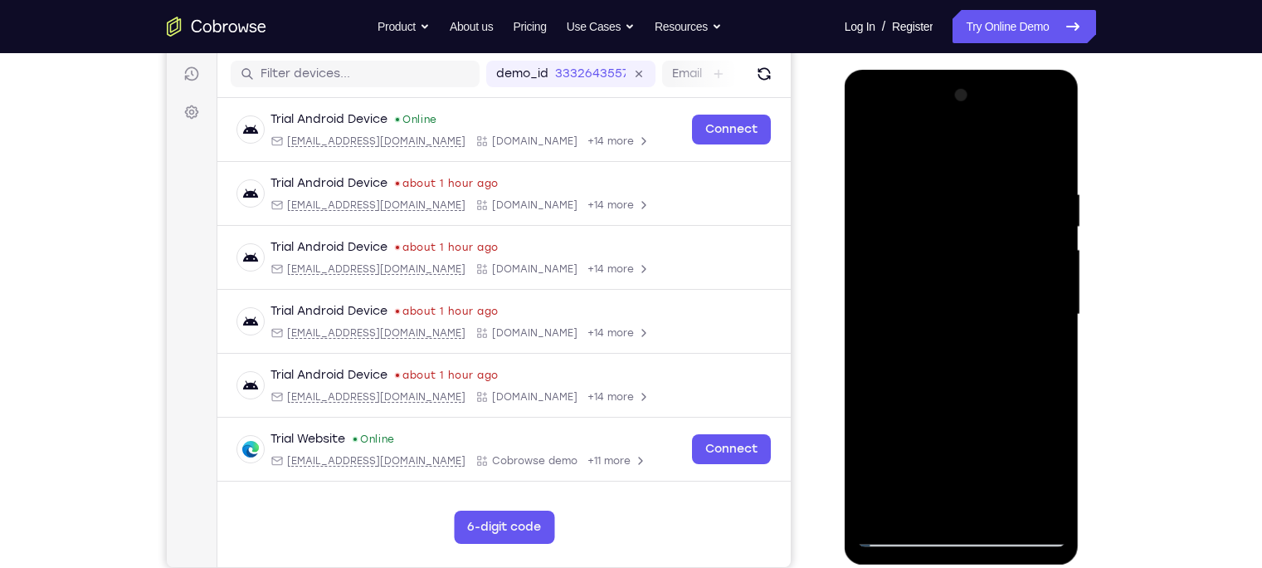
click at [1056, 290] on div at bounding box center [961, 314] width 209 height 465
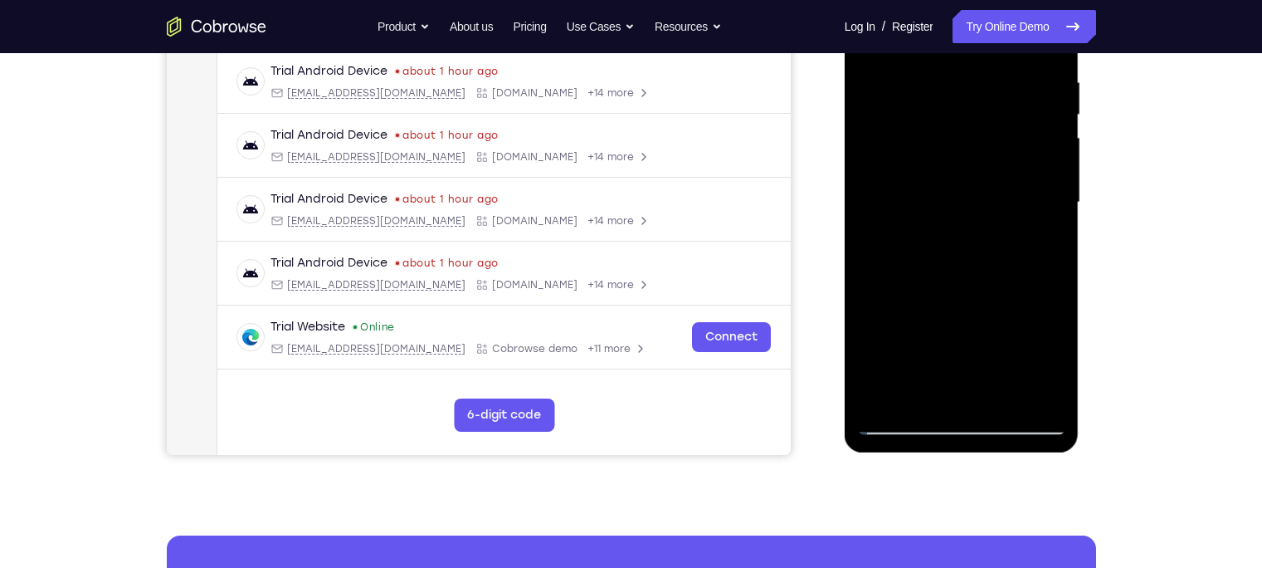
scroll to position [186, 0]
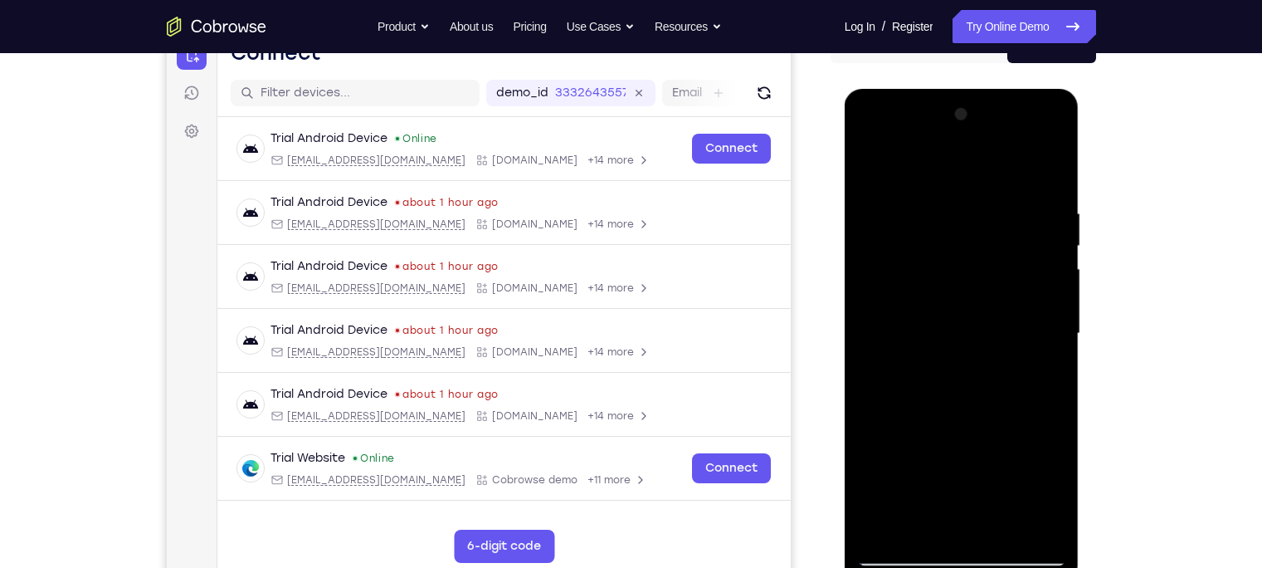
click at [1052, 312] on div at bounding box center [961, 333] width 209 height 465
click at [1059, 315] on div at bounding box center [961, 333] width 209 height 465
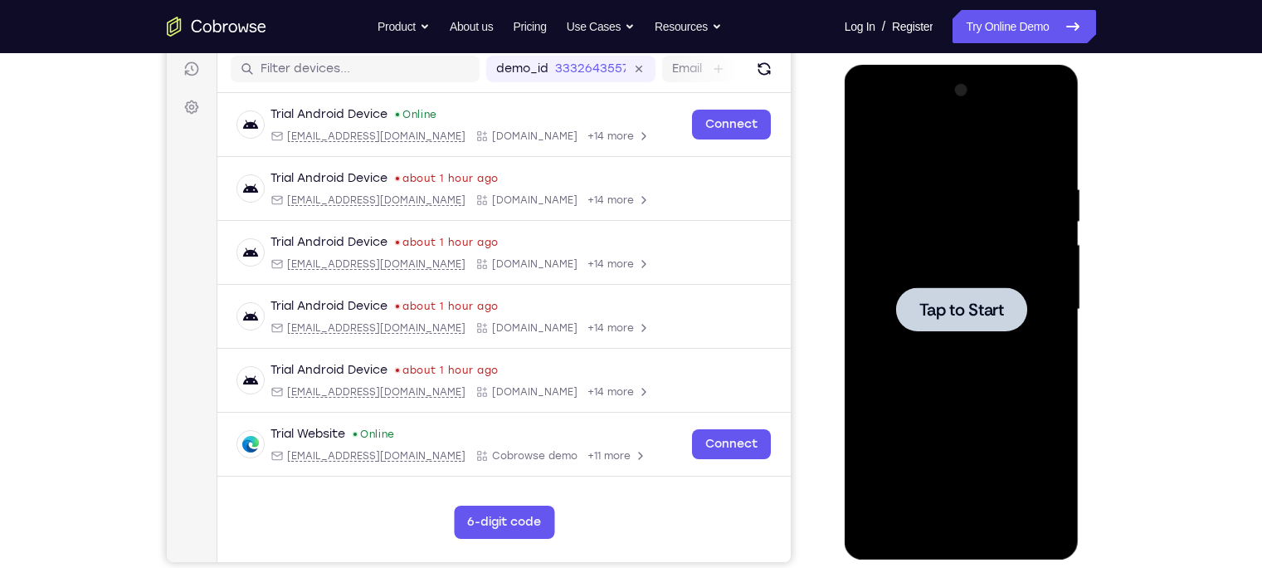
click at [967, 272] on div at bounding box center [961, 309] width 209 height 465
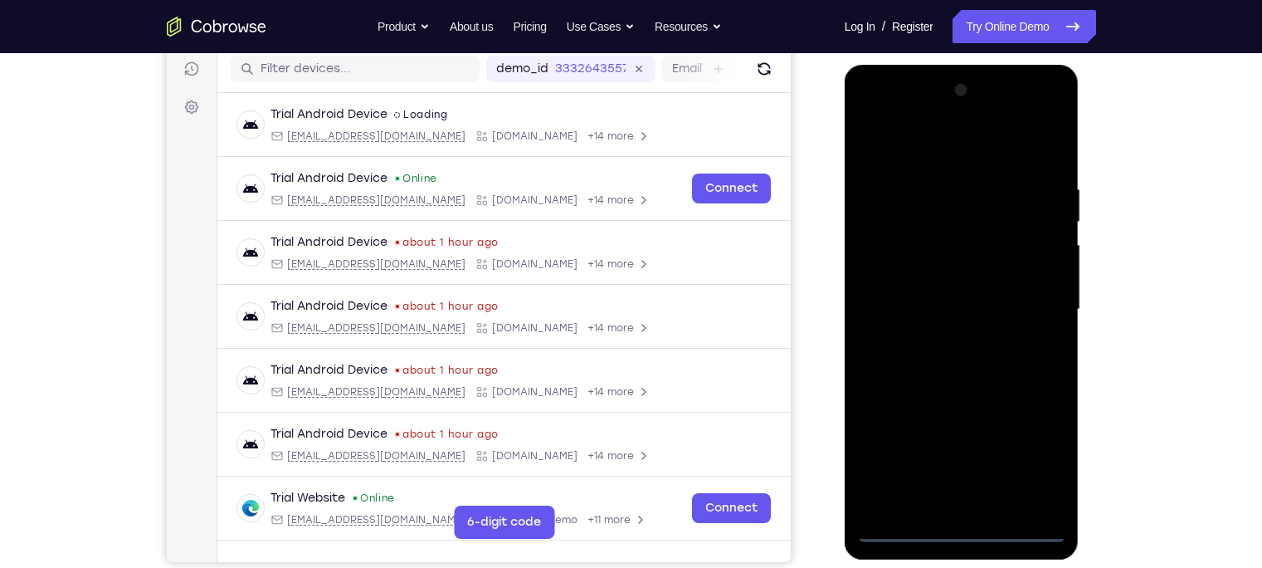
click at [963, 534] on div at bounding box center [961, 309] width 209 height 465
click at [1035, 451] on div at bounding box center [961, 309] width 209 height 465
click at [976, 152] on div at bounding box center [961, 309] width 209 height 465
click at [1027, 301] on div at bounding box center [961, 309] width 209 height 465
click at [975, 501] on div at bounding box center [961, 309] width 209 height 465
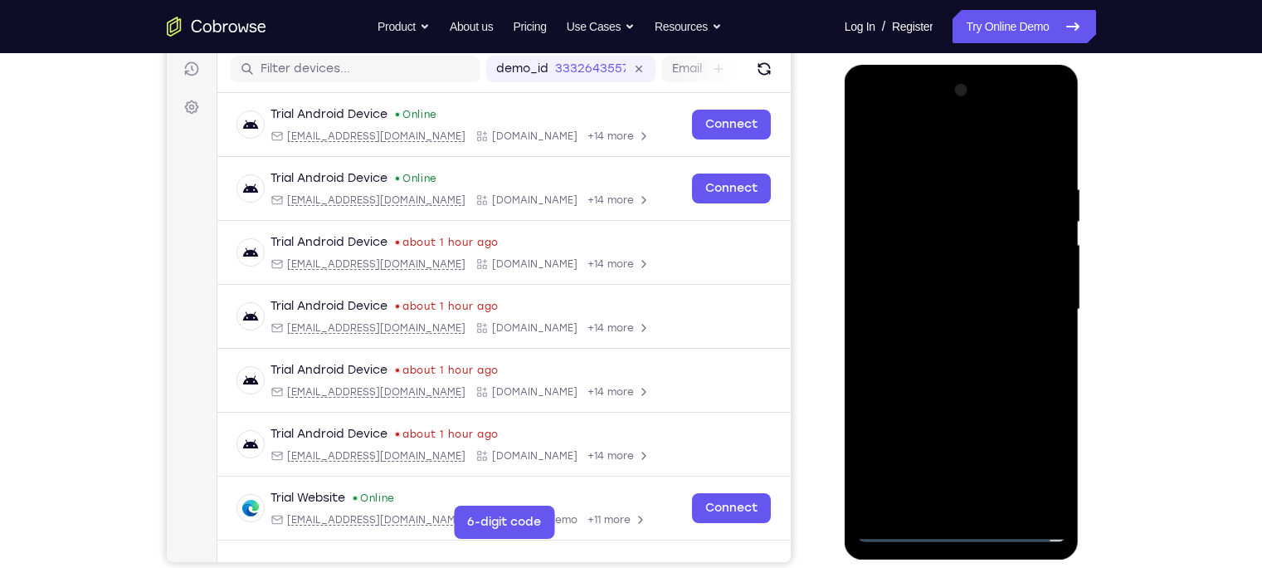
click at [909, 293] on div at bounding box center [961, 309] width 209 height 465
click at [925, 282] on div at bounding box center [961, 309] width 209 height 465
click at [934, 314] on div at bounding box center [961, 309] width 209 height 465
click at [967, 383] on div at bounding box center [961, 309] width 209 height 465
drag, startPoint x: 959, startPoint y: 144, endPoint x: 954, endPoint y: 84, distance: 60.0
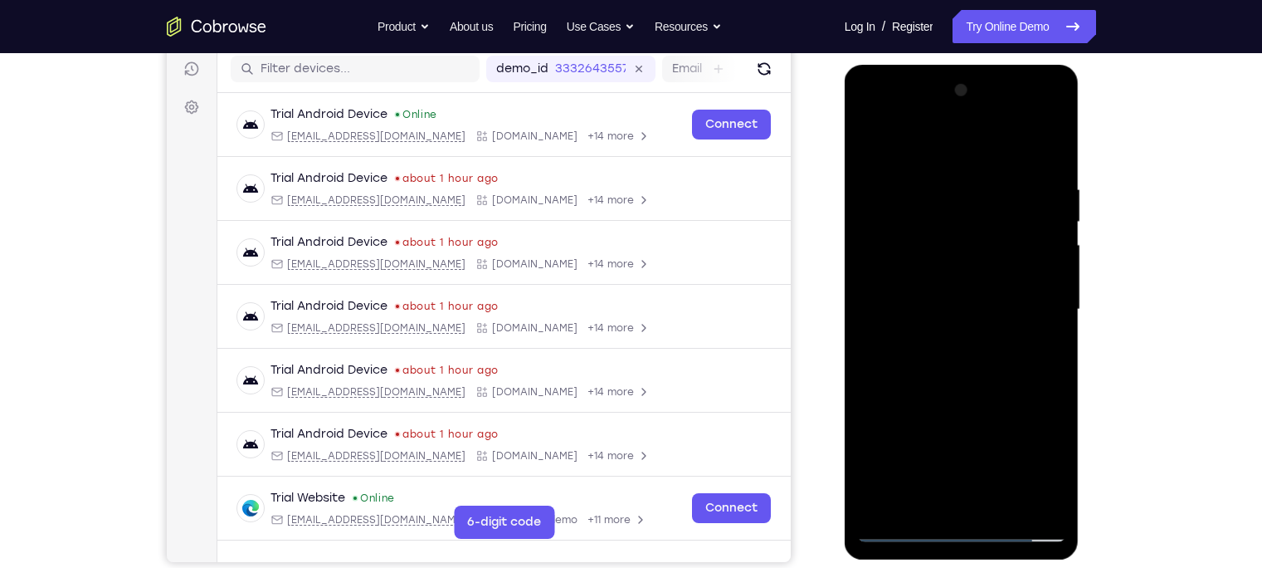
click at [954, 84] on div at bounding box center [961, 309] width 209 height 465
click at [1042, 508] on div at bounding box center [961, 309] width 209 height 465
click at [959, 375] on div at bounding box center [961, 309] width 209 height 465
drag, startPoint x: 938, startPoint y: 355, endPoint x: 929, endPoint y: 252, distance: 103.3
click at [929, 252] on div at bounding box center [961, 309] width 209 height 465
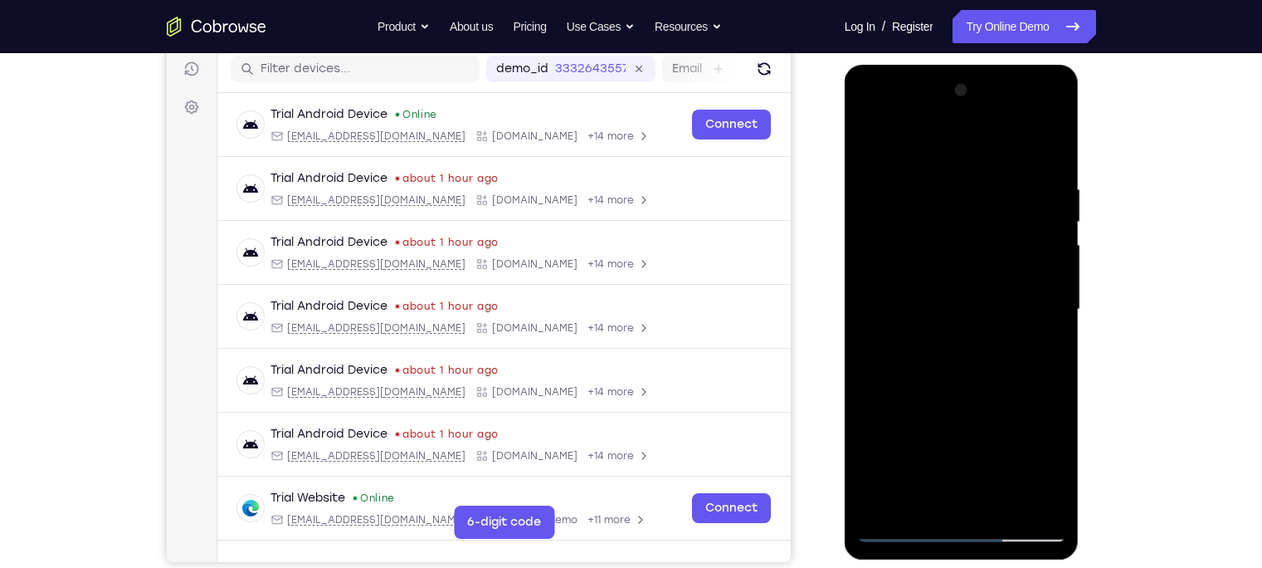
click at [998, 236] on div at bounding box center [961, 309] width 209 height 465
drag, startPoint x: 931, startPoint y: 339, endPoint x: 930, endPoint y: 255, distance: 83.8
click at [930, 255] on div at bounding box center [961, 309] width 209 height 465
drag, startPoint x: 932, startPoint y: 282, endPoint x: 930, endPoint y: 214, distance: 68.1
click at [930, 214] on div at bounding box center [961, 309] width 209 height 465
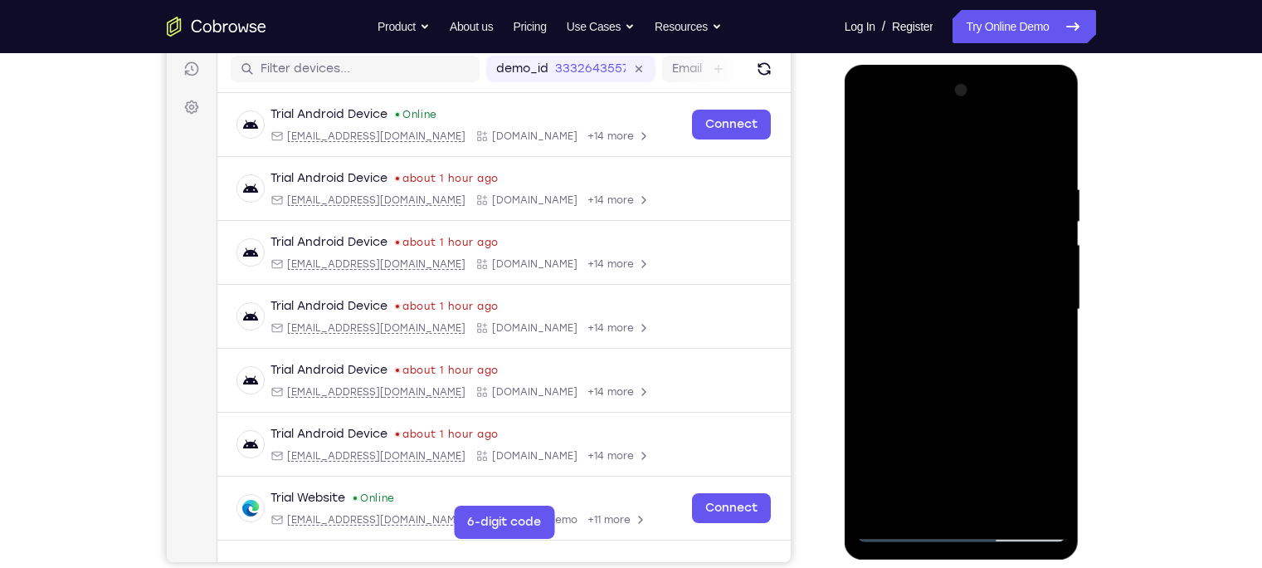
drag, startPoint x: 945, startPoint y: 320, endPoint x: 943, endPoint y: 290, distance: 29.2
click at [943, 290] on div at bounding box center [961, 309] width 209 height 465
drag, startPoint x: 984, startPoint y: 206, endPoint x: 1011, endPoint y: 398, distance: 194.4
click at [1011, 398] on div at bounding box center [961, 309] width 209 height 465
drag, startPoint x: 964, startPoint y: 276, endPoint x: 963, endPoint y: 131, distance: 144.4
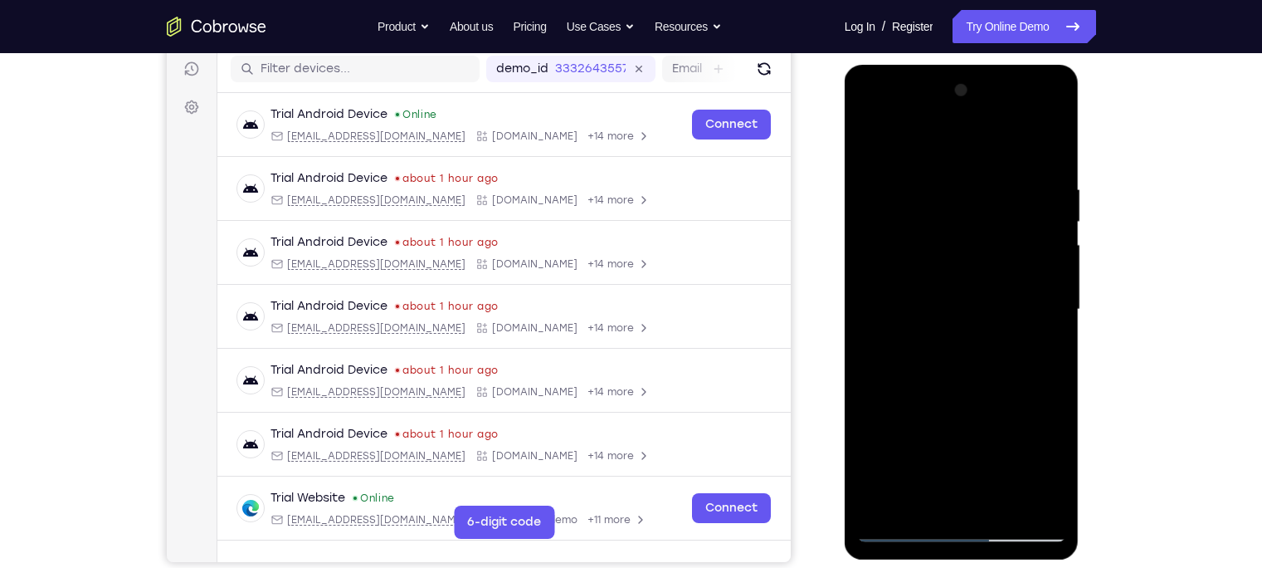
click at [963, 131] on div at bounding box center [961, 309] width 209 height 465
drag, startPoint x: 946, startPoint y: 296, endPoint x: 949, endPoint y: 225, distance: 71.4
click at [949, 225] on div at bounding box center [961, 309] width 209 height 465
